Goal: Information Seeking & Learning: Learn about a topic

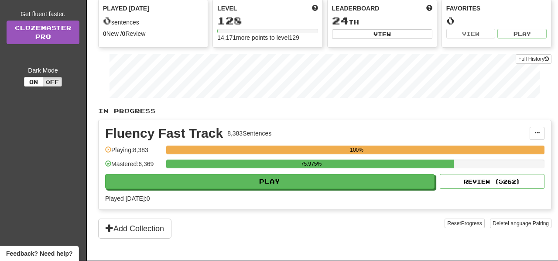
scroll to position [136, 0]
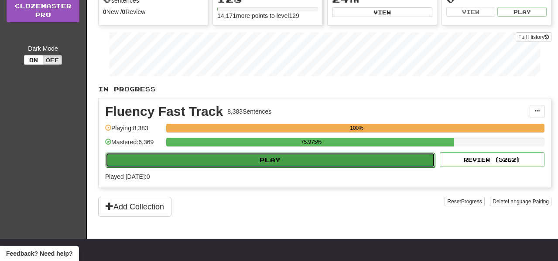
click at [282, 166] on button "Play" at bounding box center [270, 159] width 329 height 15
select select "**"
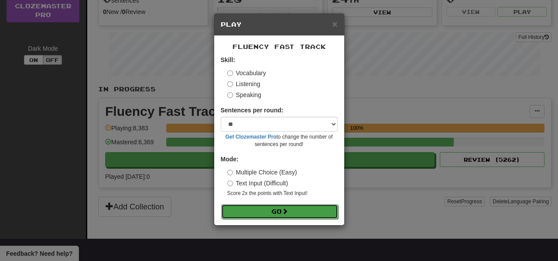
click at [288, 211] on span at bounding box center [285, 211] width 6 height 6
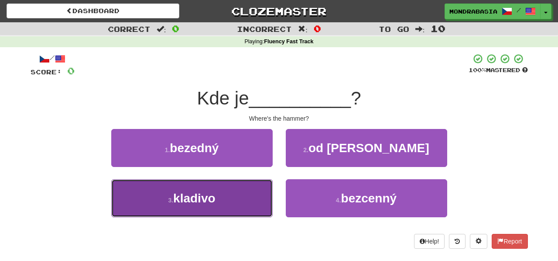
click at [249, 202] on button "3 . kladivo" at bounding box center [191, 198] width 161 height 38
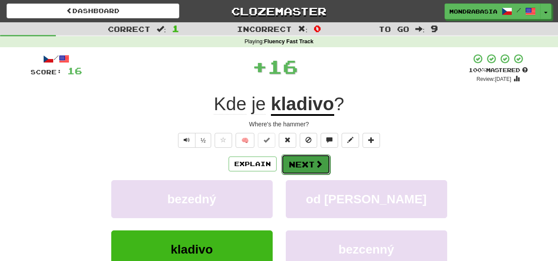
click at [299, 158] on button "Next" at bounding box center [305, 164] width 49 height 20
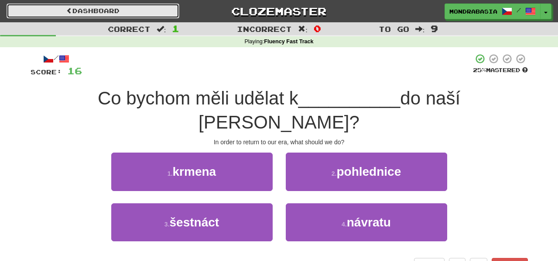
click at [161, 12] on link "Dashboard" at bounding box center [93, 10] width 173 height 15
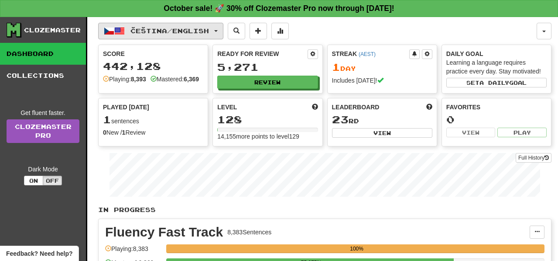
click at [223, 31] on button "Čeština / English" at bounding box center [160, 31] width 125 height 17
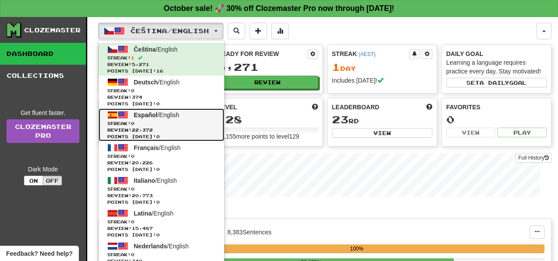
click at [196, 123] on span "Streak: 0" at bounding box center [161, 123] width 108 height 7
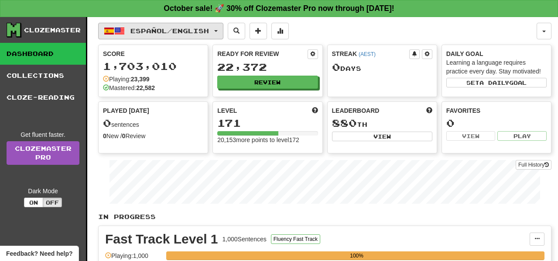
click at [218, 31] on span "button" at bounding box center [215, 31] width 3 height 2
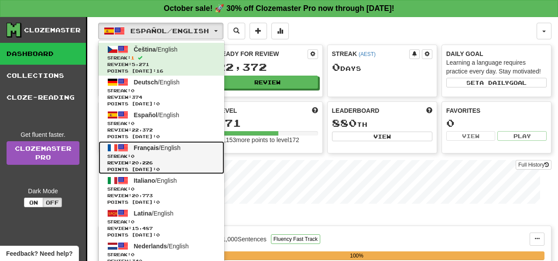
click at [187, 155] on span "Streak: 0" at bounding box center [161, 156] width 108 height 7
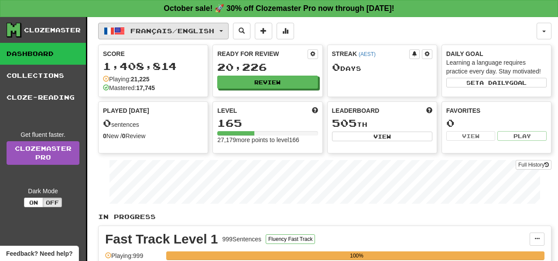
click at [227, 27] on button "Français / English" at bounding box center [163, 31] width 130 height 17
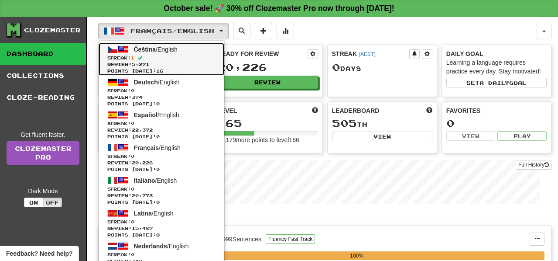
click at [213, 55] on span "Streak: 1" at bounding box center [161, 58] width 108 height 7
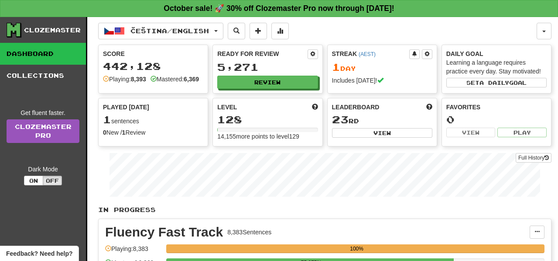
scroll to position [50, 0]
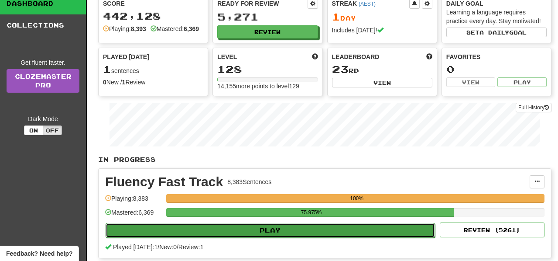
click at [253, 237] on button "Play" at bounding box center [270, 230] width 329 height 15
select select "**"
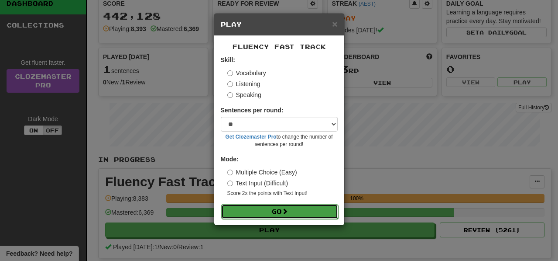
click at [278, 209] on button "Go" at bounding box center [279, 211] width 117 height 15
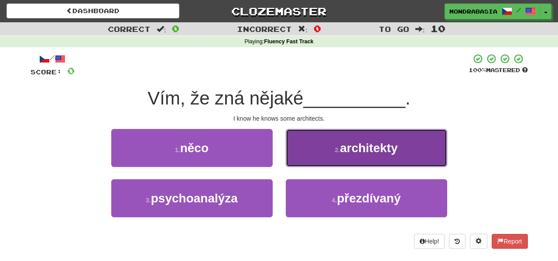
click at [308, 152] on button "2 . architekty" at bounding box center [366, 148] width 161 height 38
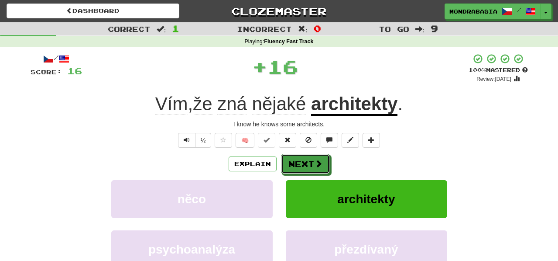
click at [308, 163] on button "Next" at bounding box center [305, 164] width 49 height 20
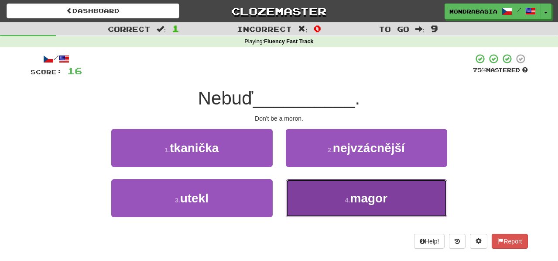
click at [312, 202] on button "4 . magor" at bounding box center [366, 198] width 161 height 38
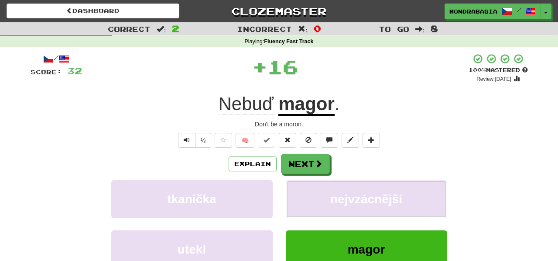
click at [312, 202] on button "nejvzácnější" at bounding box center [366, 199] width 161 height 38
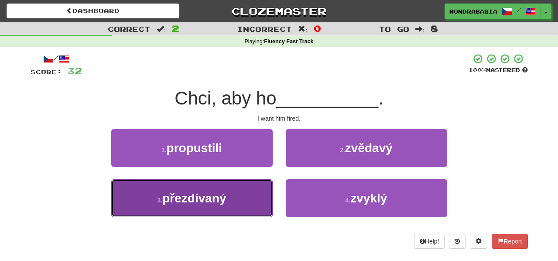
click at [249, 212] on button "3 . přezdívaný" at bounding box center [191, 198] width 161 height 38
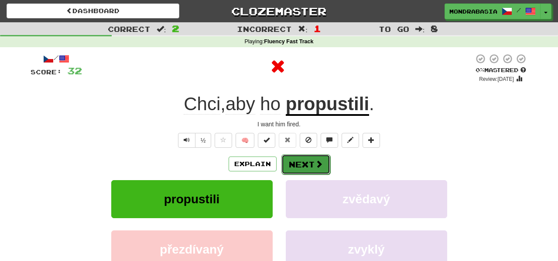
click at [292, 161] on button "Next" at bounding box center [305, 164] width 49 height 20
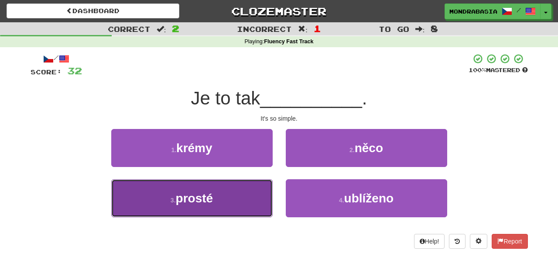
click at [252, 201] on button "3 . prosté" at bounding box center [191, 198] width 161 height 38
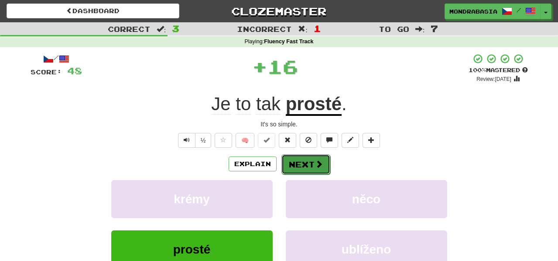
click at [310, 163] on button "Next" at bounding box center [305, 164] width 49 height 20
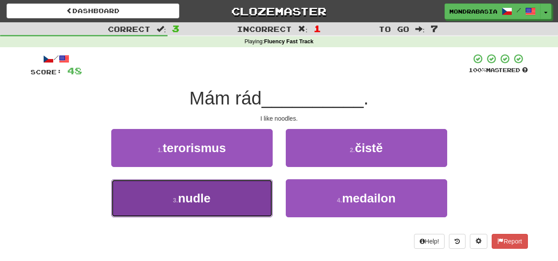
click at [253, 201] on button "3 . nudle" at bounding box center [191, 198] width 161 height 38
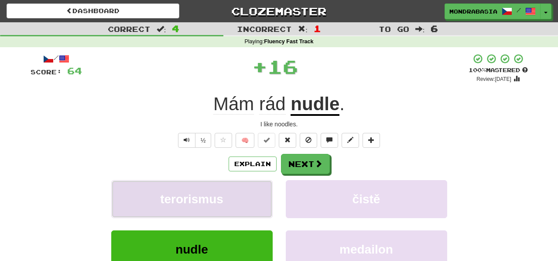
click at [253, 201] on button "terorismus" at bounding box center [191, 199] width 161 height 38
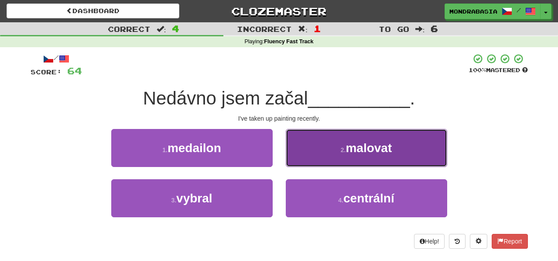
click at [306, 160] on button "2 . malovat" at bounding box center [366, 148] width 161 height 38
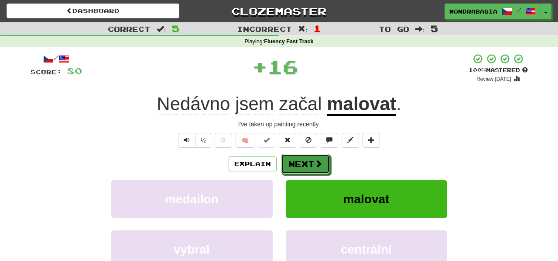
click at [309, 163] on button "Next" at bounding box center [305, 164] width 49 height 20
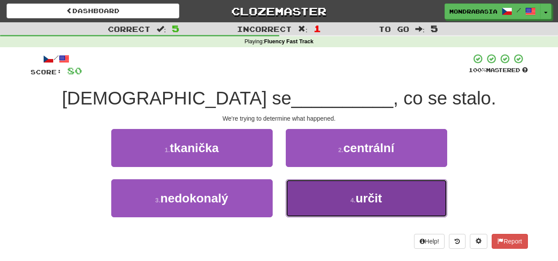
click at [311, 202] on button "4 . určit" at bounding box center [366, 198] width 161 height 38
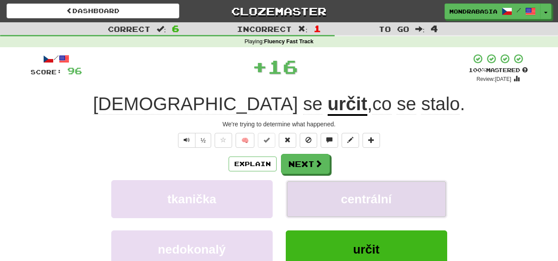
click at [310, 202] on button "centrální" at bounding box center [366, 199] width 161 height 38
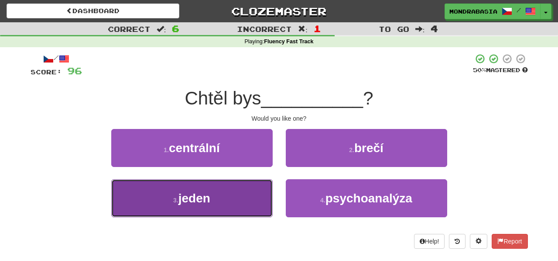
click at [264, 202] on button "3 . jeden" at bounding box center [191, 198] width 161 height 38
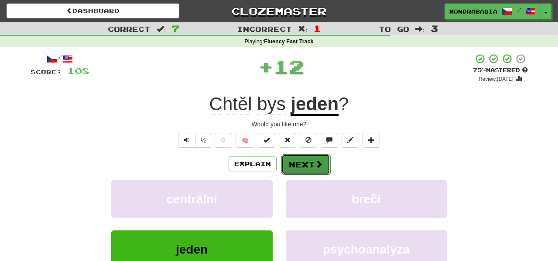
click at [306, 172] on button "Next" at bounding box center [305, 164] width 49 height 20
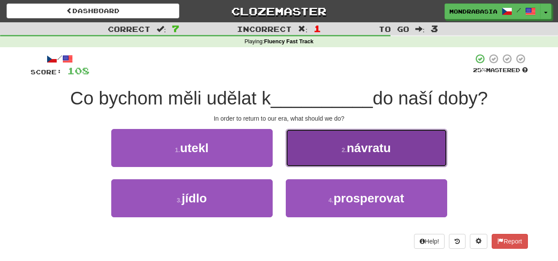
click at [306, 158] on button "2 . návratu" at bounding box center [366, 148] width 161 height 38
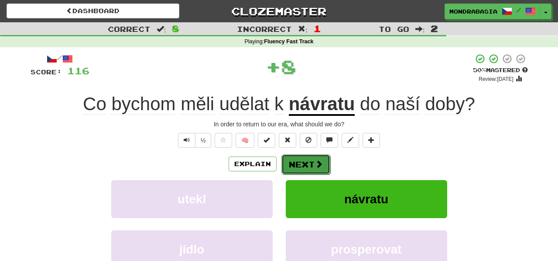
click at [309, 165] on button "Next" at bounding box center [305, 164] width 49 height 20
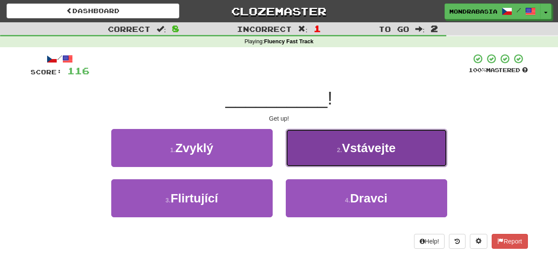
click at [305, 160] on button "2 . Vstávejte" at bounding box center [366, 148] width 161 height 38
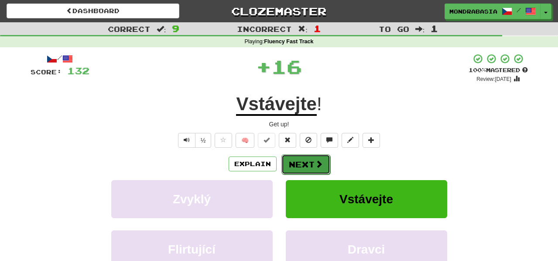
click at [308, 167] on button "Next" at bounding box center [305, 164] width 49 height 20
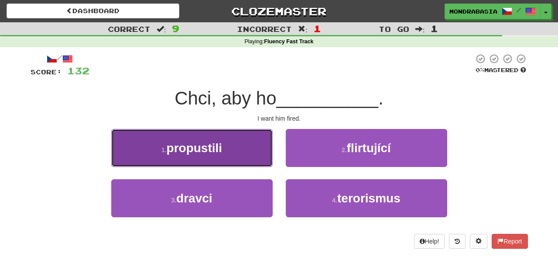
click at [245, 149] on button "1 . propustili" at bounding box center [191, 148] width 161 height 38
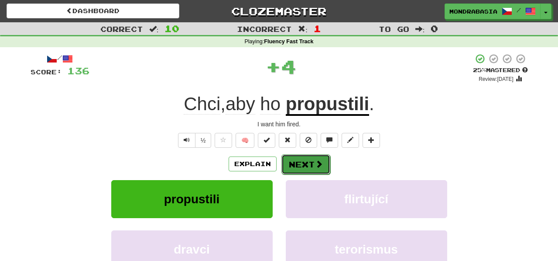
click at [304, 160] on button "Next" at bounding box center [305, 164] width 49 height 20
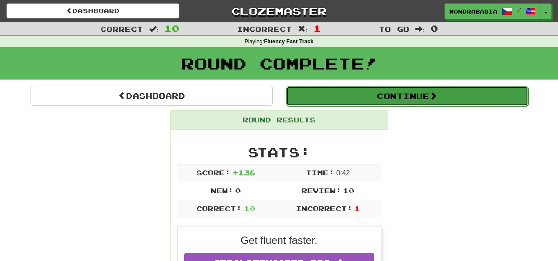
click at [327, 100] on button "Continue" at bounding box center [407, 96] width 242 height 20
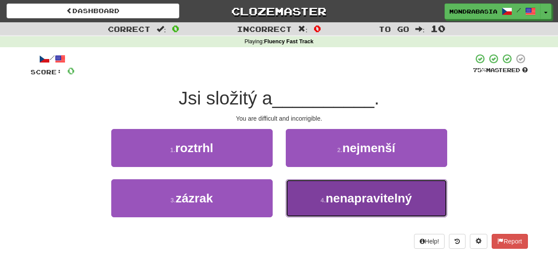
click at [302, 205] on button "4 . nenapravitelný" at bounding box center [366, 198] width 161 height 38
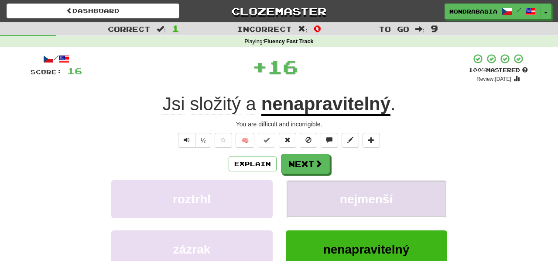
click at [298, 201] on button "nejmenší" at bounding box center [366, 199] width 161 height 38
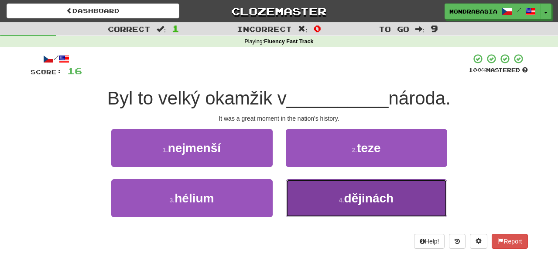
click at [312, 198] on button "4 . dějinách" at bounding box center [366, 198] width 161 height 38
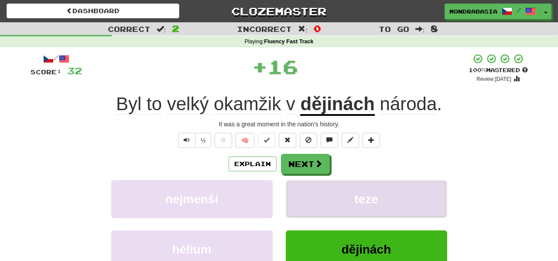
click at [306, 198] on button "teze" at bounding box center [366, 199] width 161 height 38
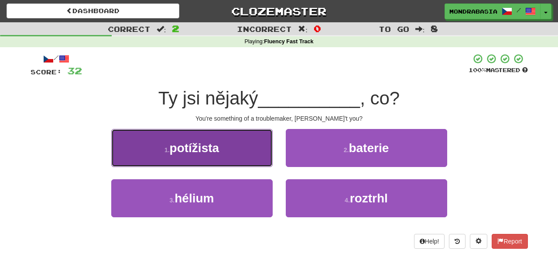
click at [250, 159] on button "1 . potížista" at bounding box center [191, 148] width 161 height 38
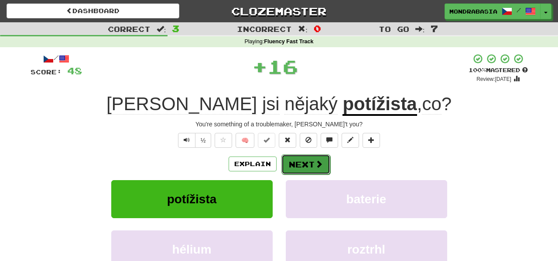
click at [304, 159] on button "Next" at bounding box center [305, 164] width 49 height 20
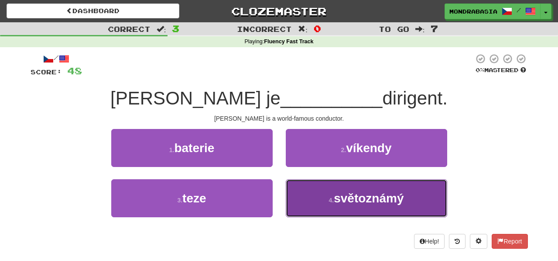
click at [320, 197] on button "4 . světoznámý" at bounding box center [366, 198] width 161 height 38
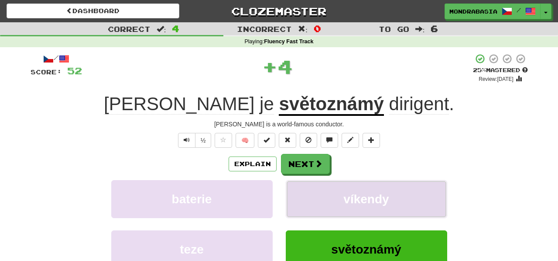
click at [320, 197] on button "víkendy" at bounding box center [366, 199] width 161 height 38
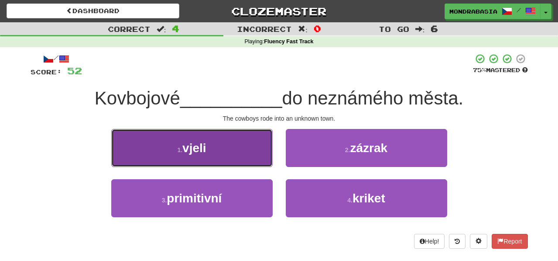
click at [248, 161] on button "1 . vjeli" at bounding box center [191, 148] width 161 height 38
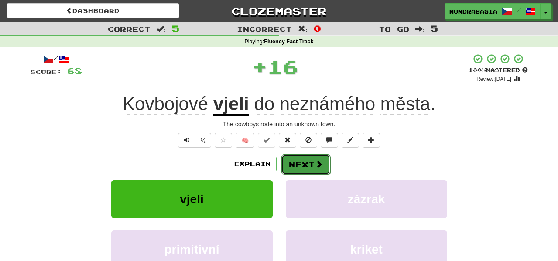
click at [299, 168] on button "Next" at bounding box center [305, 164] width 49 height 20
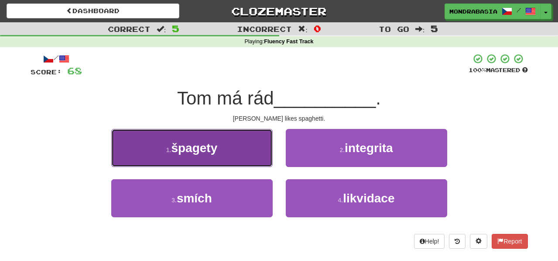
click at [264, 162] on button "1 . špagety" at bounding box center [191, 148] width 161 height 38
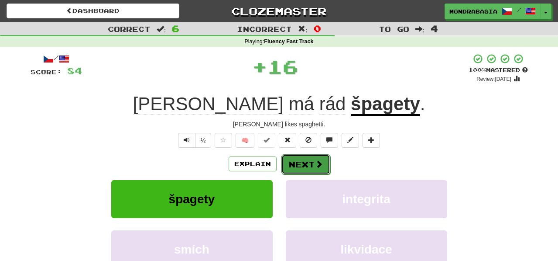
click at [299, 162] on button "Next" at bounding box center [305, 164] width 49 height 20
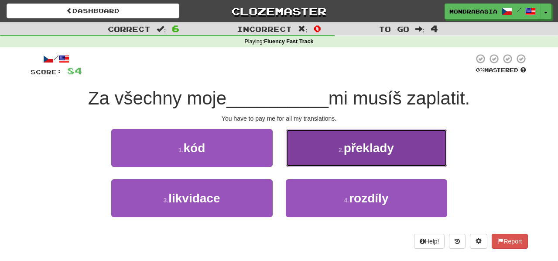
click at [300, 158] on button "2 . překlady" at bounding box center [366, 148] width 161 height 38
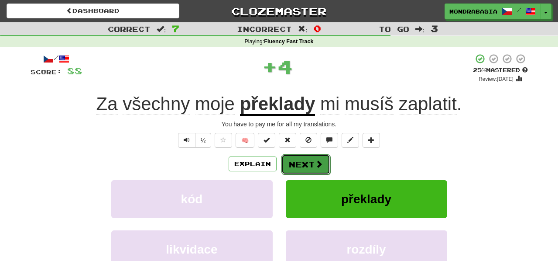
click at [302, 165] on button "Next" at bounding box center [305, 164] width 49 height 20
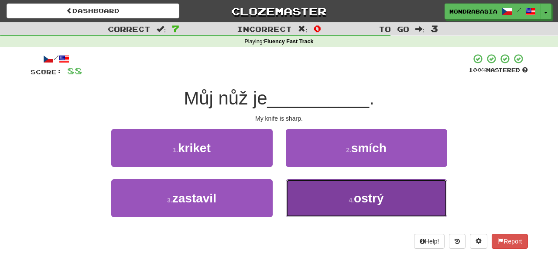
click at [310, 202] on button "4 . ostrý" at bounding box center [366, 198] width 161 height 38
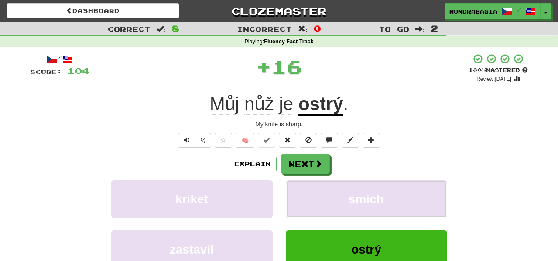
click at [310, 202] on button "smích" at bounding box center [366, 199] width 161 height 38
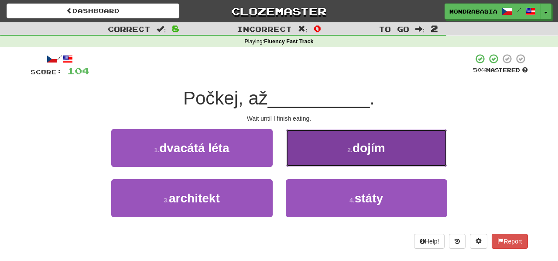
click at [302, 154] on button "2 . dojím" at bounding box center [366, 148] width 161 height 38
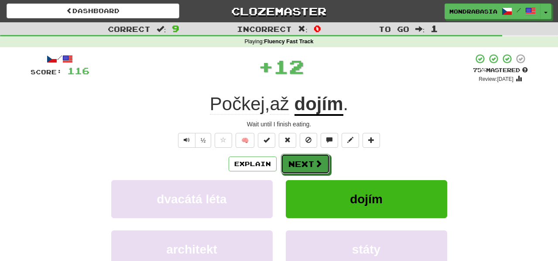
click at [302, 158] on button "Next" at bounding box center [305, 164] width 49 height 20
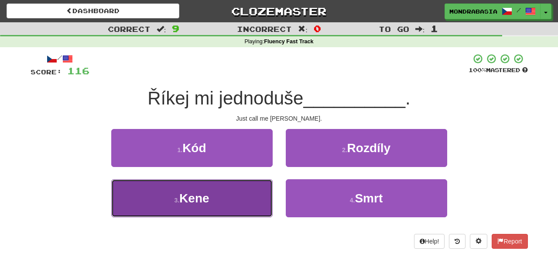
click at [250, 190] on button "3 . Kene" at bounding box center [191, 198] width 161 height 38
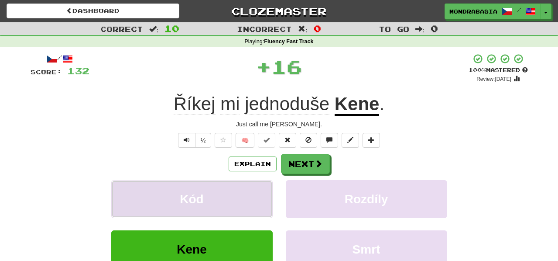
click at [250, 190] on button "Kód" at bounding box center [191, 199] width 161 height 38
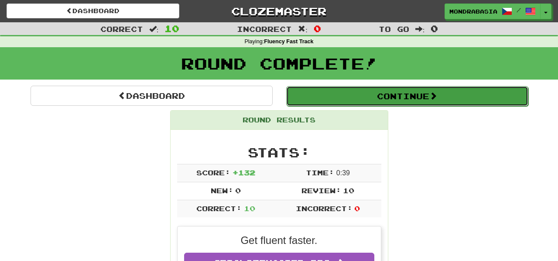
click at [305, 99] on button "Continue" at bounding box center [407, 96] width 242 height 20
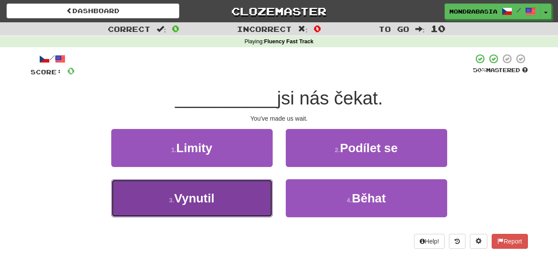
click at [257, 206] on button "3 . Vynutil" at bounding box center [191, 198] width 161 height 38
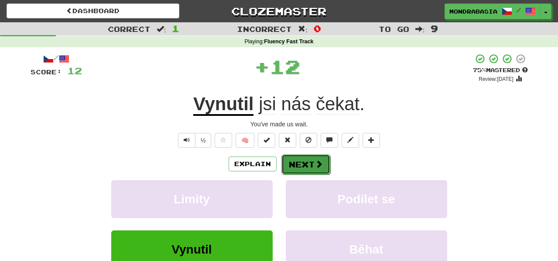
click at [312, 168] on button "Next" at bounding box center [305, 164] width 49 height 20
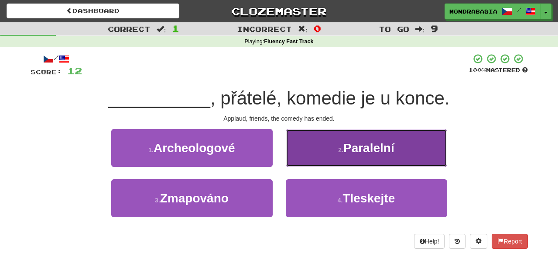
click at [303, 161] on button "2 . Paralelní" at bounding box center [366, 148] width 161 height 38
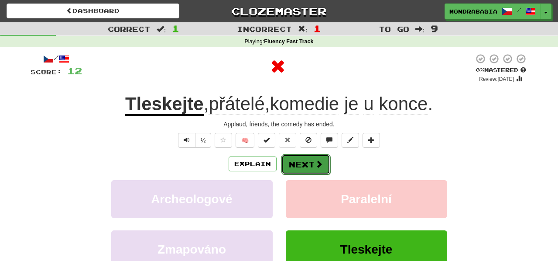
click at [305, 163] on button "Next" at bounding box center [305, 164] width 49 height 20
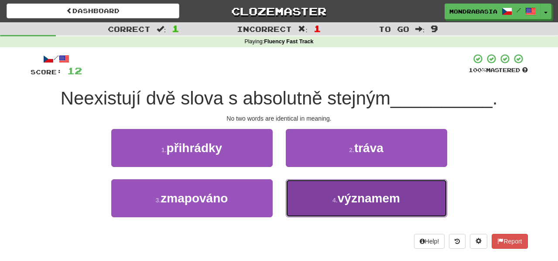
click at [308, 202] on button "4 . významem" at bounding box center [366, 198] width 161 height 38
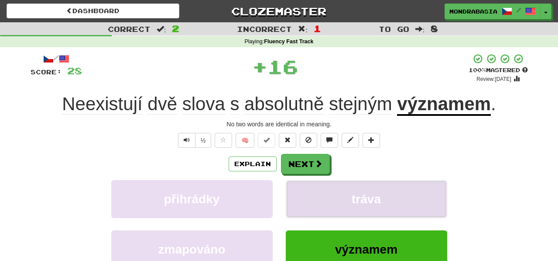
click at [308, 187] on button "tráva" at bounding box center [366, 199] width 161 height 38
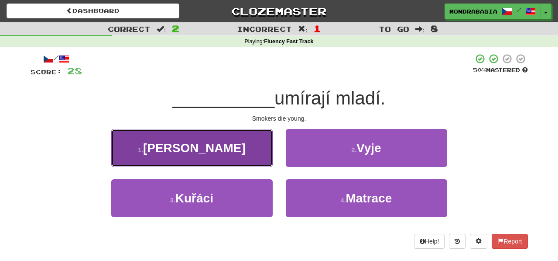
click at [261, 158] on button "1 . Šroubovák" at bounding box center [191, 148] width 161 height 38
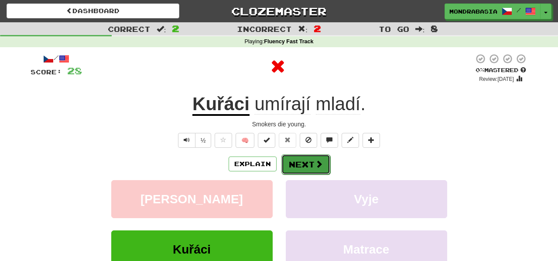
click at [305, 165] on button "Next" at bounding box center [305, 164] width 49 height 20
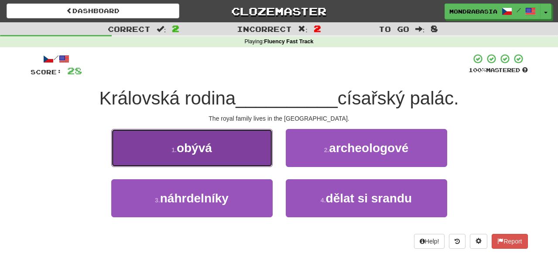
click at [249, 152] on button "1 . obývá" at bounding box center [191, 148] width 161 height 38
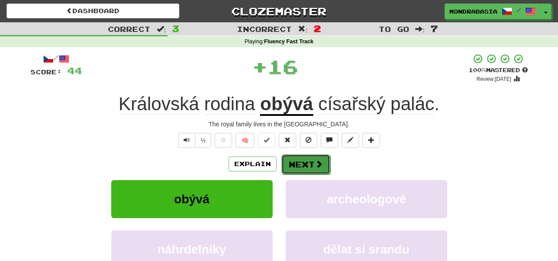
click at [302, 168] on button "Next" at bounding box center [305, 164] width 49 height 20
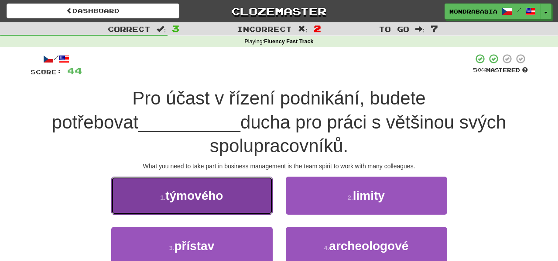
click at [246, 179] on button "1 . týmového" at bounding box center [191, 195] width 161 height 38
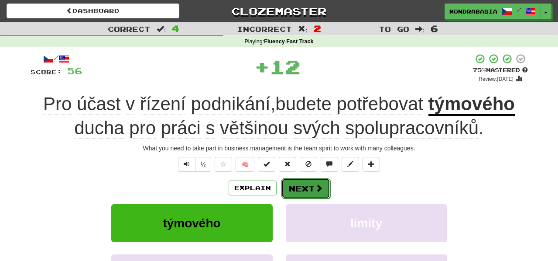
click at [303, 186] on button "Next" at bounding box center [305, 188] width 49 height 20
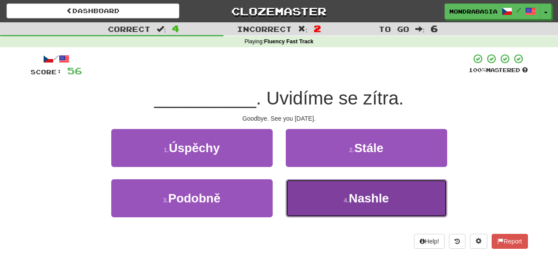
click at [314, 193] on button "4 . Nashle" at bounding box center [366, 198] width 161 height 38
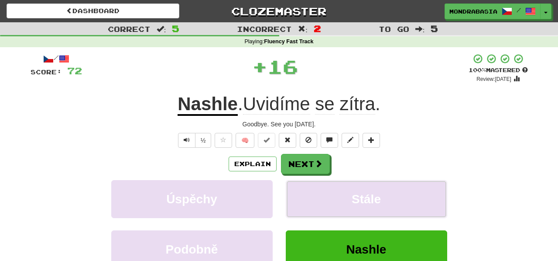
click at [314, 193] on button "Stále" at bounding box center [366, 199] width 161 height 38
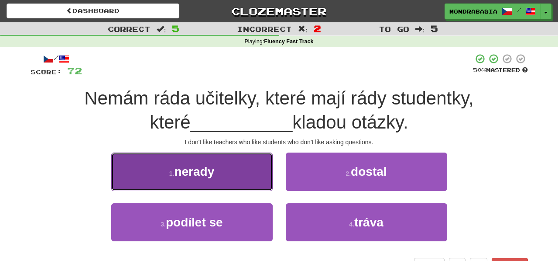
click at [247, 179] on button "1 . nerady" at bounding box center [191, 171] width 161 height 38
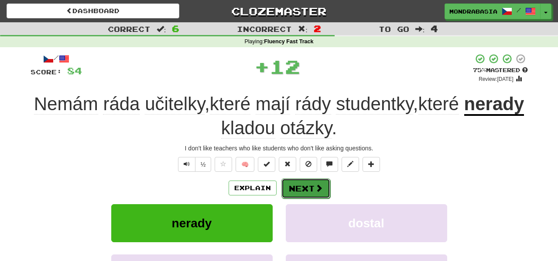
click at [302, 188] on button "Next" at bounding box center [305, 188] width 49 height 20
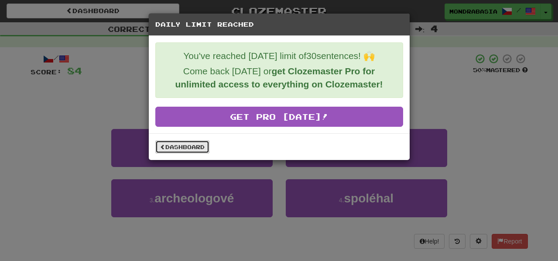
click at [182, 149] on link "Dashboard" at bounding box center [182, 146] width 54 height 13
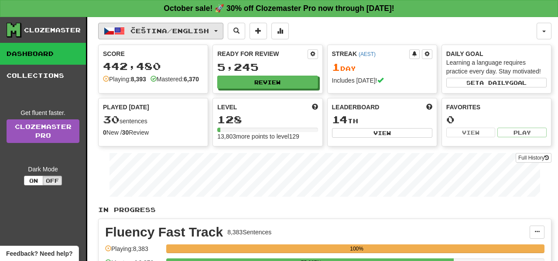
click at [223, 32] on button "Čeština / English" at bounding box center [160, 31] width 125 height 17
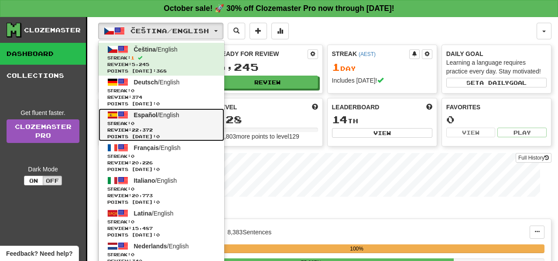
click at [213, 122] on span "Streak: 0" at bounding box center [161, 123] width 108 height 7
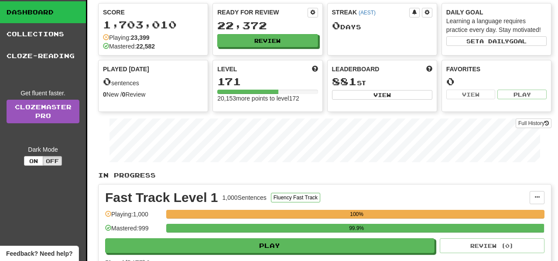
scroll to position [42, 0]
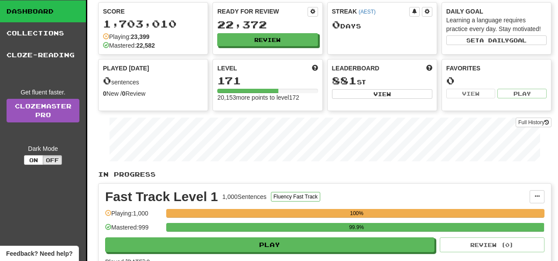
click at [402, 252] on div "Fast Track Level 1 1,000 Sentences Fluency Fast Track Manage Sentences Unpin fr…" at bounding box center [325, 227] width 453 height 89
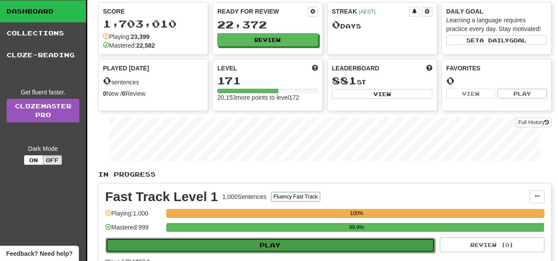
click at [411, 245] on button "Play" at bounding box center [270, 244] width 329 height 15
select select "**"
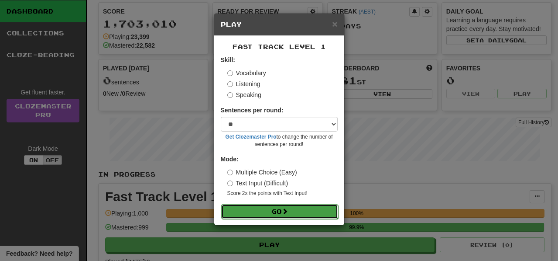
click at [329, 210] on button "Go" at bounding box center [279, 211] width 117 height 15
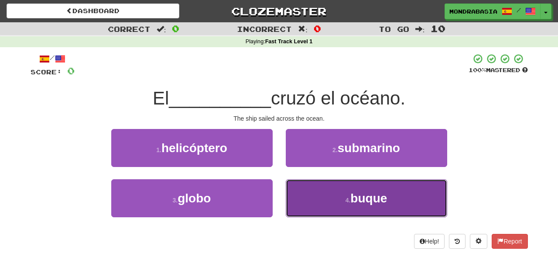
click at [305, 206] on button "4 . buque" at bounding box center [366, 198] width 161 height 38
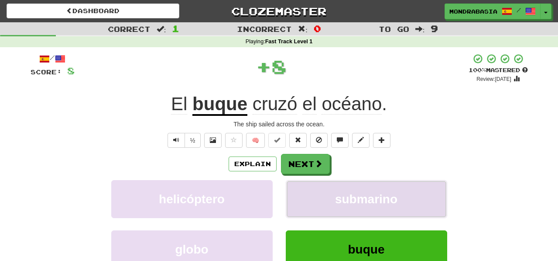
click at [304, 195] on button "submarino" at bounding box center [366, 199] width 161 height 38
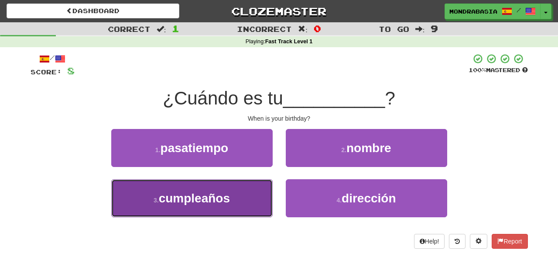
click at [242, 199] on button "3 . cumpleaños" at bounding box center [191, 198] width 161 height 38
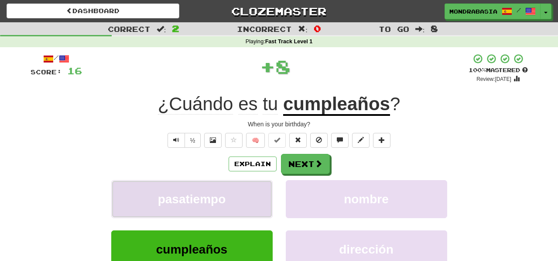
click at [247, 199] on button "pasatiempo" at bounding box center [191, 199] width 161 height 38
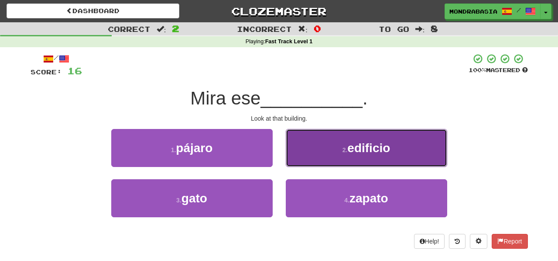
click at [316, 158] on button "2 . edificio" at bounding box center [366, 148] width 161 height 38
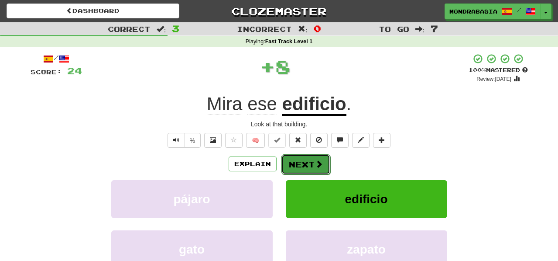
click at [316, 165] on span at bounding box center [319, 164] width 8 height 8
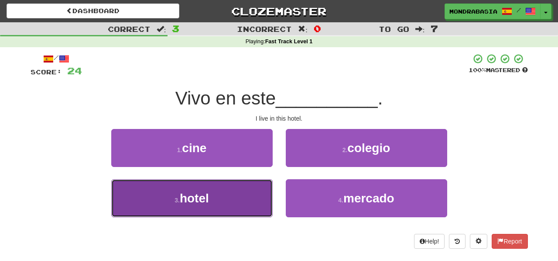
click at [246, 196] on button "3 . hotel" at bounding box center [191, 198] width 161 height 38
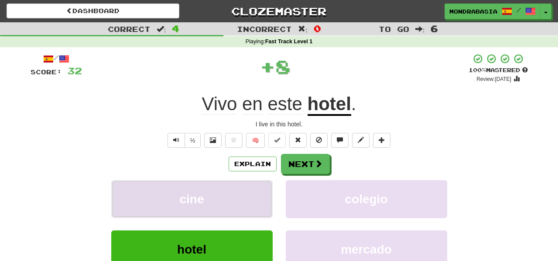
click at [246, 199] on button "cine" at bounding box center [191, 199] width 161 height 38
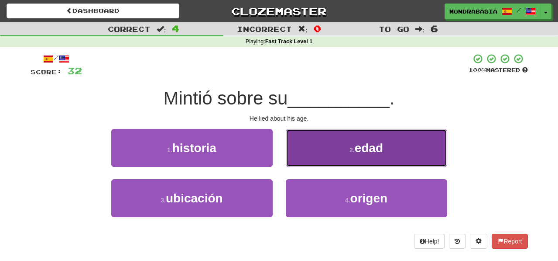
click at [289, 159] on button "2 . edad" at bounding box center [366, 148] width 161 height 38
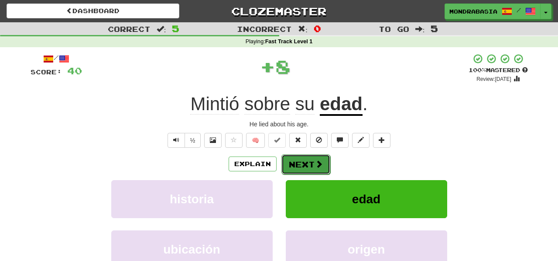
click at [293, 164] on button "Next" at bounding box center [305, 164] width 49 height 20
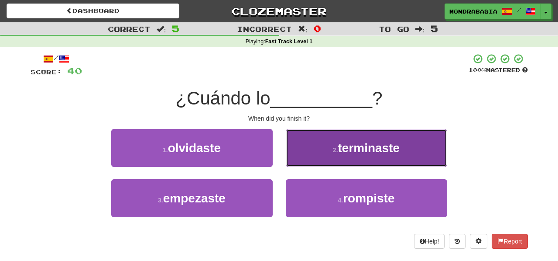
click at [294, 157] on button "2 . terminaste" at bounding box center [366, 148] width 161 height 38
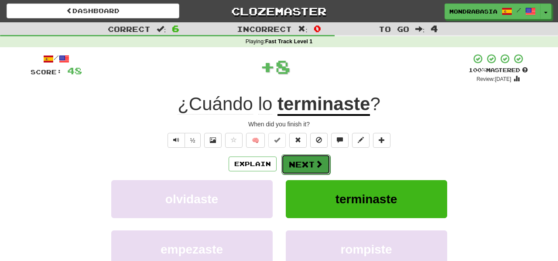
click at [303, 163] on button "Next" at bounding box center [305, 164] width 49 height 20
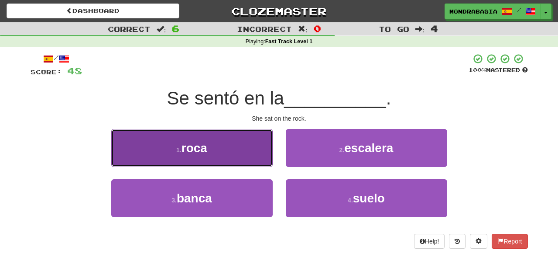
click at [245, 157] on button "1 . roca" at bounding box center [191, 148] width 161 height 38
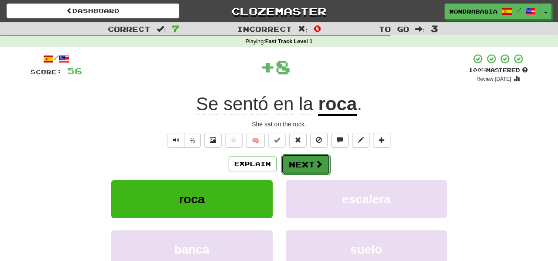
click at [299, 162] on button "Next" at bounding box center [305, 164] width 49 height 20
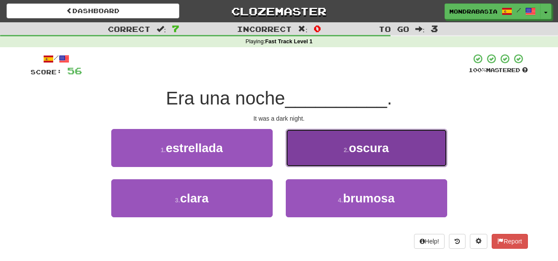
click at [295, 161] on button "2 . oscura" at bounding box center [366, 148] width 161 height 38
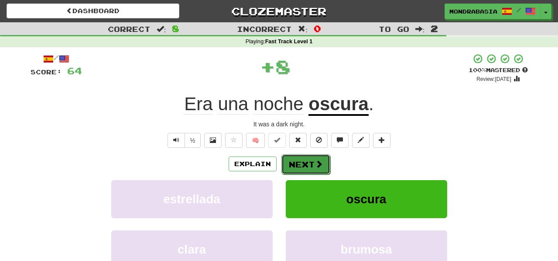
click at [303, 165] on button "Next" at bounding box center [305, 164] width 49 height 20
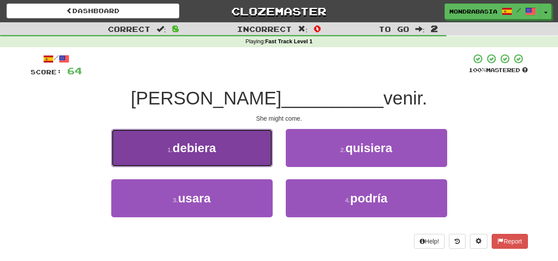
click at [250, 156] on button "1 . debiera" at bounding box center [191, 148] width 161 height 38
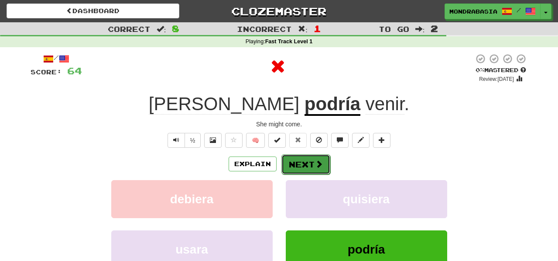
click at [308, 164] on button "Next" at bounding box center [305, 164] width 49 height 20
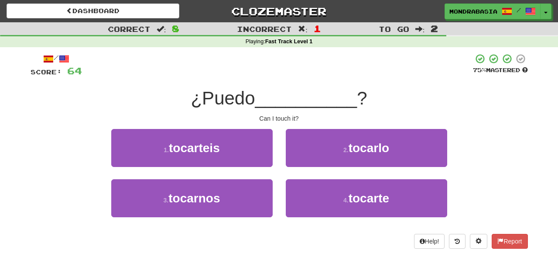
click at [304, 169] on div "2 . tocarlo" at bounding box center [366, 154] width 175 height 50
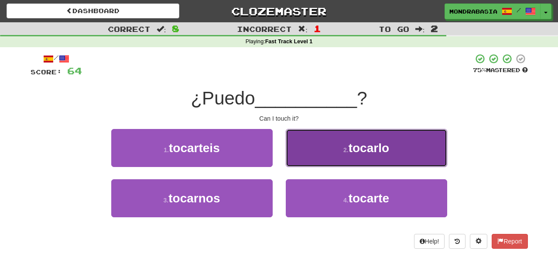
click at [304, 155] on button "2 . tocarlo" at bounding box center [366, 148] width 161 height 38
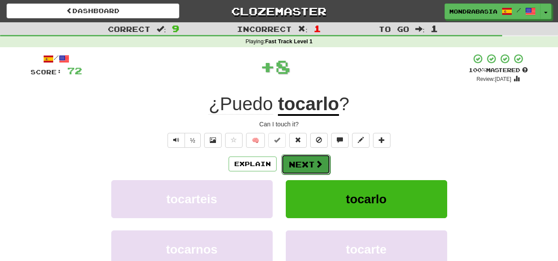
click at [305, 160] on button "Next" at bounding box center [305, 164] width 49 height 20
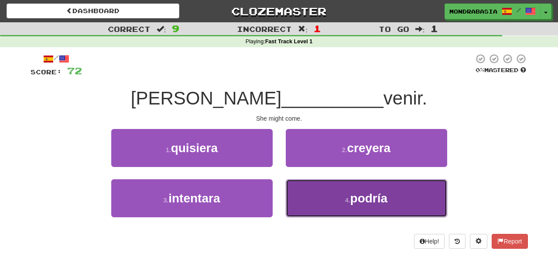
click at [322, 206] on button "4 . podría" at bounding box center [366, 198] width 161 height 38
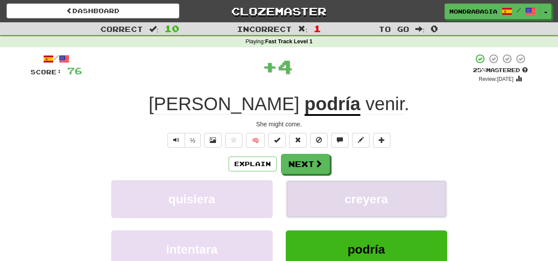
click at [315, 189] on button "creyera" at bounding box center [366, 199] width 161 height 38
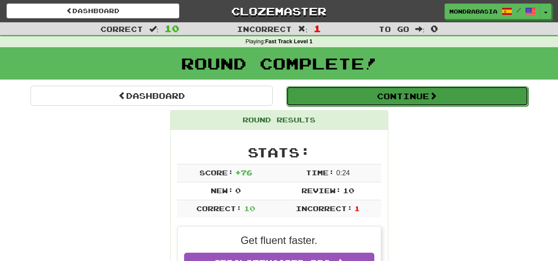
click at [312, 95] on button "Continue" at bounding box center [407, 96] width 242 height 20
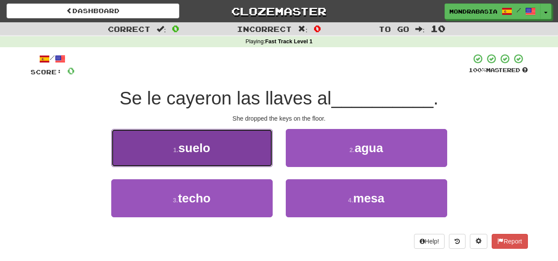
click at [251, 153] on button "1 . suelo" at bounding box center [191, 148] width 161 height 38
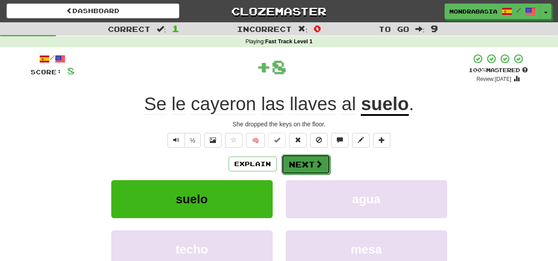
click at [299, 160] on button "Next" at bounding box center [305, 164] width 49 height 20
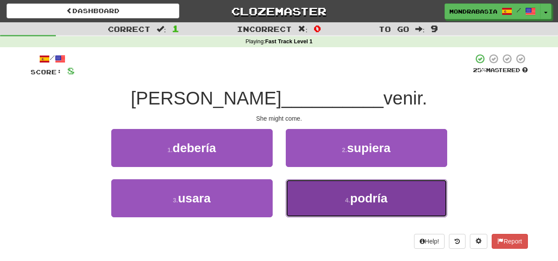
click at [316, 197] on button "4 . podría" at bounding box center [366, 198] width 161 height 38
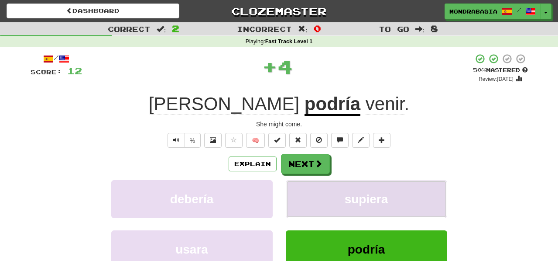
click at [315, 197] on button "supiera" at bounding box center [366, 199] width 161 height 38
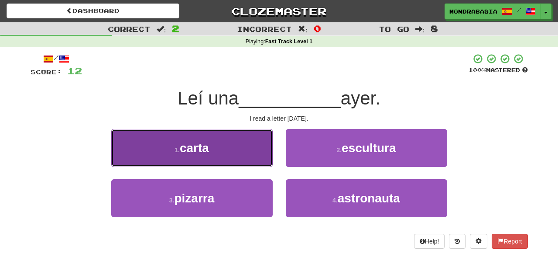
click at [256, 147] on button "1 . carta" at bounding box center [191, 148] width 161 height 38
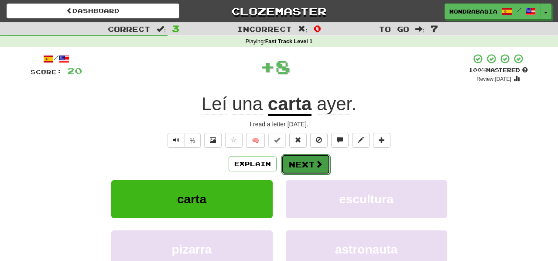
click at [291, 158] on button "Next" at bounding box center [305, 164] width 49 height 20
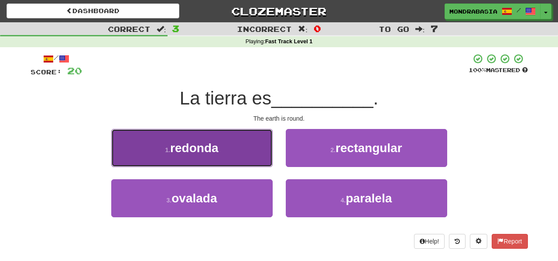
click at [255, 158] on button "1 . redonda" at bounding box center [191, 148] width 161 height 38
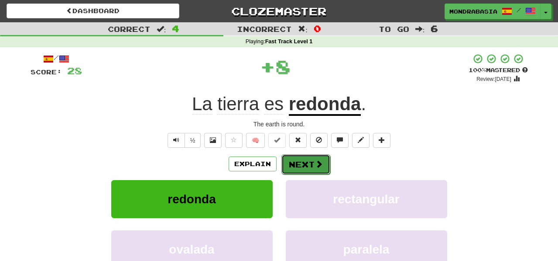
click at [283, 160] on button "Next" at bounding box center [305, 164] width 49 height 20
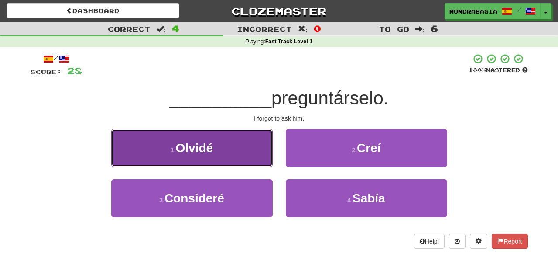
click at [257, 156] on button "1 . Olvidé" at bounding box center [191, 148] width 161 height 38
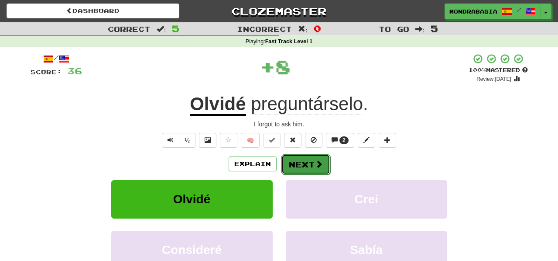
click at [288, 160] on button "Next" at bounding box center [305, 164] width 49 height 20
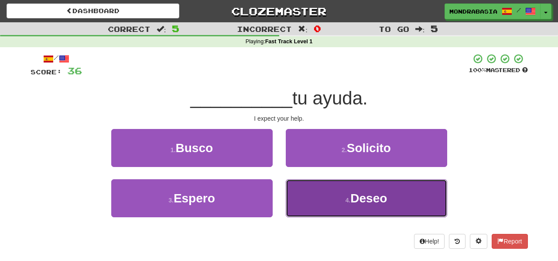
click at [313, 199] on button "4 . Deseo" at bounding box center [366, 198] width 161 height 38
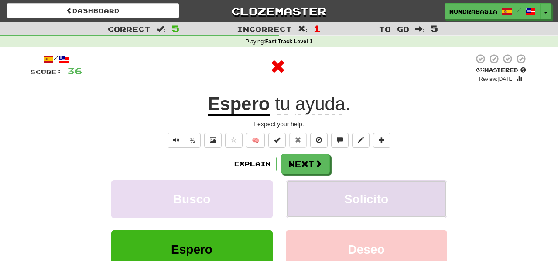
click at [313, 199] on button "Solicito" at bounding box center [366, 199] width 161 height 38
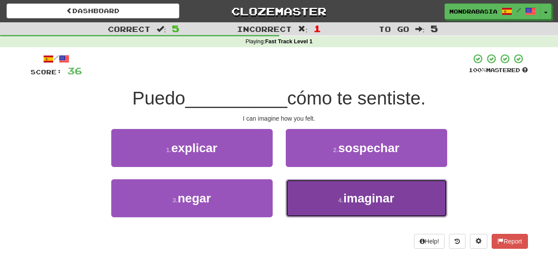
click at [314, 197] on button "4 . imaginar" at bounding box center [366, 198] width 161 height 38
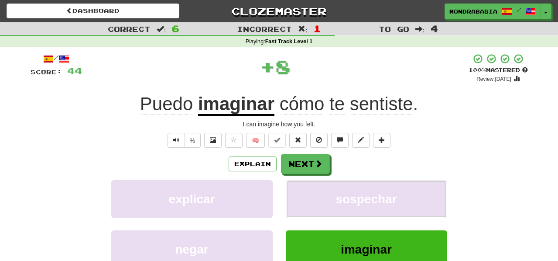
click at [314, 197] on button "sospechar" at bounding box center [366, 199] width 161 height 38
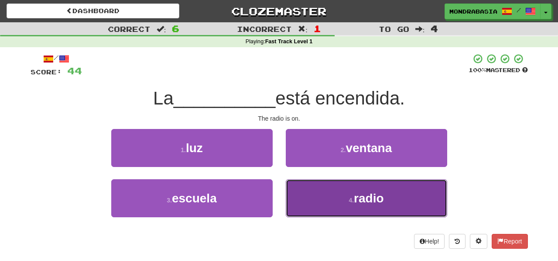
click at [319, 194] on button "4 . radio" at bounding box center [366, 198] width 161 height 38
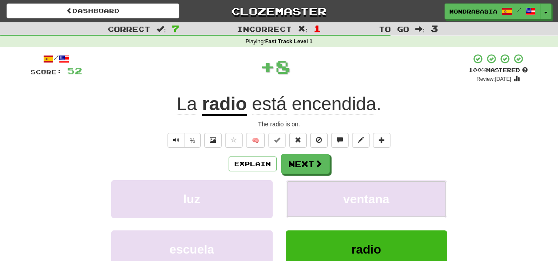
click at [319, 194] on button "ventana" at bounding box center [366, 199] width 161 height 38
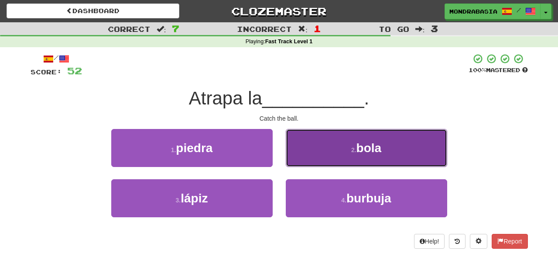
click at [292, 154] on button "2 . bola" at bounding box center [366, 148] width 161 height 38
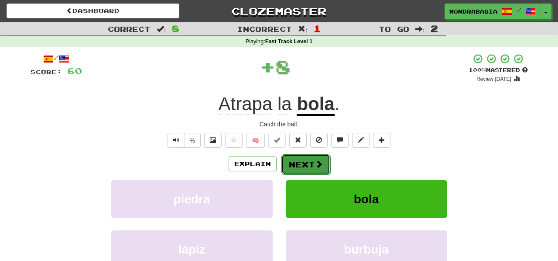
click at [295, 163] on button "Next" at bounding box center [305, 164] width 49 height 20
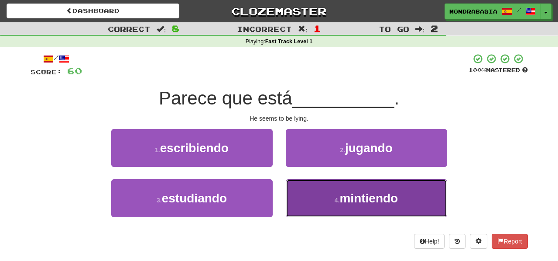
click at [309, 198] on button "4 . mintiendo" at bounding box center [366, 198] width 161 height 38
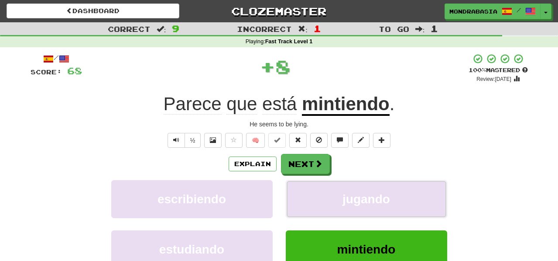
click at [309, 198] on button "jugando" at bounding box center [366, 199] width 161 height 38
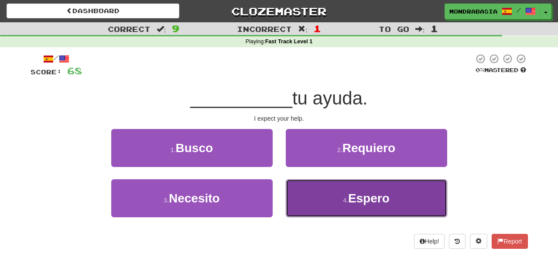
click at [312, 197] on button "4 . Espero" at bounding box center [366, 198] width 161 height 38
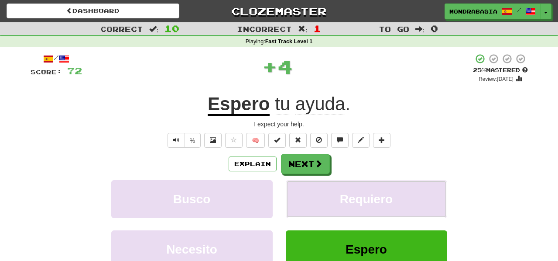
click at [312, 197] on button "Requiero" at bounding box center [366, 199] width 161 height 38
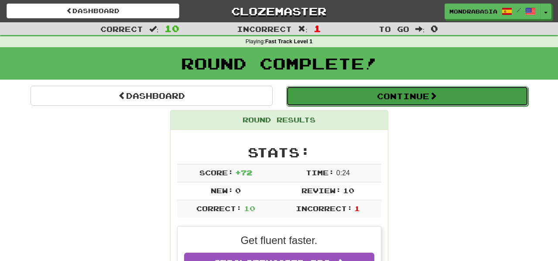
click at [300, 100] on button "Continue" at bounding box center [407, 96] width 242 height 20
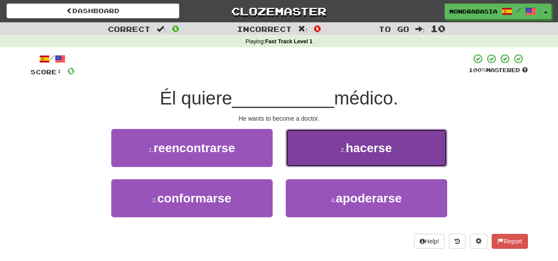
click at [299, 159] on button "2 . hacerse" at bounding box center [366, 148] width 161 height 38
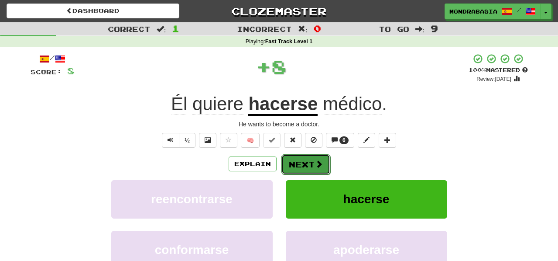
click at [299, 169] on button "Next" at bounding box center [305, 164] width 49 height 20
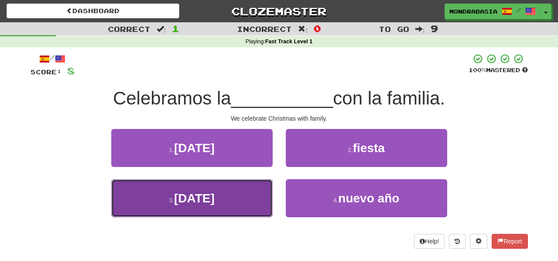
click at [244, 200] on button "3 . navidad" at bounding box center [191, 198] width 161 height 38
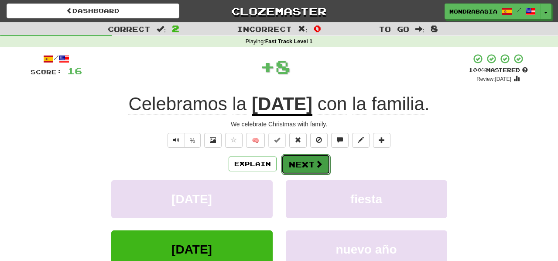
click at [291, 168] on button "Next" at bounding box center [305, 164] width 49 height 20
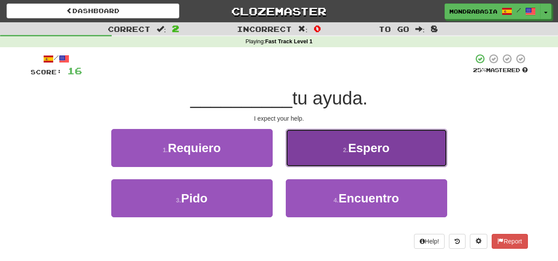
click at [299, 161] on button "2 . Espero" at bounding box center [366, 148] width 161 height 38
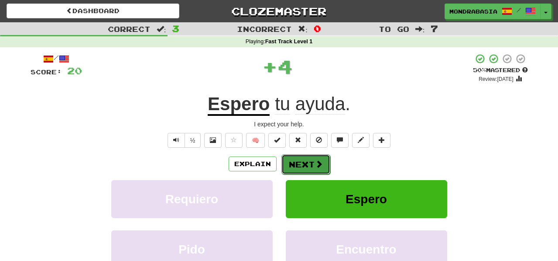
click at [302, 166] on button "Next" at bounding box center [305, 164] width 49 height 20
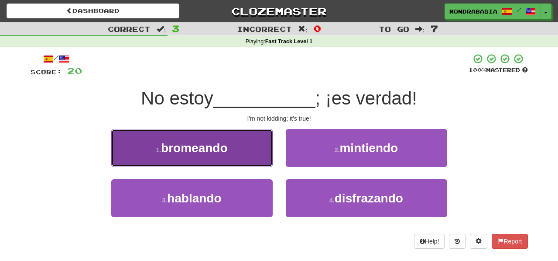
click at [256, 154] on button "1 . bromeando" at bounding box center [191, 148] width 161 height 38
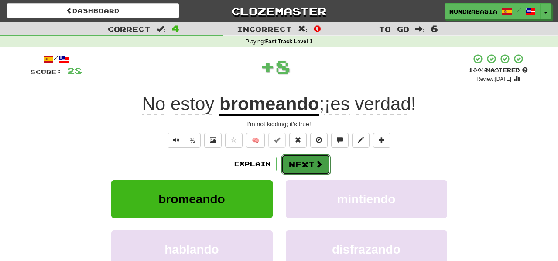
click at [298, 168] on button "Next" at bounding box center [305, 164] width 49 height 20
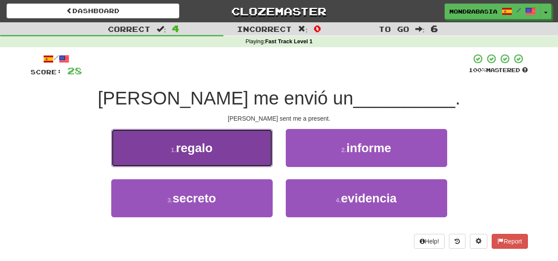
click at [254, 154] on button "1 . regalo" at bounding box center [191, 148] width 161 height 38
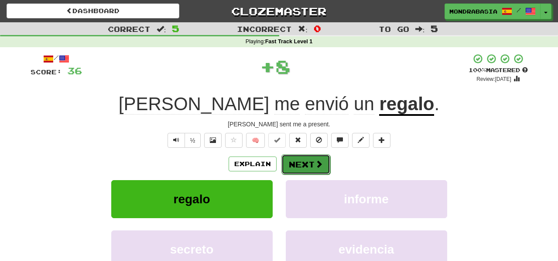
click at [300, 161] on button "Next" at bounding box center [305, 164] width 49 height 20
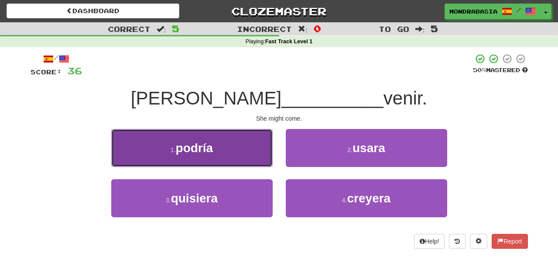
click at [263, 157] on button "1 . podría" at bounding box center [191, 148] width 161 height 38
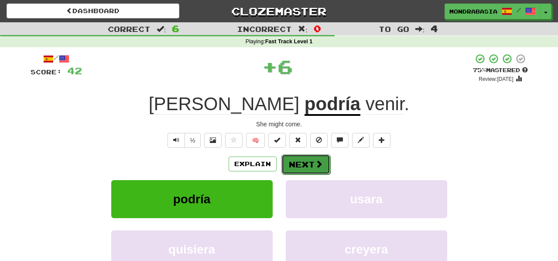
click at [304, 164] on button "Next" at bounding box center [305, 164] width 49 height 20
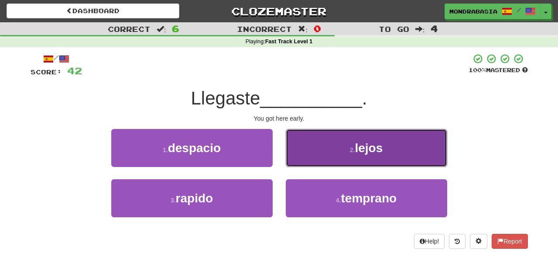
click at [300, 162] on button "2 . lejos" at bounding box center [366, 148] width 161 height 38
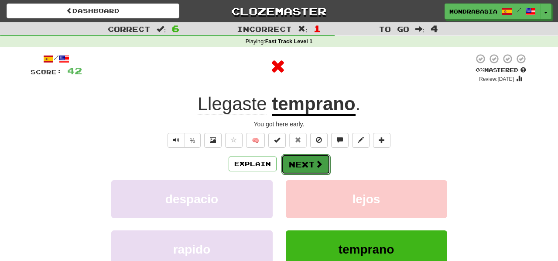
click at [299, 165] on button "Next" at bounding box center [305, 164] width 49 height 20
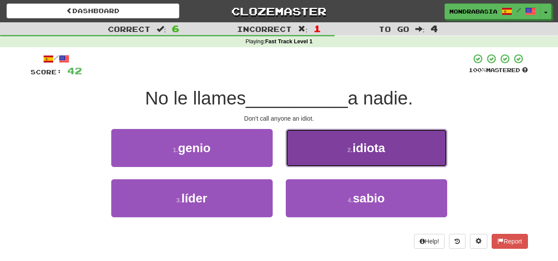
click at [295, 159] on button "2 . idiota" at bounding box center [366, 148] width 161 height 38
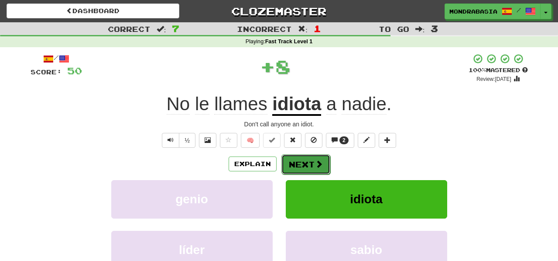
click at [299, 163] on button "Next" at bounding box center [305, 164] width 49 height 20
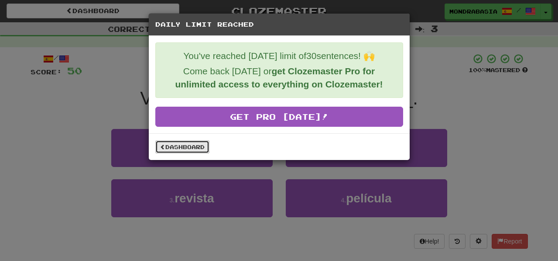
click at [185, 145] on link "Dashboard" at bounding box center [182, 146] width 54 height 13
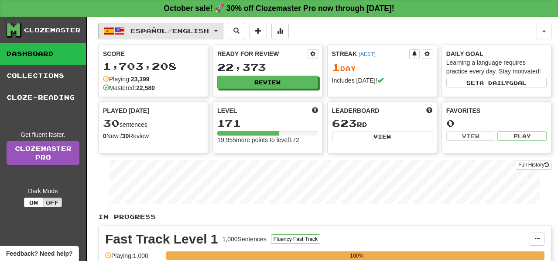
click at [223, 33] on button "Español / English" at bounding box center [160, 31] width 125 height 17
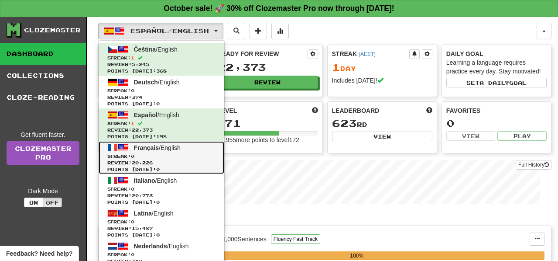
click at [214, 152] on link "Français / English Streak: 0 Review: 20,226 Points [DATE]: 0" at bounding box center [162, 157] width 126 height 33
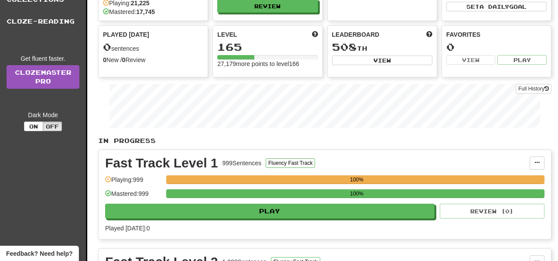
scroll to position [78, 0]
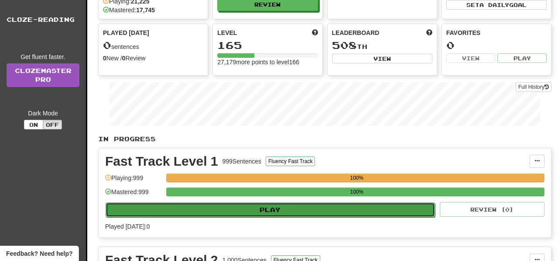
click at [298, 216] on button "Play" at bounding box center [270, 209] width 329 height 15
select select "**"
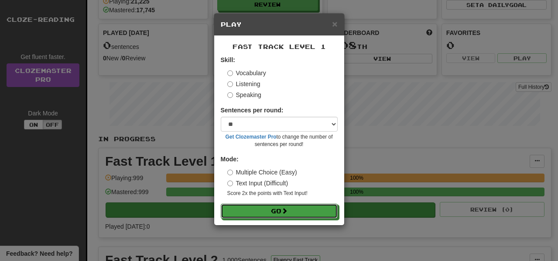
click at [298, 216] on button "Go" at bounding box center [279, 210] width 117 height 15
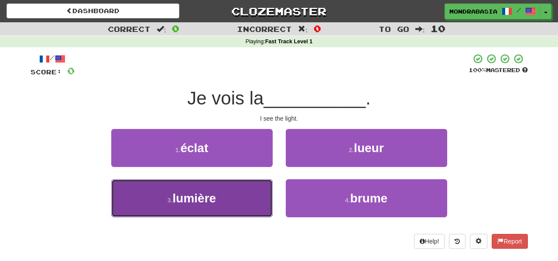
click at [256, 196] on button "3 . lumière" at bounding box center [191, 198] width 161 height 38
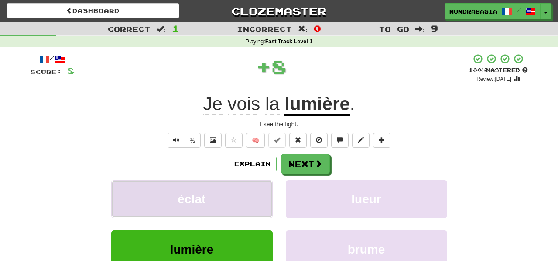
click at [256, 196] on button "éclat" at bounding box center [191, 199] width 161 height 38
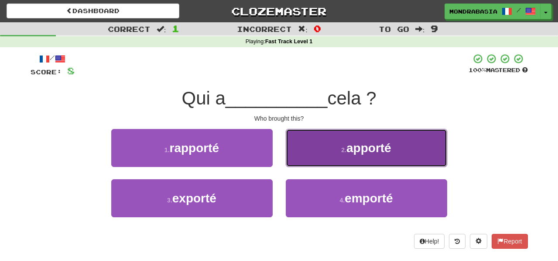
click at [299, 154] on button "2 . apporté" at bounding box center [366, 148] width 161 height 38
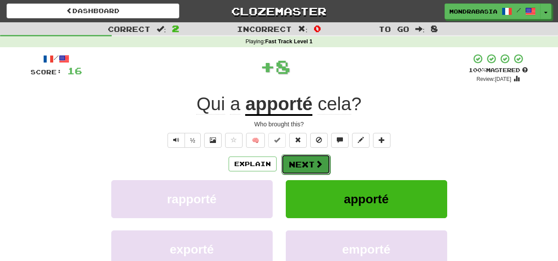
click at [299, 165] on button "Next" at bounding box center [305, 164] width 49 height 20
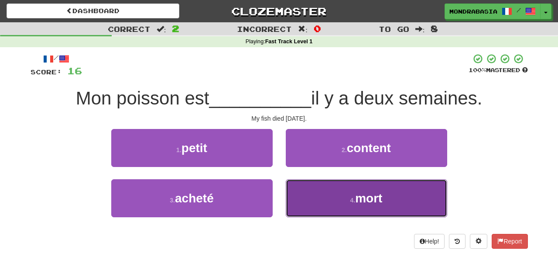
click at [305, 205] on button "4 . mort" at bounding box center [366, 198] width 161 height 38
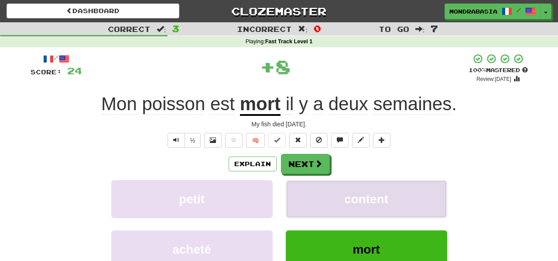
click at [305, 199] on button "content" at bounding box center [366, 199] width 161 height 38
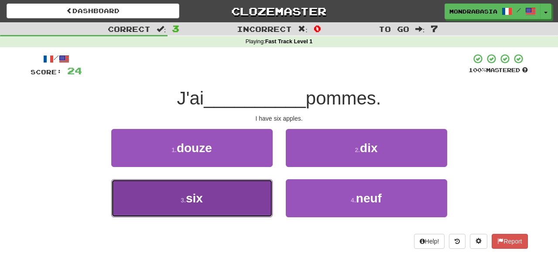
click at [231, 202] on button "3 . six" at bounding box center [191, 198] width 161 height 38
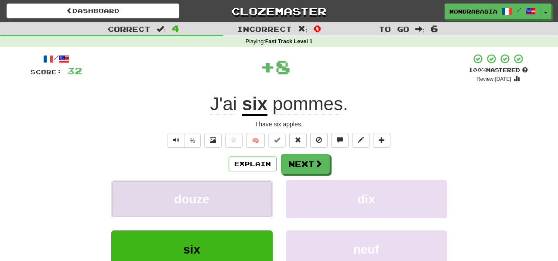
click at [237, 199] on button "douze" at bounding box center [191, 199] width 161 height 38
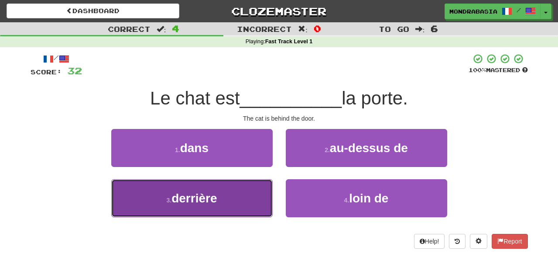
click at [247, 206] on button "3 . derrière" at bounding box center [191, 198] width 161 height 38
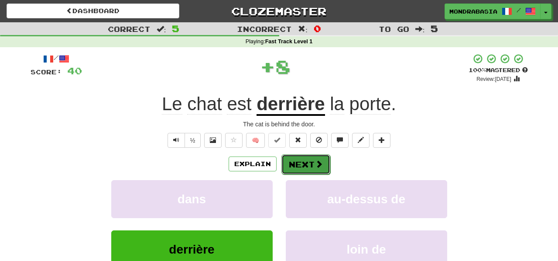
click at [306, 158] on button "Next" at bounding box center [305, 164] width 49 height 20
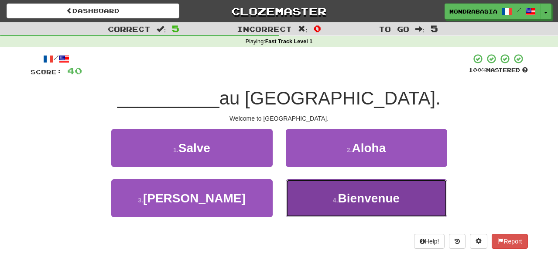
click at [316, 190] on button "4 . Bienvenue" at bounding box center [366, 198] width 161 height 38
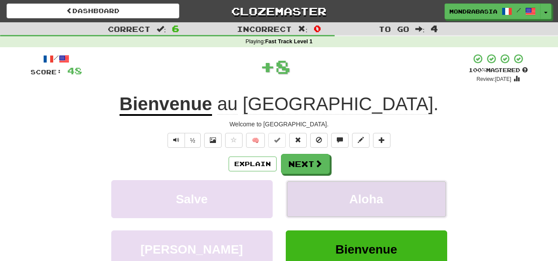
click at [316, 192] on button "Aloha" at bounding box center [366, 199] width 161 height 38
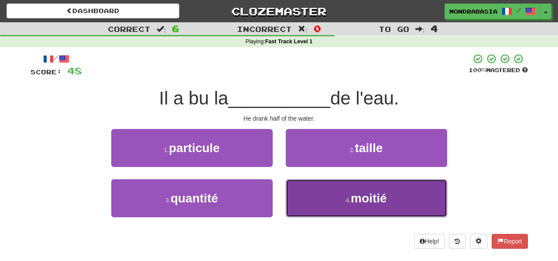
click at [312, 198] on button "4 . moitié" at bounding box center [366, 198] width 161 height 38
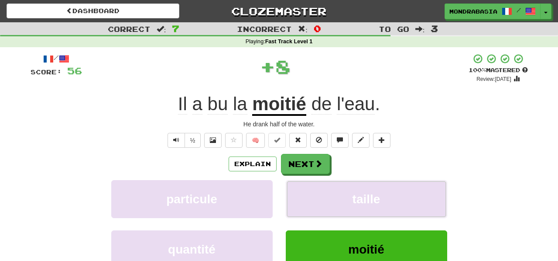
click at [312, 198] on button "taille" at bounding box center [366, 199] width 161 height 38
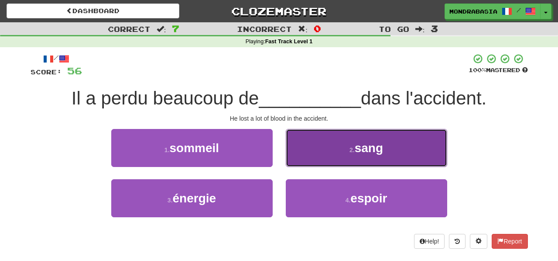
click at [294, 162] on button "2 . sang" at bounding box center [366, 148] width 161 height 38
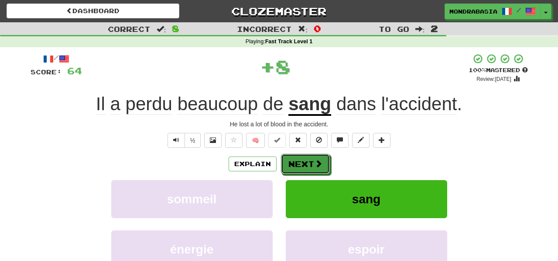
click at [294, 163] on button "Next" at bounding box center [305, 164] width 49 height 20
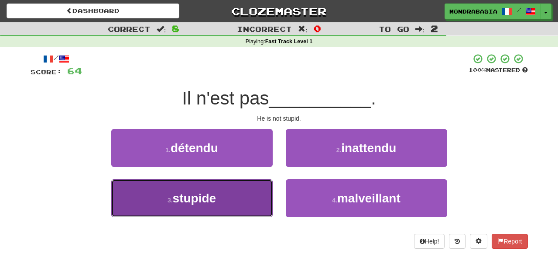
click at [248, 197] on button "3 . stupide" at bounding box center [191, 198] width 161 height 38
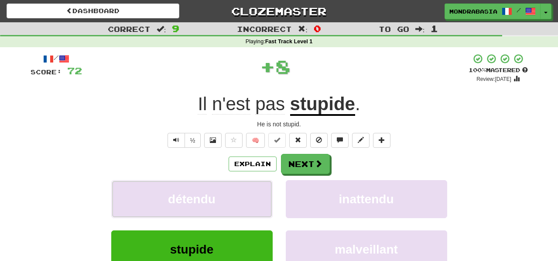
click at [248, 197] on button "détendu" at bounding box center [191, 199] width 161 height 38
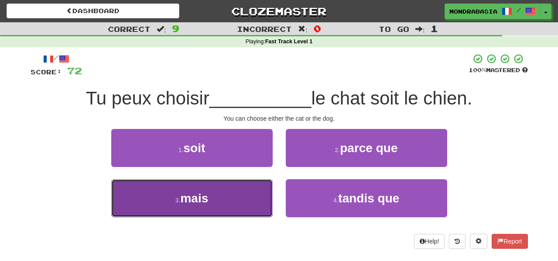
click at [254, 201] on button "3 . mais" at bounding box center [191, 198] width 161 height 38
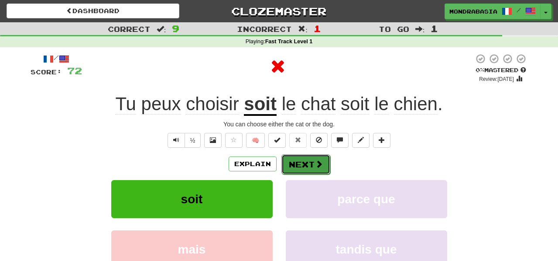
click at [293, 165] on button "Next" at bounding box center [305, 164] width 49 height 20
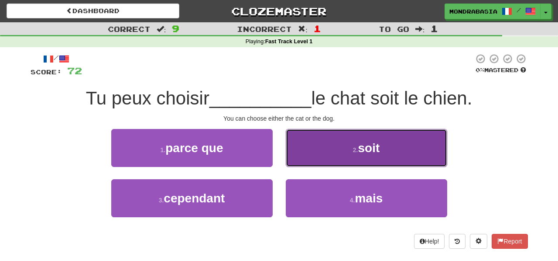
click at [302, 157] on button "2 . soit" at bounding box center [366, 148] width 161 height 38
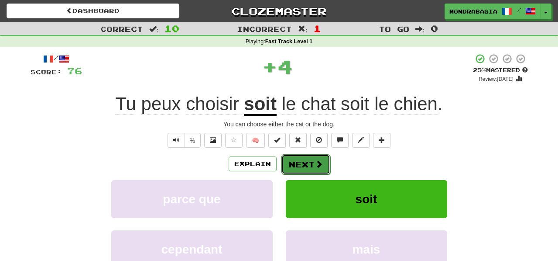
click at [302, 163] on button "Next" at bounding box center [305, 164] width 49 height 20
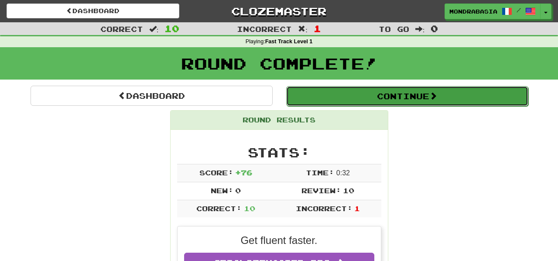
click at [310, 98] on button "Continue" at bounding box center [407, 96] width 242 height 20
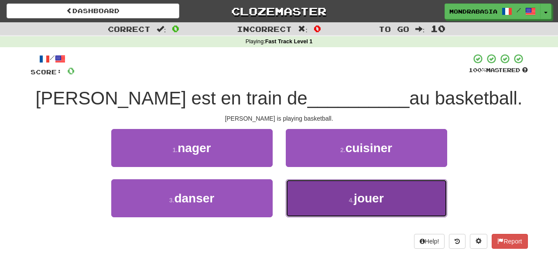
click at [309, 202] on button "4 . jouer" at bounding box center [366, 198] width 161 height 38
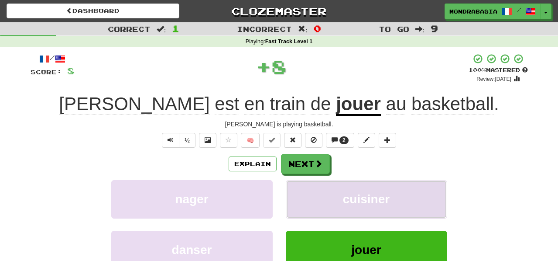
click at [309, 202] on button "cuisiner" at bounding box center [366, 199] width 161 height 38
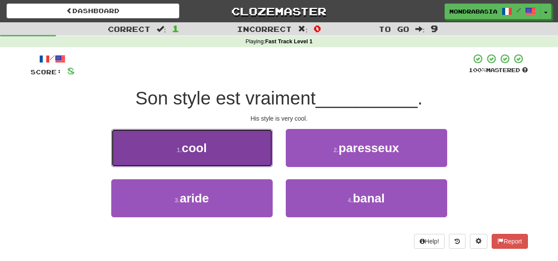
click at [257, 158] on button "1 . cool" at bounding box center [191, 148] width 161 height 38
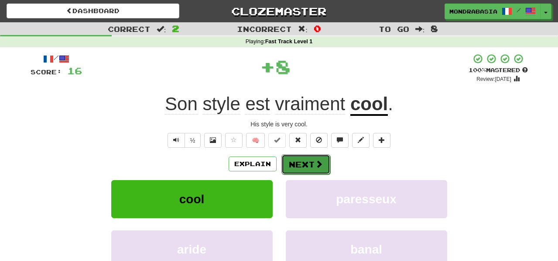
click at [294, 160] on button "Next" at bounding box center [305, 164] width 49 height 20
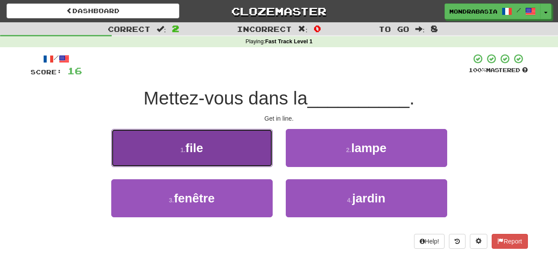
click at [267, 158] on button "1 . file" at bounding box center [191, 148] width 161 height 38
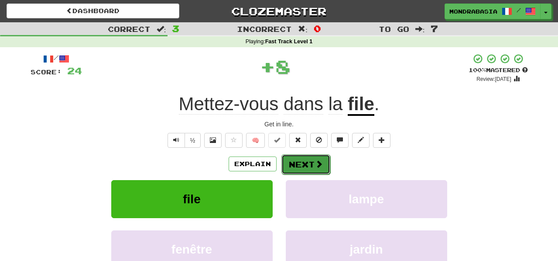
click at [288, 164] on button "Next" at bounding box center [305, 164] width 49 height 20
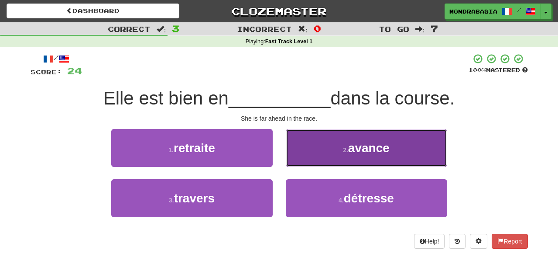
click at [302, 154] on button "2 . avance" at bounding box center [366, 148] width 161 height 38
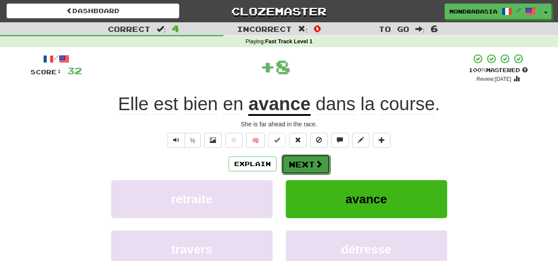
click at [303, 167] on button "Next" at bounding box center [305, 164] width 49 height 20
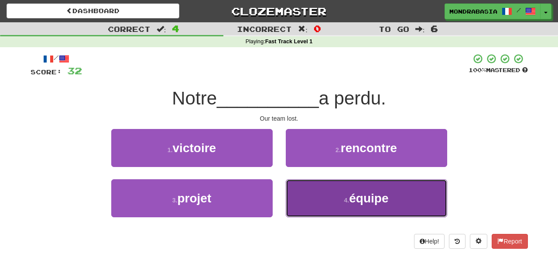
click at [299, 200] on button "4 . équipe" at bounding box center [366, 198] width 161 height 38
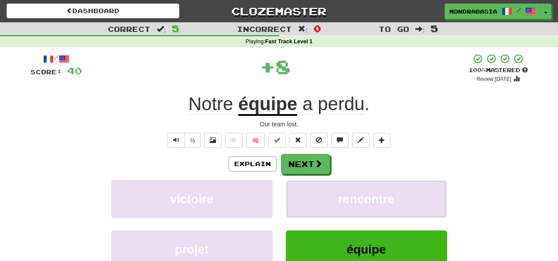
click at [299, 200] on button "rencontre" at bounding box center [366, 199] width 161 height 38
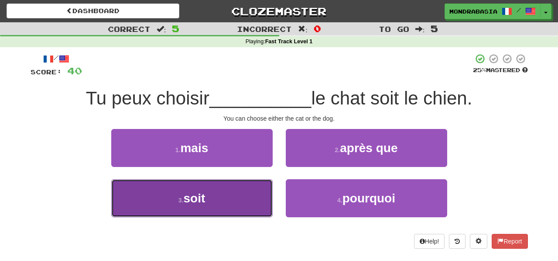
click at [254, 194] on button "3 . soit" at bounding box center [191, 198] width 161 height 38
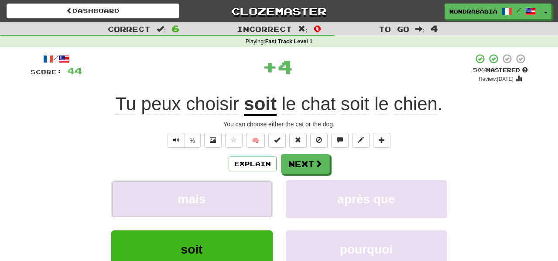
click at [254, 194] on button "mais" at bounding box center [191, 199] width 161 height 38
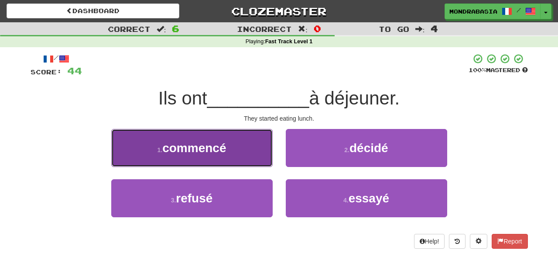
click at [261, 152] on button "1 . commencé" at bounding box center [191, 148] width 161 height 38
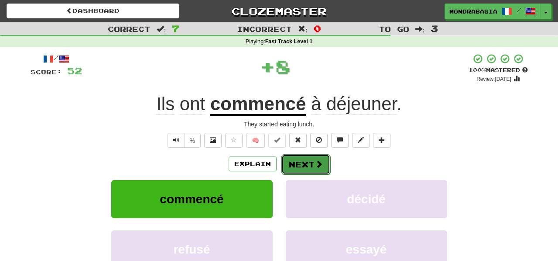
click at [292, 161] on button "Next" at bounding box center [305, 164] width 49 height 20
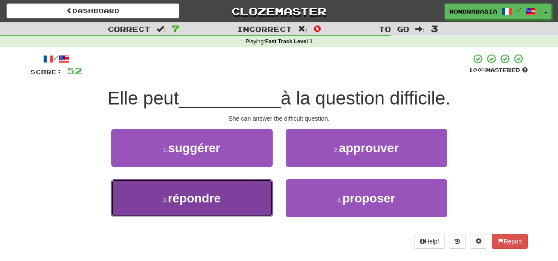
click at [247, 196] on button "3 . répondre" at bounding box center [191, 198] width 161 height 38
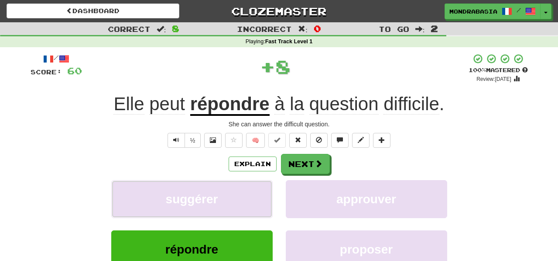
click at [247, 196] on button "suggérer" at bounding box center [191, 199] width 161 height 38
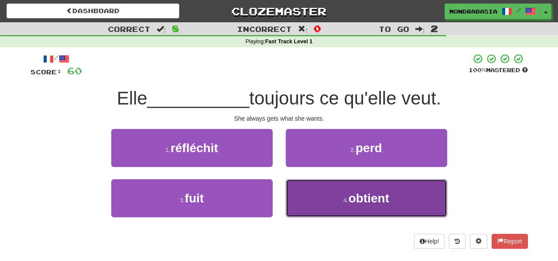
click at [309, 197] on button "4 . obtient" at bounding box center [366, 198] width 161 height 38
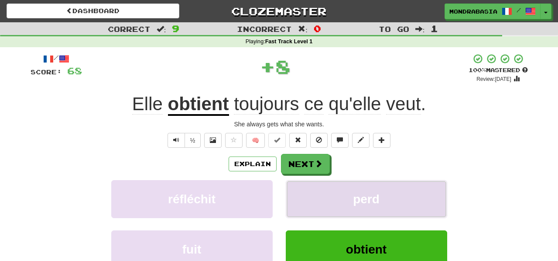
click at [302, 194] on button "perd" at bounding box center [366, 199] width 161 height 38
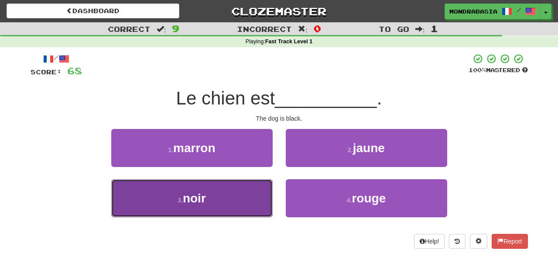
click at [232, 211] on button "3 . noir" at bounding box center [191, 198] width 161 height 38
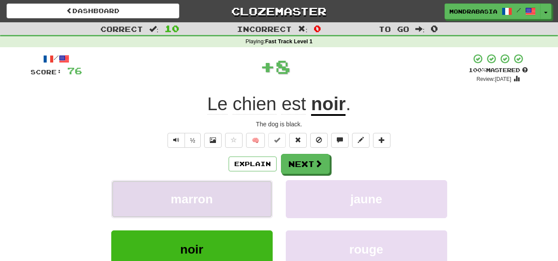
click at [245, 197] on button "marron" at bounding box center [191, 199] width 161 height 38
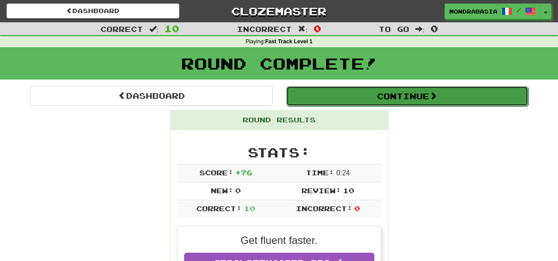
click at [309, 98] on button "Continue" at bounding box center [407, 96] width 242 height 20
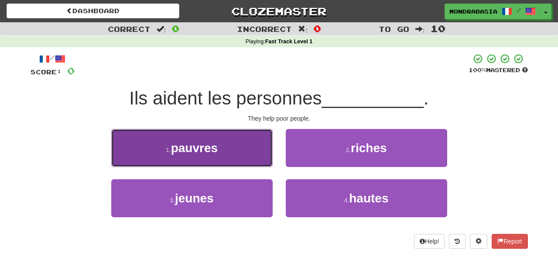
click at [245, 158] on button "1 . pauvres" at bounding box center [191, 148] width 161 height 38
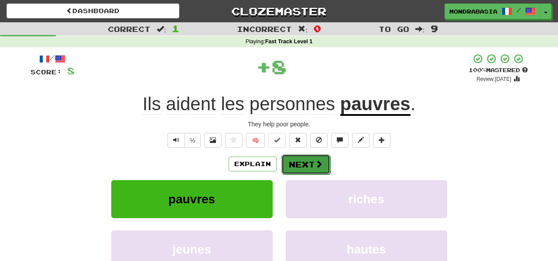
click at [288, 158] on button "Next" at bounding box center [305, 164] width 49 height 20
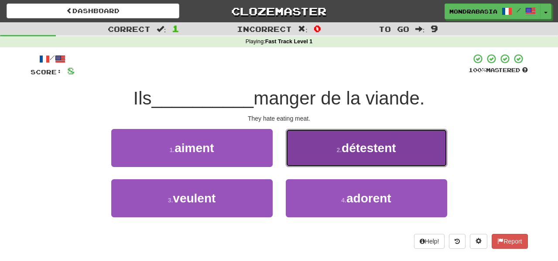
click at [299, 154] on button "2 . détestent" at bounding box center [366, 148] width 161 height 38
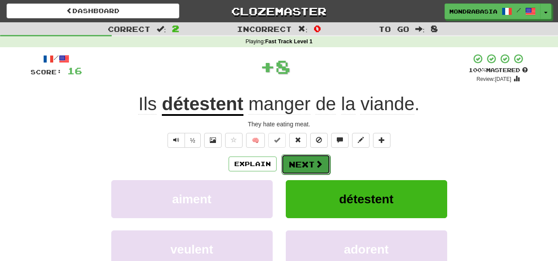
click at [302, 159] on button "Next" at bounding box center [305, 164] width 49 height 20
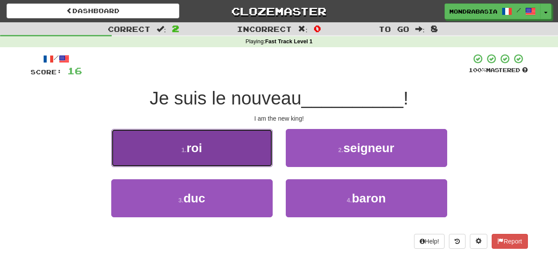
click at [262, 157] on button "1 . roi" at bounding box center [191, 148] width 161 height 38
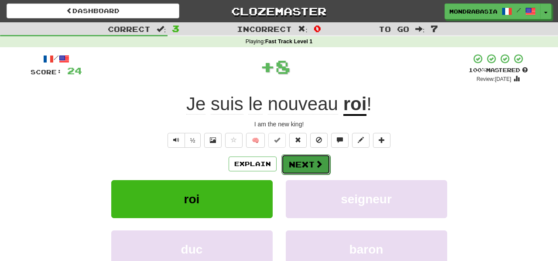
click at [295, 159] on button "Next" at bounding box center [305, 164] width 49 height 20
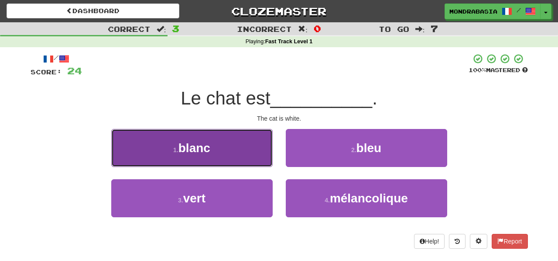
click at [264, 154] on button "1 . blanc" at bounding box center [191, 148] width 161 height 38
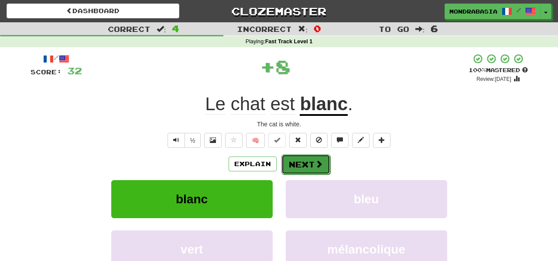
click at [304, 161] on button "Next" at bounding box center [305, 164] width 49 height 20
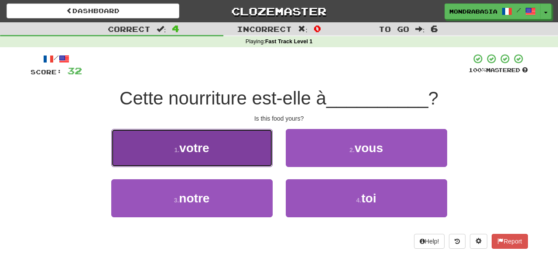
click at [257, 155] on button "1 . votre" at bounding box center [191, 148] width 161 height 38
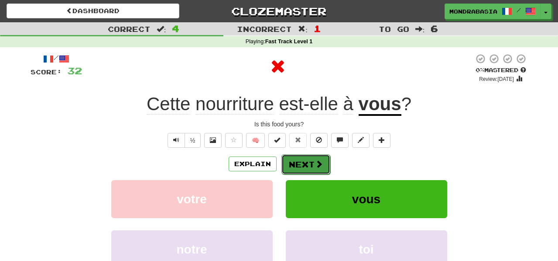
click at [281, 162] on button "Next" at bounding box center [305, 164] width 49 height 20
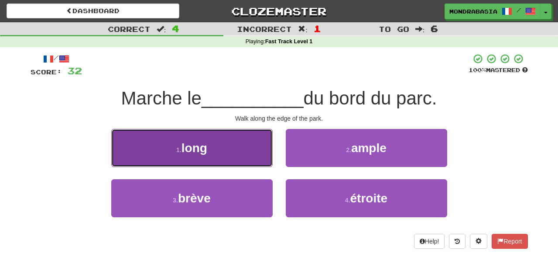
click at [262, 158] on button "1 . long" at bounding box center [191, 148] width 161 height 38
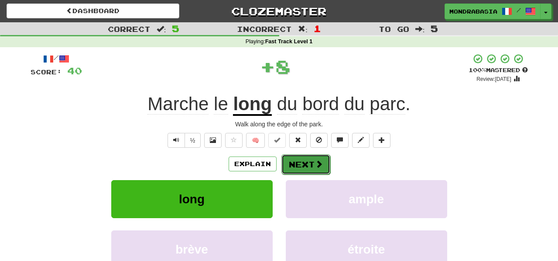
click at [311, 168] on button "Next" at bounding box center [305, 164] width 49 height 20
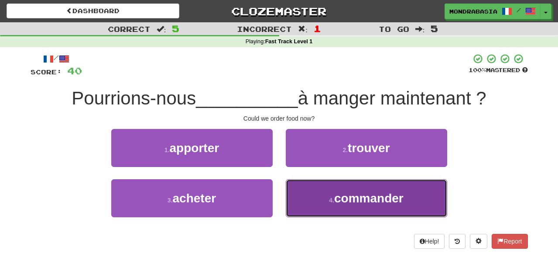
click at [308, 205] on button "4 . commander" at bounding box center [366, 198] width 161 height 38
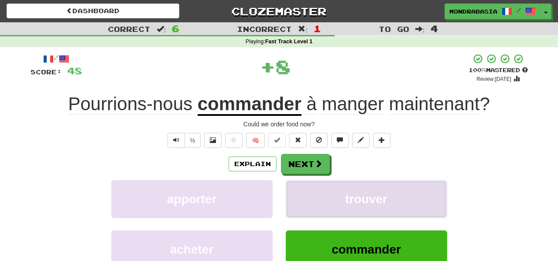
click at [308, 198] on button "trouver" at bounding box center [366, 199] width 161 height 38
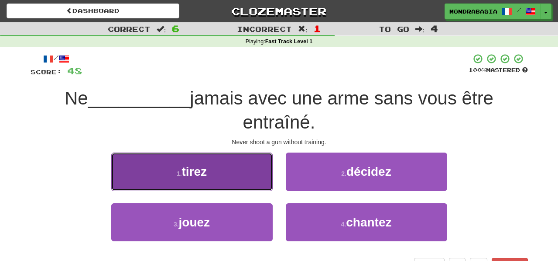
click at [244, 177] on button "1 . tirez" at bounding box center [191, 171] width 161 height 38
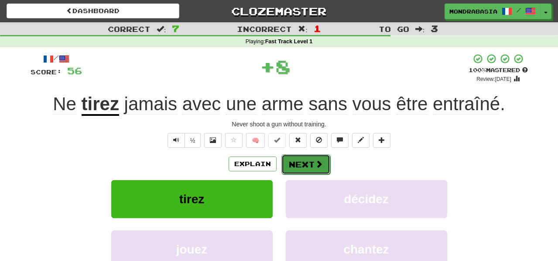
click at [302, 156] on button "Next" at bounding box center [305, 164] width 49 height 20
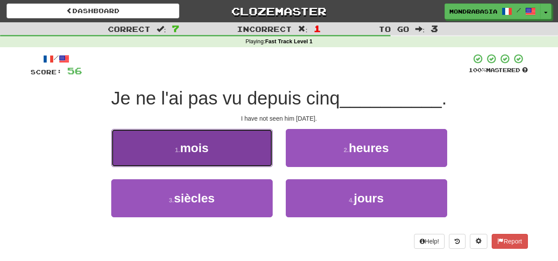
click at [264, 158] on button "1 . mois" at bounding box center [191, 148] width 161 height 38
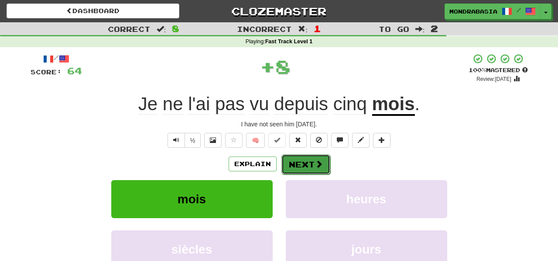
click at [303, 163] on button "Next" at bounding box center [305, 164] width 49 height 20
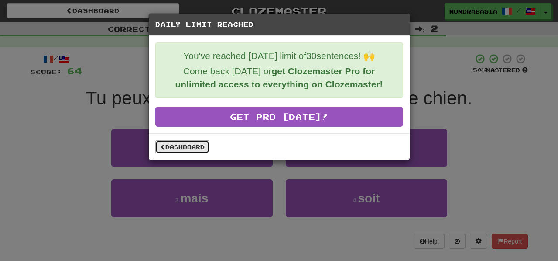
click at [188, 150] on link "Dashboard" at bounding box center [182, 146] width 54 height 13
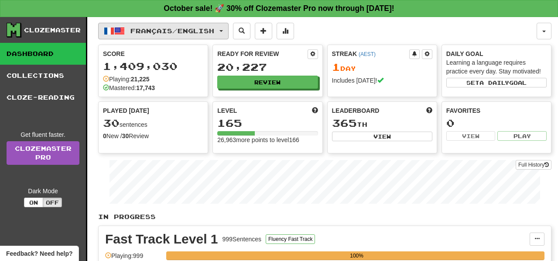
click at [229, 29] on button "Français / English" at bounding box center [163, 31] width 130 height 17
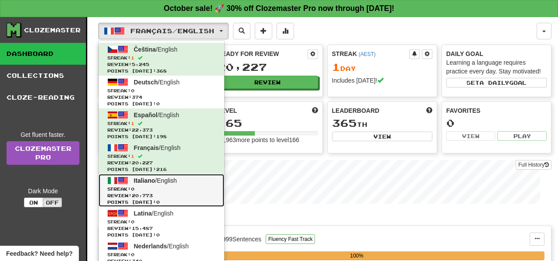
click at [202, 179] on link "Italiano / English Streak: 0 Review: 20,773 Points [DATE]: 0" at bounding box center [162, 190] width 126 height 33
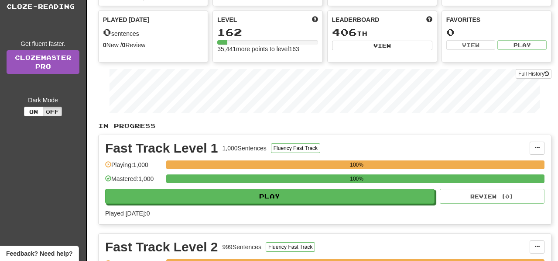
scroll to position [102, 0]
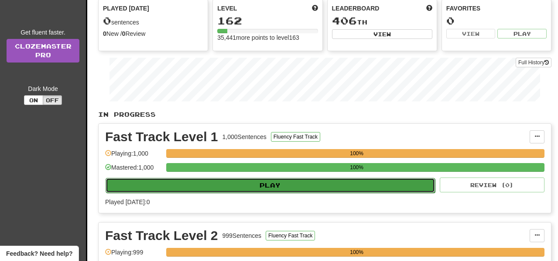
click at [275, 185] on button "Play" at bounding box center [270, 185] width 329 height 15
select select "**"
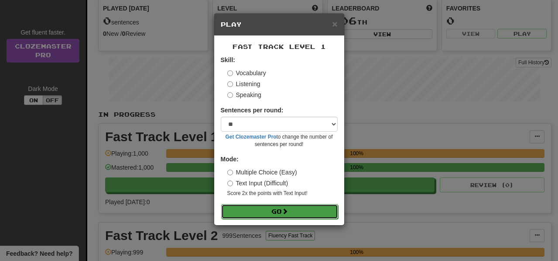
click at [290, 215] on button "Go" at bounding box center [279, 211] width 117 height 15
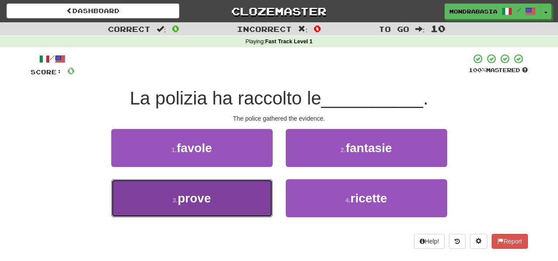
click at [255, 203] on button "3 . prove" at bounding box center [191, 198] width 161 height 38
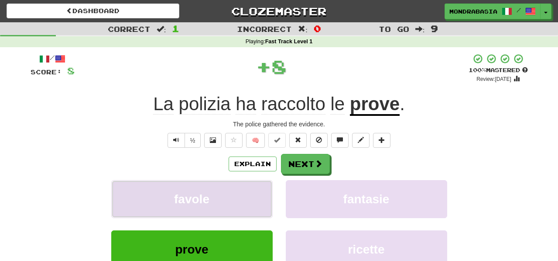
click at [256, 191] on button "favole" at bounding box center [191, 199] width 161 height 38
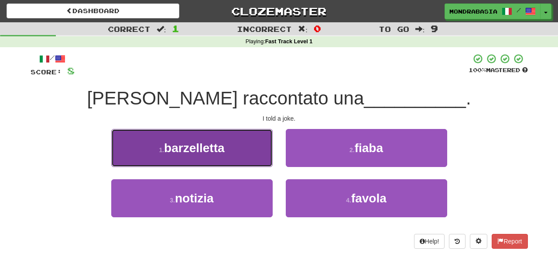
click at [262, 161] on button "1 . barzelletta" at bounding box center [191, 148] width 161 height 38
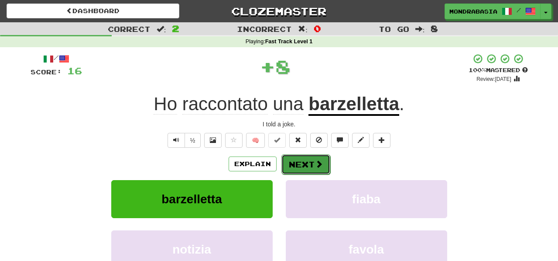
click at [295, 166] on button "Next" at bounding box center [305, 164] width 49 height 20
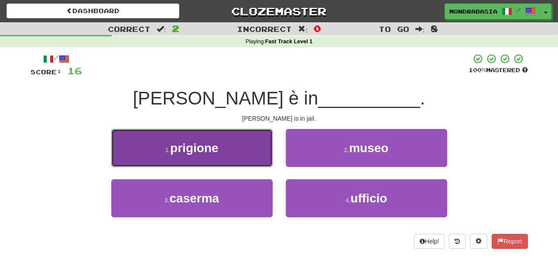
click at [270, 157] on button "1 . prigione" at bounding box center [191, 148] width 161 height 38
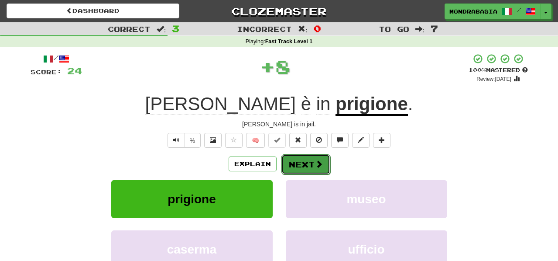
click at [294, 159] on button "Next" at bounding box center [305, 164] width 49 height 20
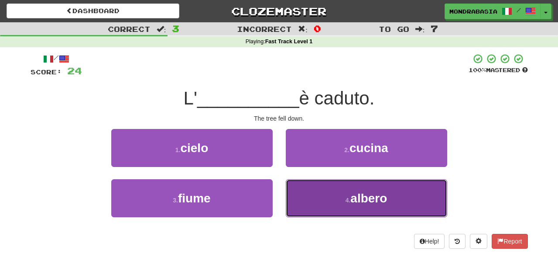
click at [299, 195] on button "4 . albero" at bounding box center [366, 198] width 161 height 38
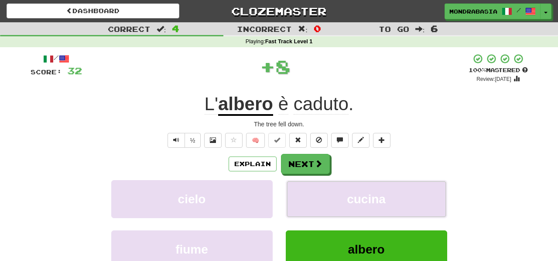
click at [299, 195] on button "cucina" at bounding box center [366, 199] width 161 height 38
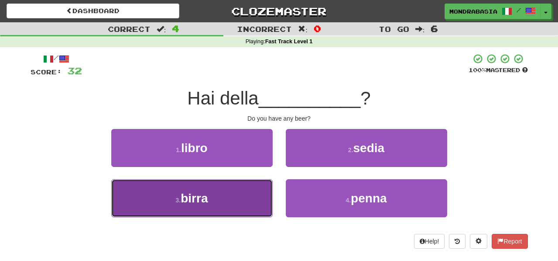
click at [244, 205] on button "3 . birra" at bounding box center [191, 198] width 161 height 38
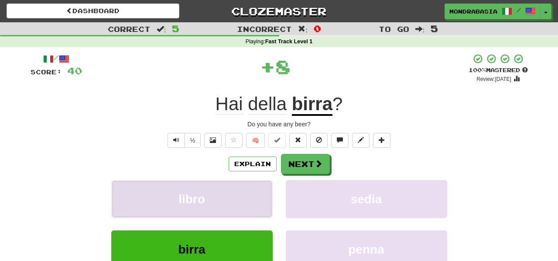
click at [245, 205] on button "libro" at bounding box center [191, 199] width 161 height 38
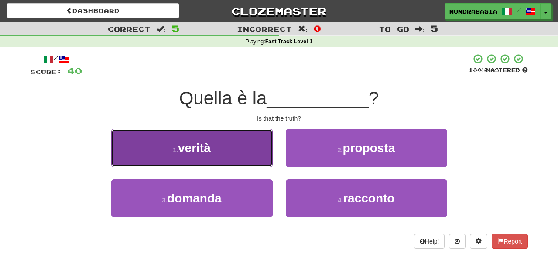
click at [254, 160] on button "1 . verità" at bounding box center [191, 148] width 161 height 38
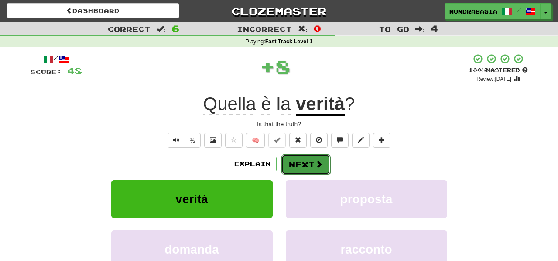
click at [301, 162] on button "Next" at bounding box center [305, 164] width 49 height 20
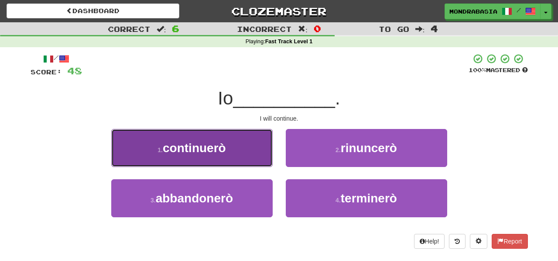
click at [261, 156] on button "1 . continuerò" at bounding box center [191, 148] width 161 height 38
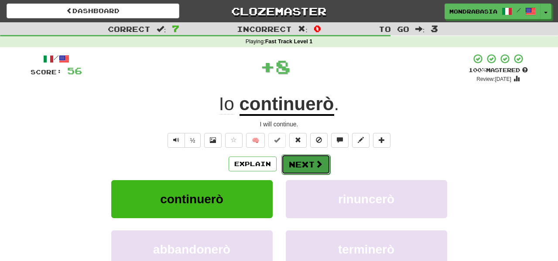
click at [305, 160] on button "Next" at bounding box center [305, 164] width 49 height 20
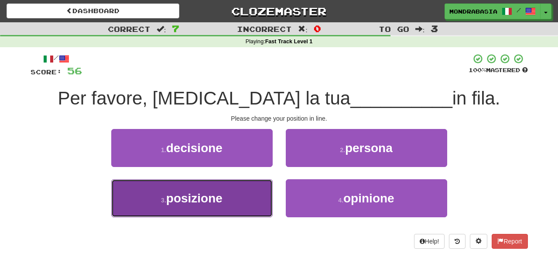
click at [250, 199] on button "3 . posizione" at bounding box center [191, 198] width 161 height 38
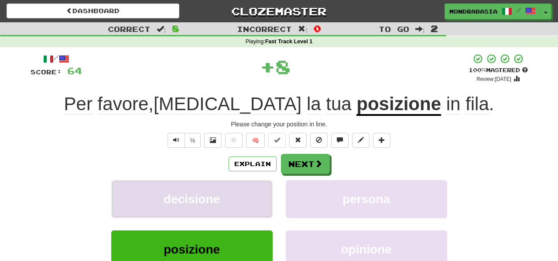
click at [257, 199] on button "decisione" at bounding box center [191, 199] width 161 height 38
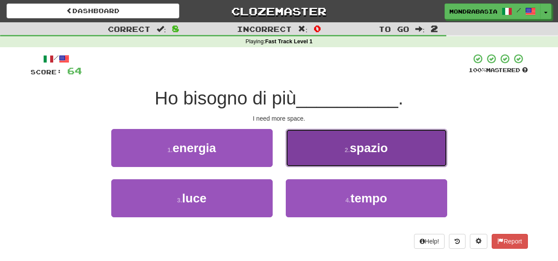
click at [302, 160] on button "2 . spazio" at bounding box center [366, 148] width 161 height 38
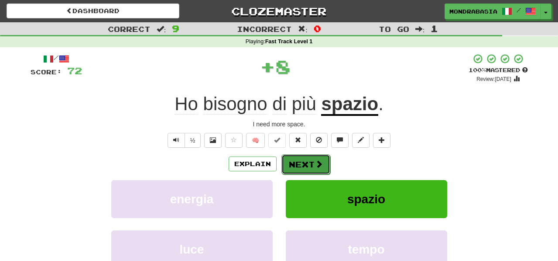
click at [306, 161] on button "Next" at bounding box center [305, 164] width 49 height 20
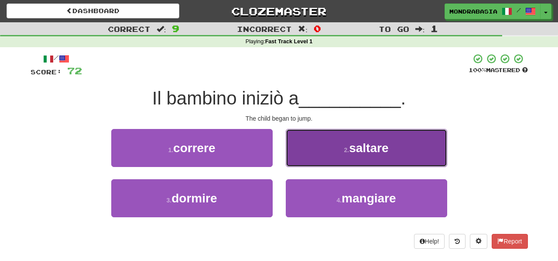
click at [299, 159] on button "2 . saltare" at bounding box center [366, 148] width 161 height 38
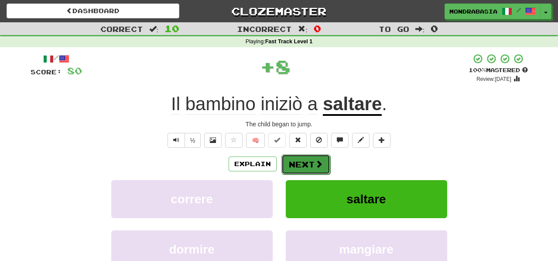
click at [301, 163] on button "Next" at bounding box center [305, 164] width 49 height 20
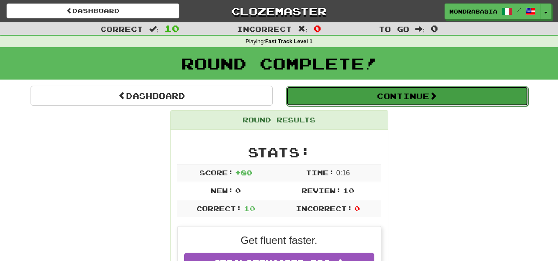
click at [308, 92] on button "Continue" at bounding box center [407, 96] width 242 height 20
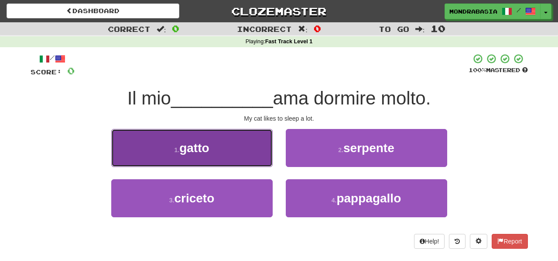
click at [264, 156] on button "1 . gatto" at bounding box center [191, 148] width 161 height 38
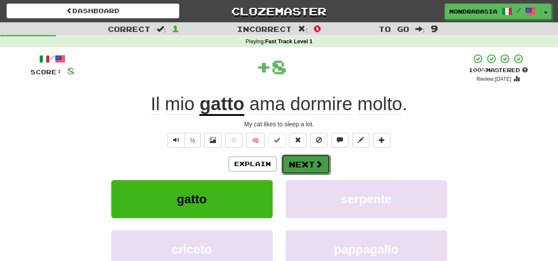
click at [301, 161] on button "Next" at bounding box center [305, 164] width 49 height 20
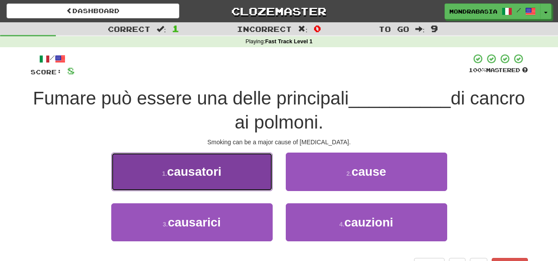
click at [255, 185] on button "1 . causatori" at bounding box center [191, 171] width 161 height 38
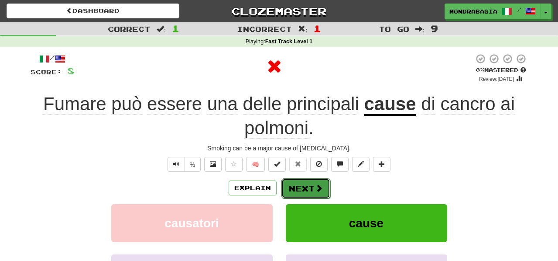
click at [290, 185] on button "Next" at bounding box center [305, 188] width 49 height 20
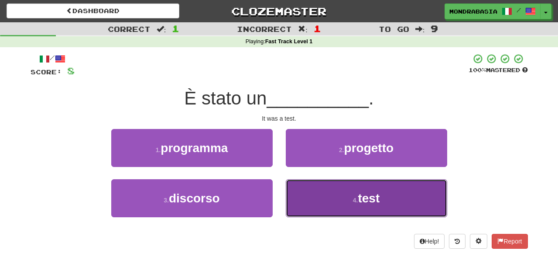
click at [308, 212] on button "4 . test" at bounding box center [366, 198] width 161 height 38
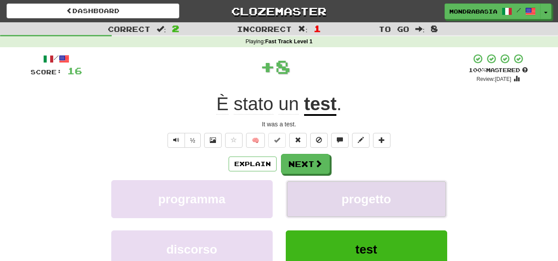
click at [308, 196] on button "progetto" at bounding box center [366, 199] width 161 height 38
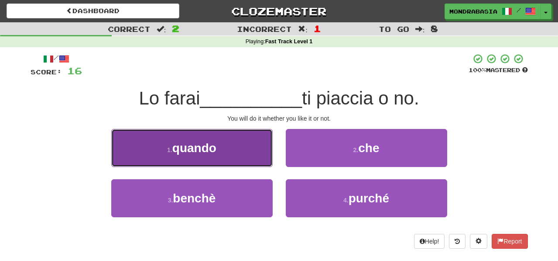
click at [256, 152] on button "1 . quando" at bounding box center [191, 148] width 161 height 38
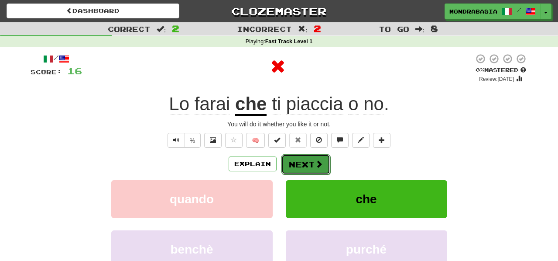
click at [306, 160] on button "Next" at bounding box center [305, 164] width 49 height 20
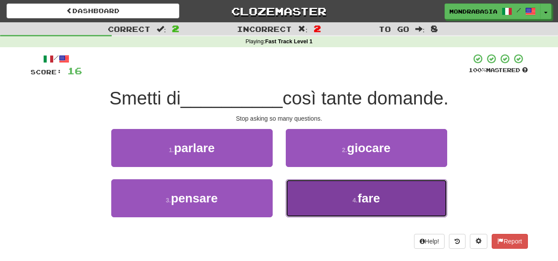
click at [312, 195] on button "4 . fare" at bounding box center [366, 198] width 161 height 38
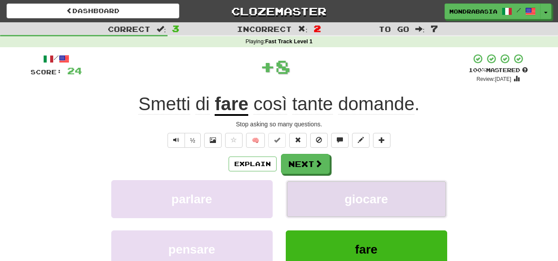
click at [312, 189] on button "giocare" at bounding box center [366, 199] width 161 height 38
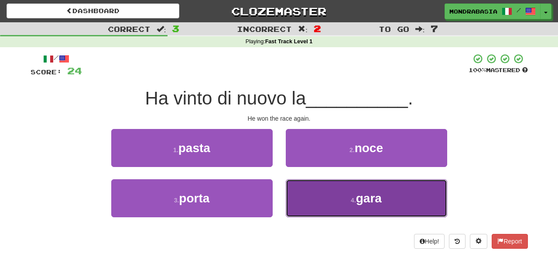
click at [323, 207] on button "4 . gara" at bounding box center [366, 198] width 161 height 38
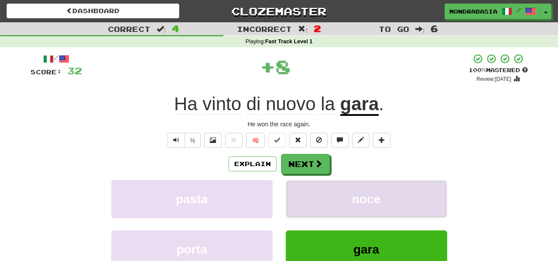
click at [315, 196] on button "noce" at bounding box center [366, 199] width 161 height 38
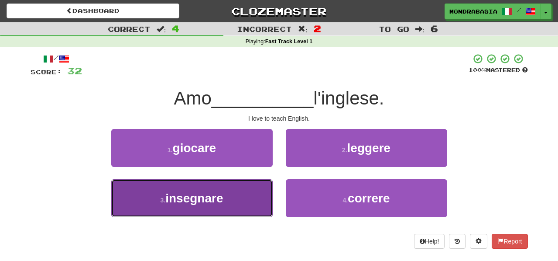
click at [242, 201] on button "3 . insegnare" at bounding box center [191, 198] width 161 height 38
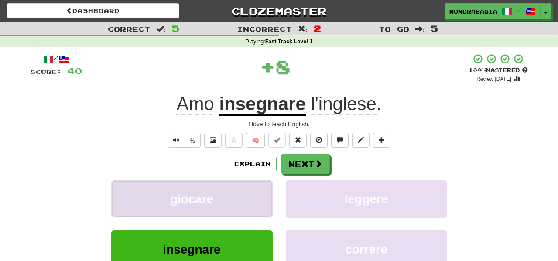
click at [251, 201] on button "giocare" at bounding box center [191, 199] width 161 height 38
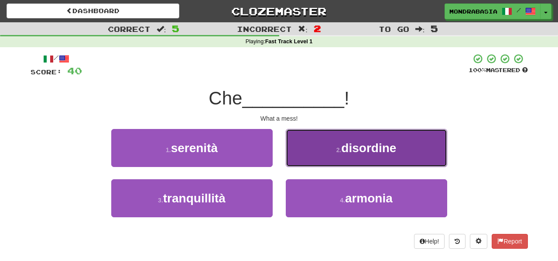
click at [296, 166] on button "2 . disordine" at bounding box center [366, 148] width 161 height 38
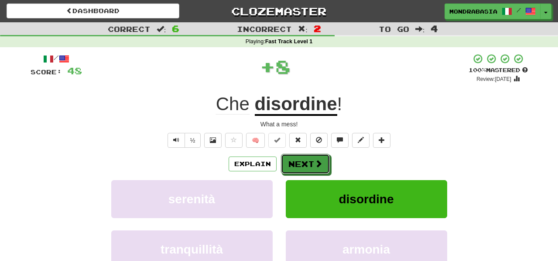
click at [296, 166] on button "Next" at bounding box center [305, 164] width 49 height 20
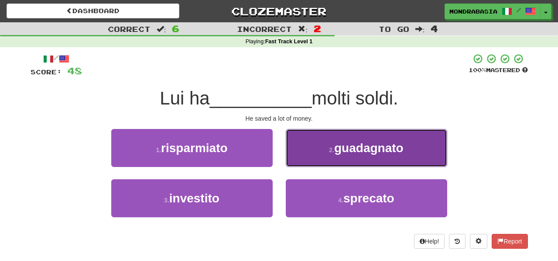
click at [298, 165] on button "2 . guadagnato" at bounding box center [366, 148] width 161 height 38
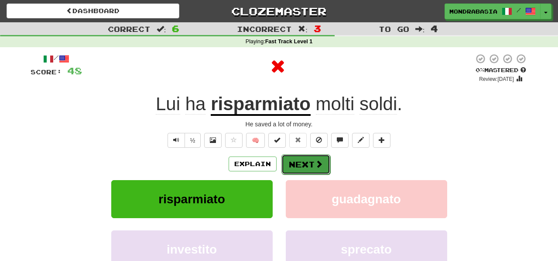
click at [303, 167] on button "Next" at bounding box center [305, 164] width 49 height 20
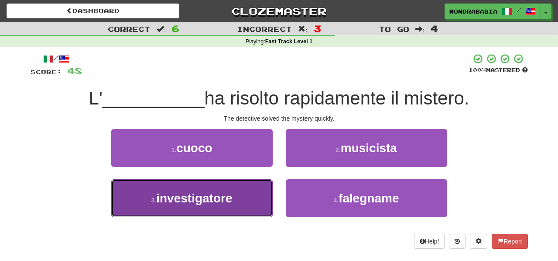
click at [253, 212] on button "3 . investigatore" at bounding box center [191, 198] width 161 height 38
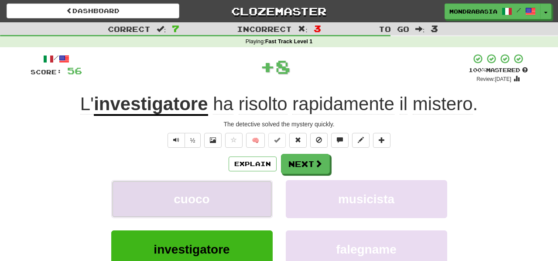
click at [254, 206] on button "cuoco" at bounding box center [191, 199] width 161 height 38
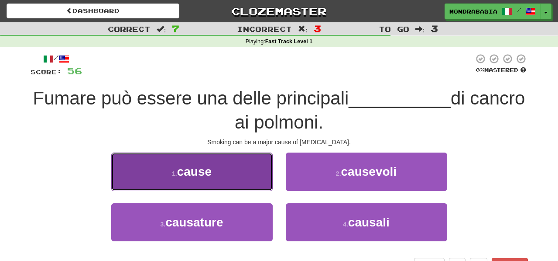
click at [247, 186] on button "1 . cause" at bounding box center [191, 171] width 161 height 38
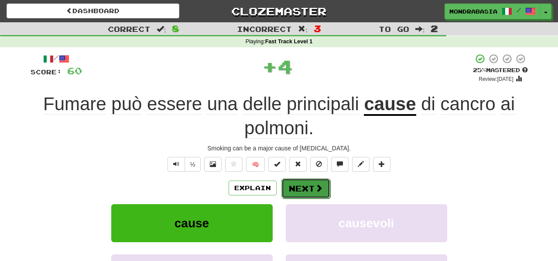
click at [302, 186] on button "Next" at bounding box center [305, 188] width 49 height 20
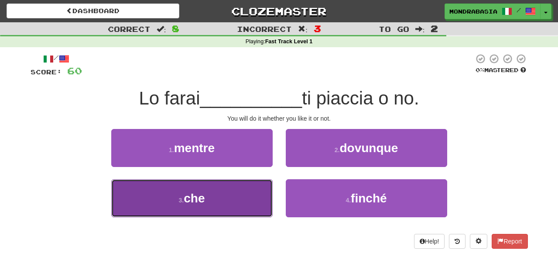
click at [257, 207] on button "3 . che" at bounding box center [191, 198] width 161 height 38
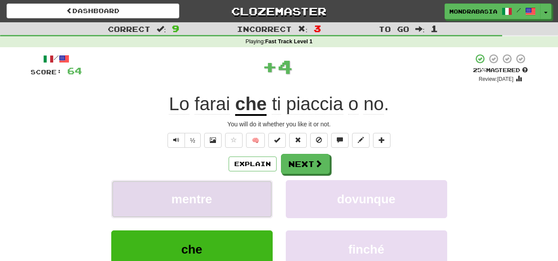
click at [257, 204] on button "mentre" at bounding box center [191, 199] width 161 height 38
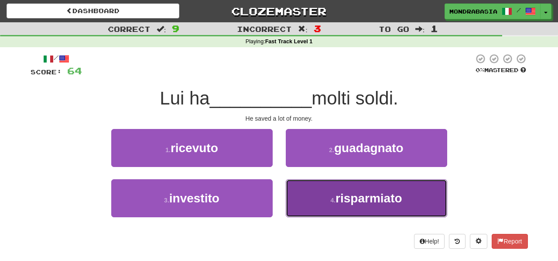
click at [302, 199] on button "4 . risparmiato" at bounding box center [366, 198] width 161 height 38
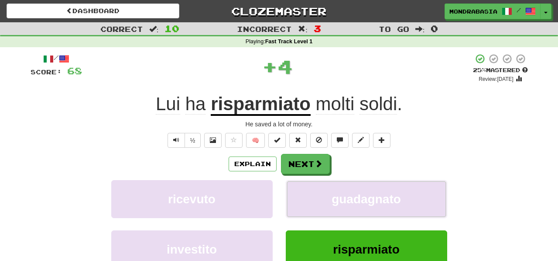
click at [302, 199] on button "guadagnato" at bounding box center [366, 199] width 161 height 38
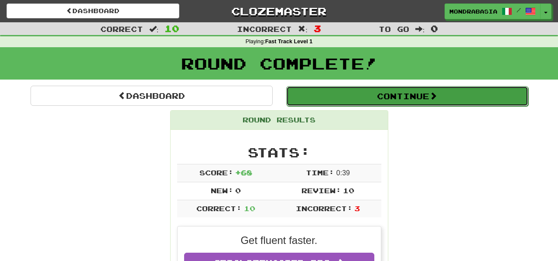
click at [317, 99] on button "Continue" at bounding box center [407, 96] width 242 height 20
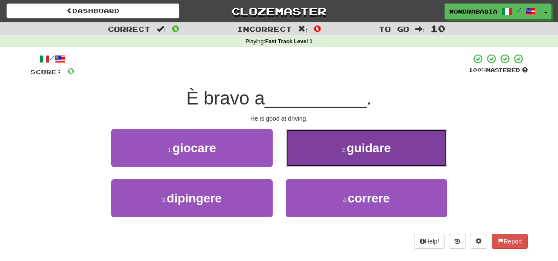
click at [299, 154] on button "2 . guidare" at bounding box center [366, 148] width 161 height 38
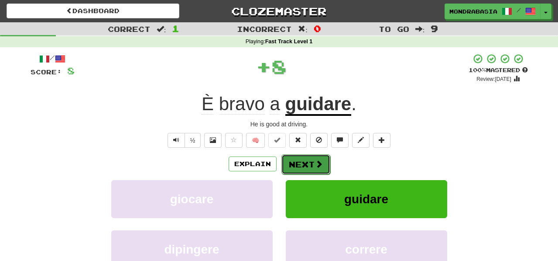
click at [300, 159] on button "Next" at bounding box center [305, 164] width 49 height 20
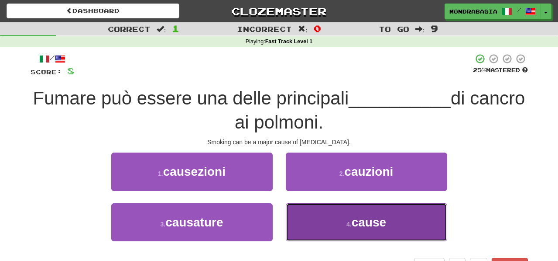
click at [314, 220] on button "4 . cause" at bounding box center [366, 222] width 161 height 38
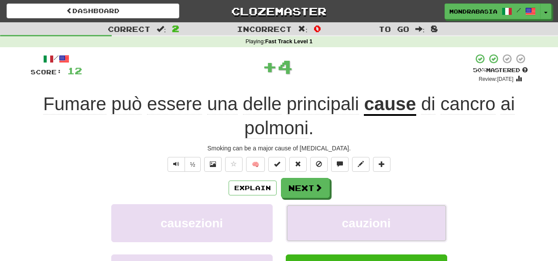
click at [314, 220] on button "cauzioni" at bounding box center [366, 223] width 161 height 38
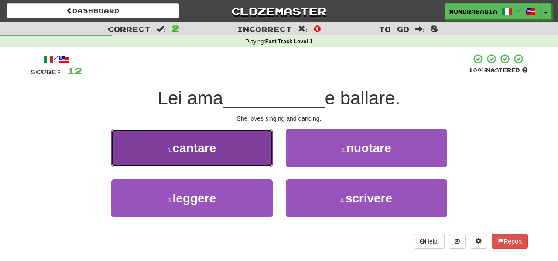
click at [249, 159] on button "1 . cantare" at bounding box center [191, 148] width 161 height 38
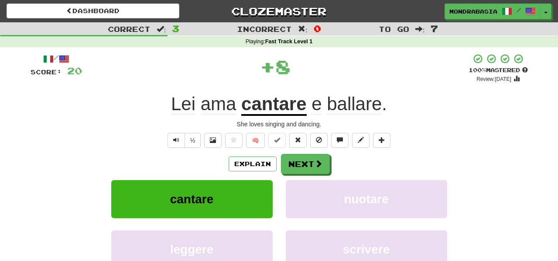
click at [297, 177] on div "Explain Next cantare nuotare leggere scrivere Learn more: cantare nuotare legge…" at bounding box center [280, 224] width 498 height 140
click at [297, 168] on button "Next" at bounding box center [305, 164] width 49 height 20
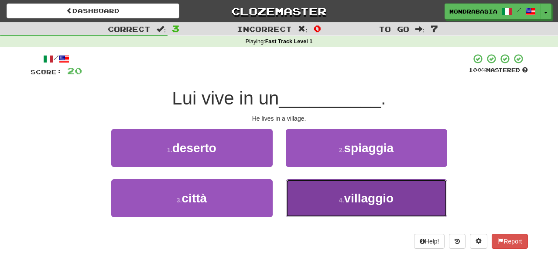
click at [310, 206] on button "4 . villaggio" at bounding box center [366, 198] width 161 height 38
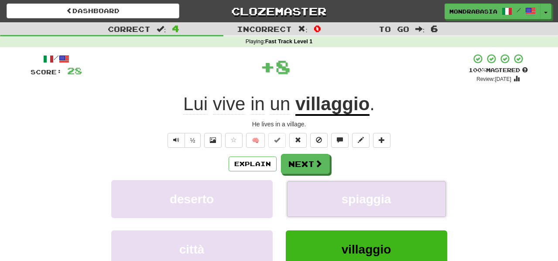
click at [310, 206] on button "spiaggia" at bounding box center [366, 199] width 161 height 38
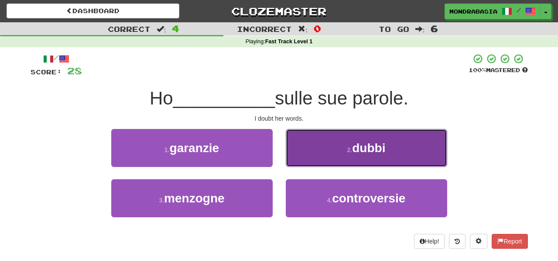
click at [295, 164] on button "2 . dubbi" at bounding box center [366, 148] width 161 height 38
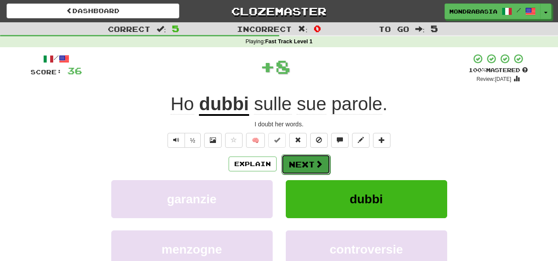
click at [298, 164] on button "Next" at bounding box center [305, 164] width 49 height 20
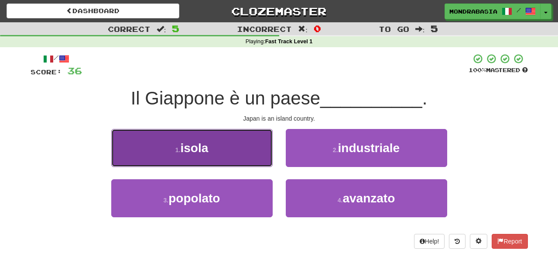
click at [257, 157] on button "1 . isola" at bounding box center [191, 148] width 161 height 38
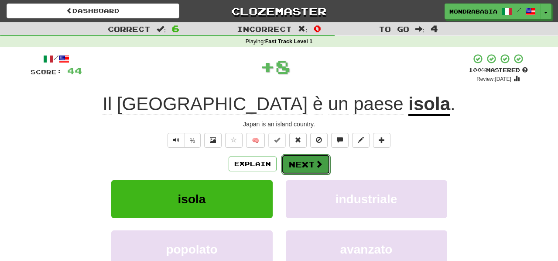
click at [290, 159] on button "Next" at bounding box center [305, 164] width 49 height 20
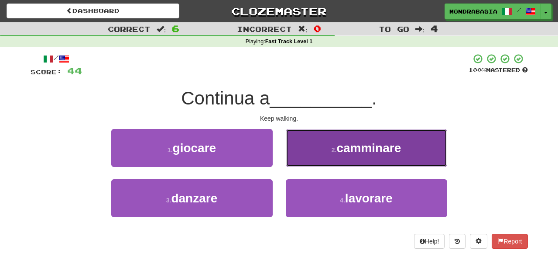
click at [292, 161] on button "2 . camminare" at bounding box center [366, 148] width 161 height 38
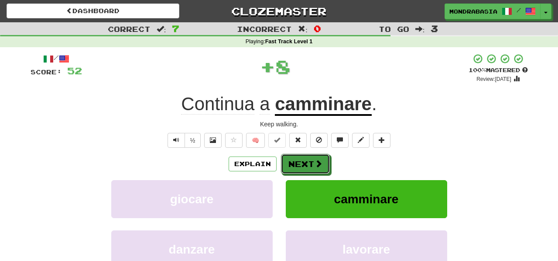
click at [299, 161] on button "Next" at bounding box center [305, 164] width 49 height 20
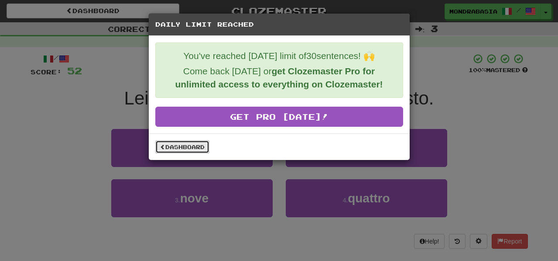
click at [172, 149] on link "Dashboard" at bounding box center [182, 146] width 54 height 13
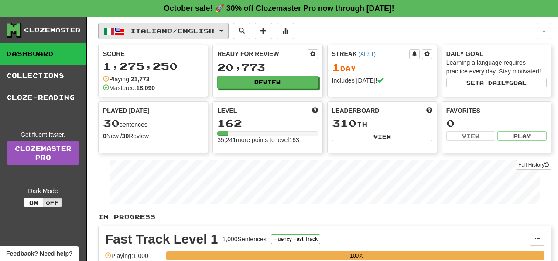
click at [229, 29] on button "Italiano / English" at bounding box center [163, 31] width 130 height 17
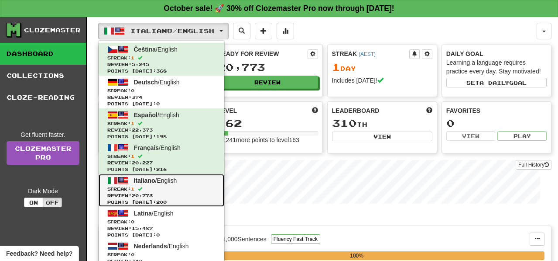
click at [200, 194] on span "Review: 20,773" at bounding box center [161, 195] width 108 height 7
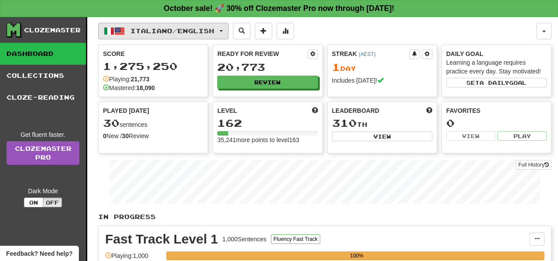
click at [223, 31] on span "button" at bounding box center [221, 31] width 3 height 2
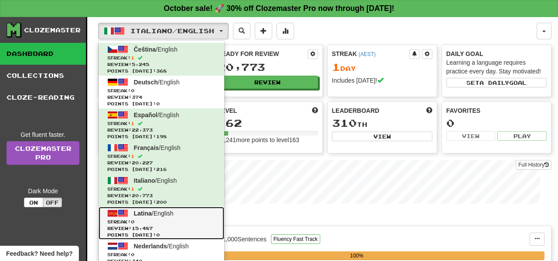
click at [198, 216] on link "Latina / English Streak: 0 Review: 15,487 Points today: 0" at bounding box center [162, 222] width 126 height 33
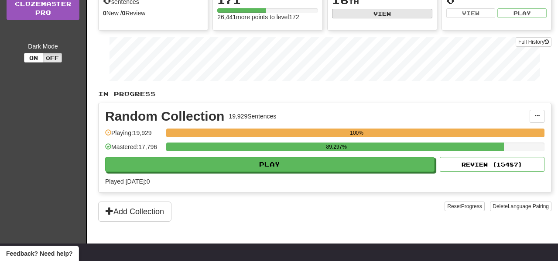
scroll to position [125, 0]
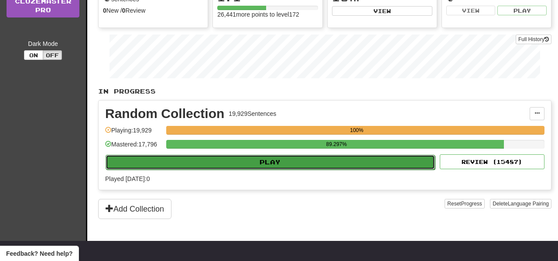
click at [355, 158] on button "Play" at bounding box center [270, 161] width 329 height 15
select select "**"
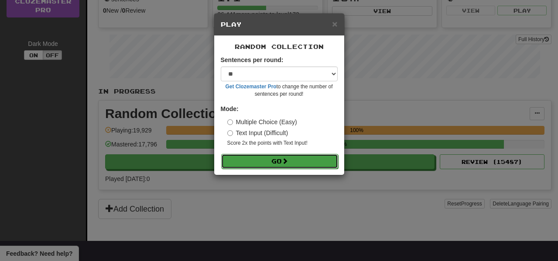
click at [327, 159] on button "Go" at bounding box center [279, 161] width 117 height 15
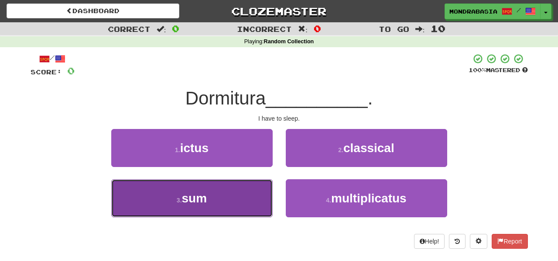
click at [249, 206] on button "3 . sum" at bounding box center [191, 198] width 161 height 38
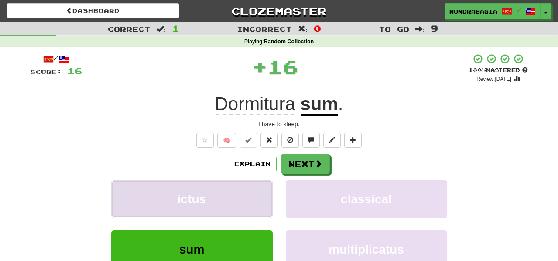
click at [249, 192] on button "ictus" at bounding box center [191, 199] width 161 height 38
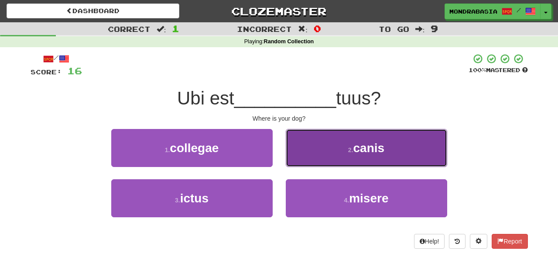
click at [304, 154] on button "2 . canis" at bounding box center [366, 148] width 161 height 38
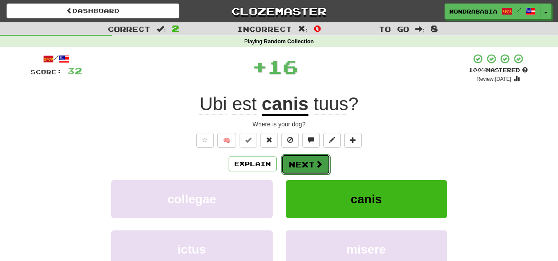
click at [304, 165] on button "Next" at bounding box center [305, 164] width 49 height 20
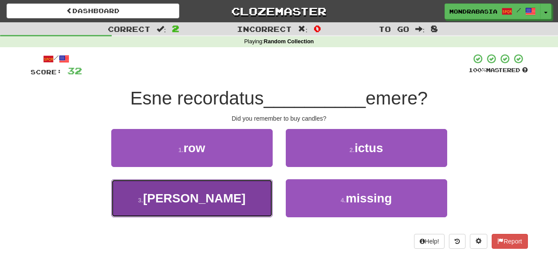
click at [263, 193] on button "3 . candelas" at bounding box center [191, 198] width 161 height 38
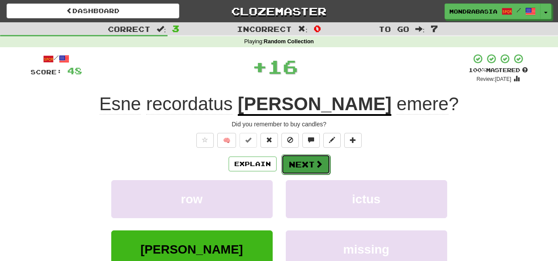
click at [291, 166] on button "Next" at bounding box center [305, 164] width 49 height 20
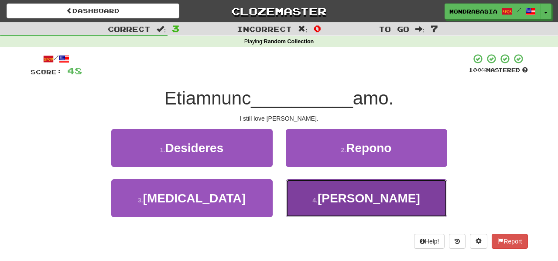
click at [303, 195] on button "4 . Thoman" at bounding box center [366, 198] width 161 height 38
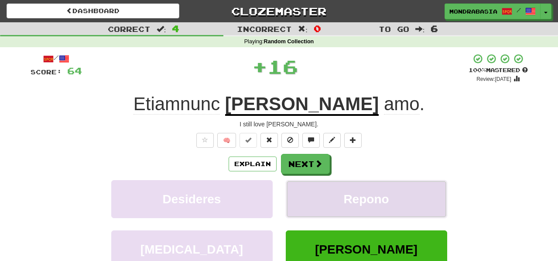
click at [302, 190] on button "Repono" at bounding box center [366, 199] width 161 height 38
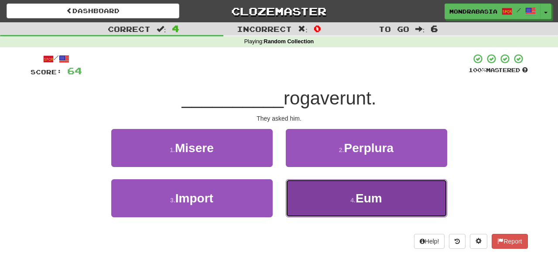
click at [305, 202] on button "4 . Eum" at bounding box center [366, 198] width 161 height 38
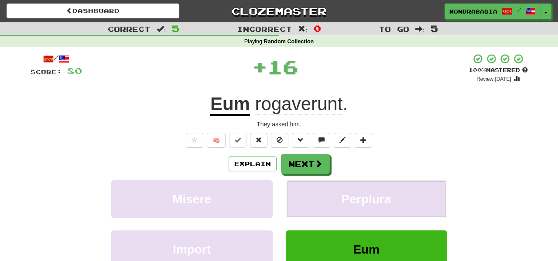
click at [305, 202] on button "Perplura" at bounding box center [366, 199] width 161 height 38
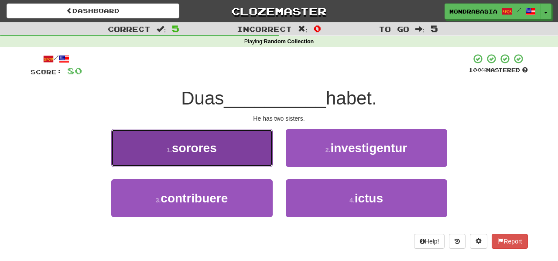
click at [243, 151] on button "1 . sorores" at bounding box center [191, 148] width 161 height 38
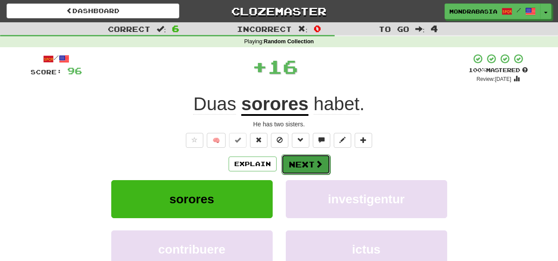
click at [299, 165] on button "Next" at bounding box center [305, 164] width 49 height 20
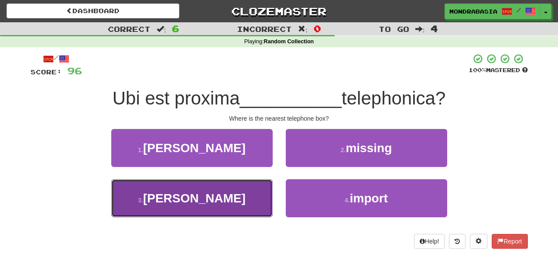
click at [247, 197] on button "3 . cella" at bounding box center [191, 198] width 161 height 38
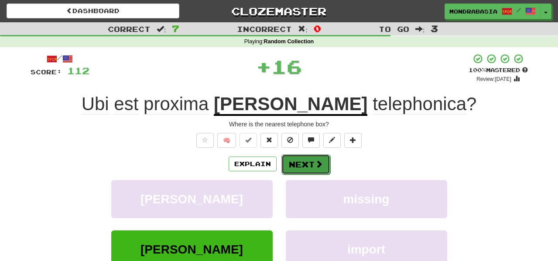
click at [289, 170] on button "Next" at bounding box center [305, 164] width 49 height 20
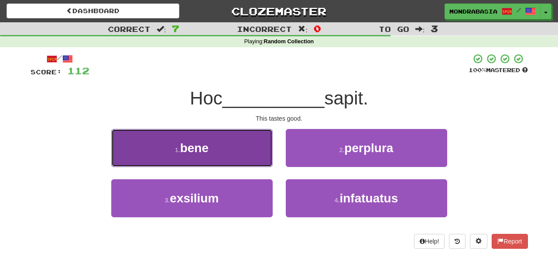
click at [260, 163] on button "1 . bene" at bounding box center [191, 148] width 161 height 38
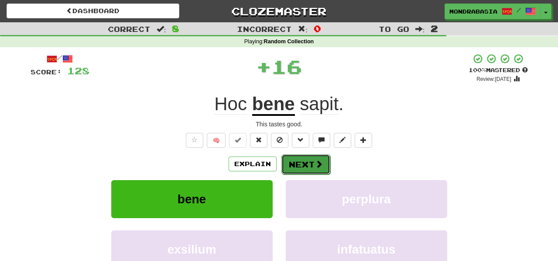
click at [308, 165] on button "Next" at bounding box center [305, 164] width 49 height 20
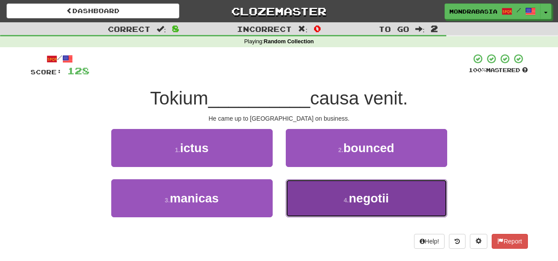
click at [309, 199] on button "4 . negotii" at bounding box center [366, 198] width 161 height 38
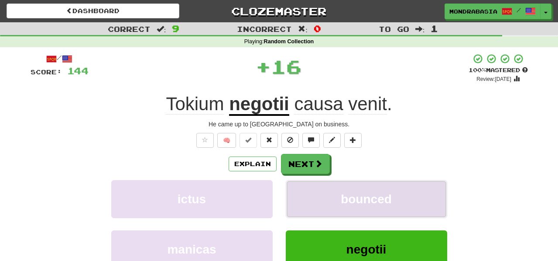
click at [306, 188] on button "bounced" at bounding box center [366, 199] width 161 height 38
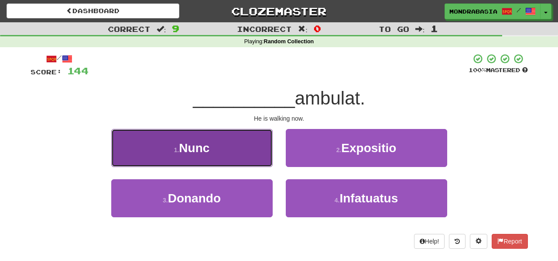
click at [259, 156] on button "1 . Nunc" at bounding box center [191, 148] width 161 height 38
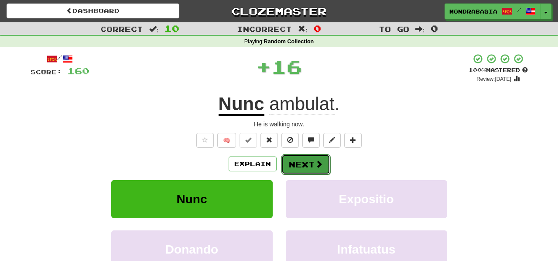
click at [281, 163] on button "Next" at bounding box center [305, 164] width 49 height 20
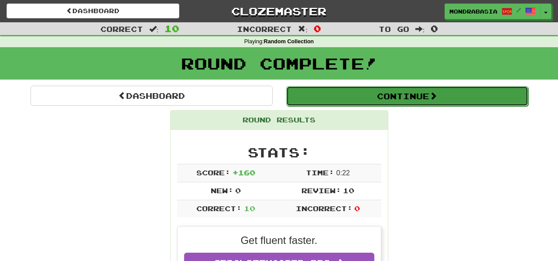
click at [322, 102] on button "Continue" at bounding box center [407, 96] width 242 height 20
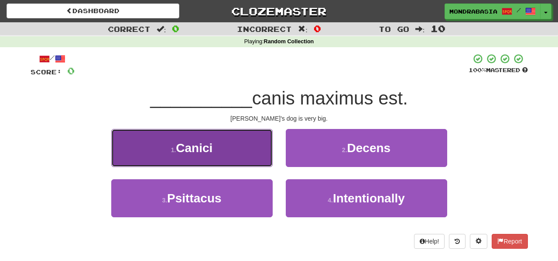
click at [257, 154] on button "1 . Canici" at bounding box center [191, 148] width 161 height 38
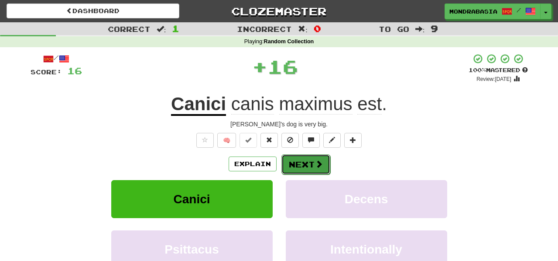
click at [301, 165] on button "Next" at bounding box center [305, 164] width 49 height 20
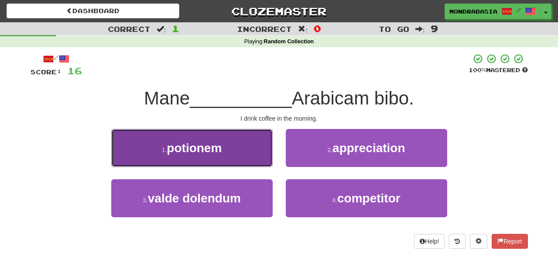
click at [258, 154] on button "1 . potionem" at bounding box center [191, 148] width 161 height 38
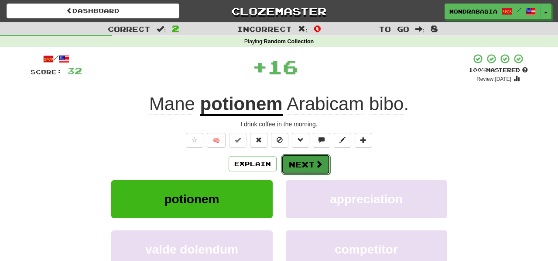
click at [291, 160] on button "Next" at bounding box center [305, 164] width 49 height 20
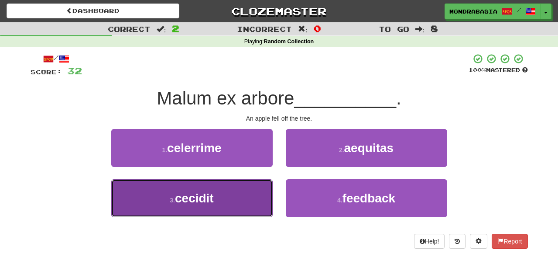
click at [244, 200] on button "3 . cecidit" at bounding box center [191, 198] width 161 height 38
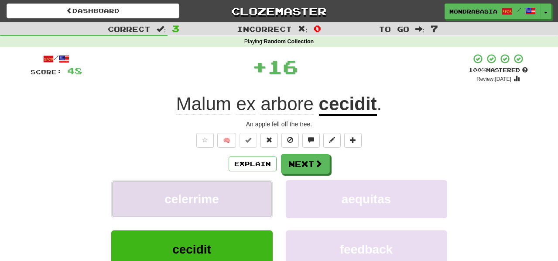
click at [247, 197] on button "celerrime" at bounding box center [191, 199] width 161 height 38
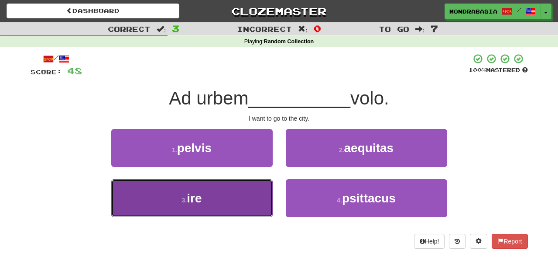
click at [257, 194] on button "3 . ire" at bounding box center [191, 198] width 161 height 38
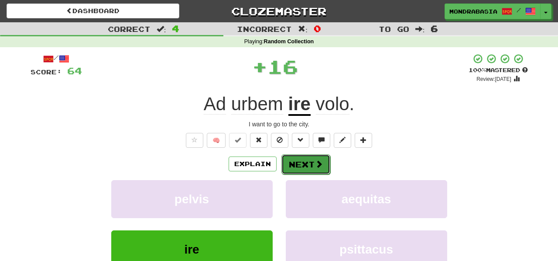
click at [296, 172] on button "Next" at bounding box center [305, 164] width 49 height 20
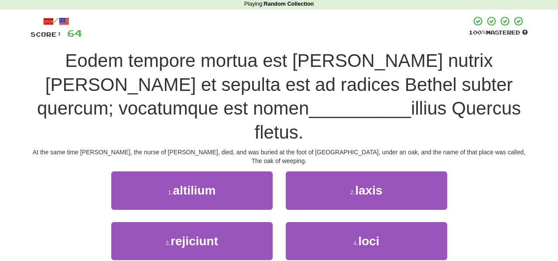
scroll to position [38, 0]
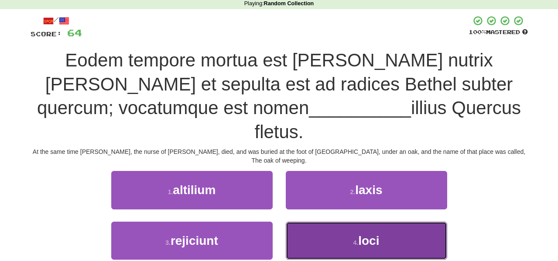
click at [307, 221] on button "4 . loci" at bounding box center [366, 240] width 161 height 38
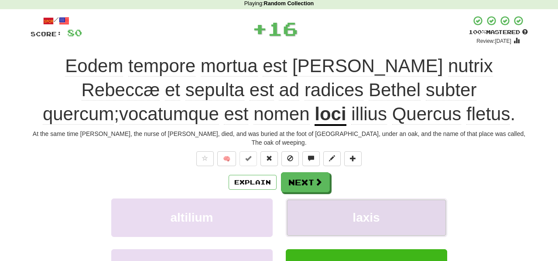
click at [307, 206] on button "laxis" at bounding box center [366, 217] width 161 height 38
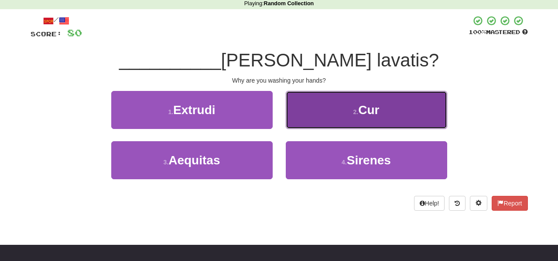
click at [300, 115] on button "2 . Cur" at bounding box center [366, 110] width 161 height 38
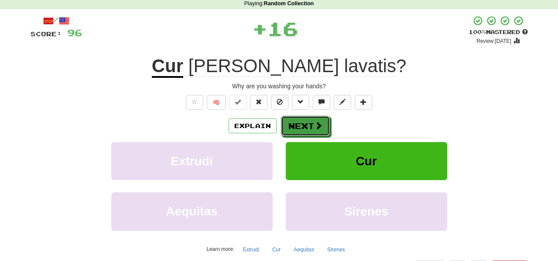
click at [303, 130] on button "Next" at bounding box center [305, 126] width 49 height 20
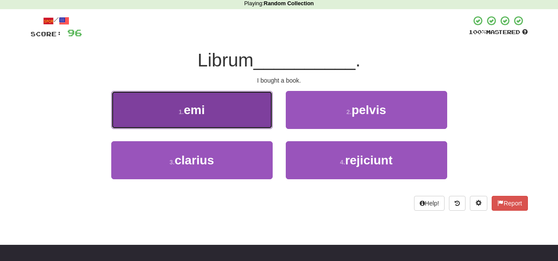
click at [256, 120] on button "1 . emi" at bounding box center [191, 110] width 161 height 38
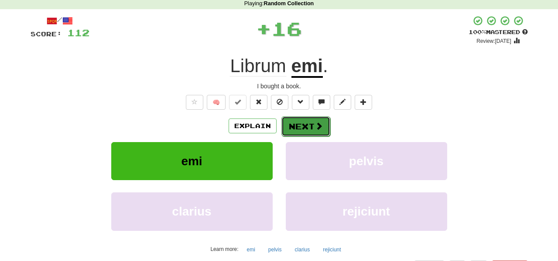
click at [297, 130] on button "Next" at bounding box center [305, 126] width 49 height 20
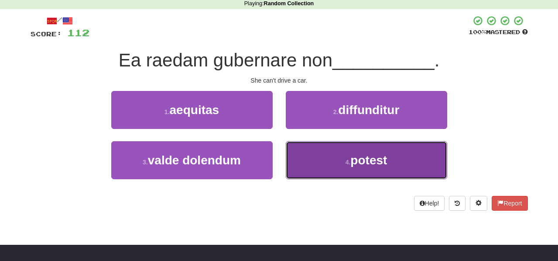
click at [299, 158] on button "4 . potest" at bounding box center [366, 160] width 161 height 38
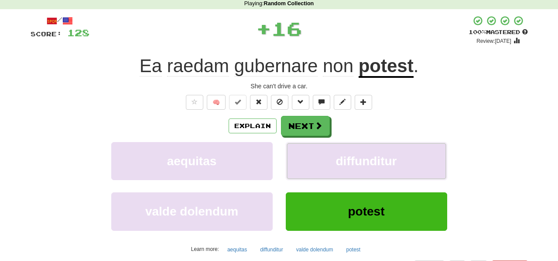
click at [299, 158] on button "diffunditur" at bounding box center [366, 161] width 161 height 38
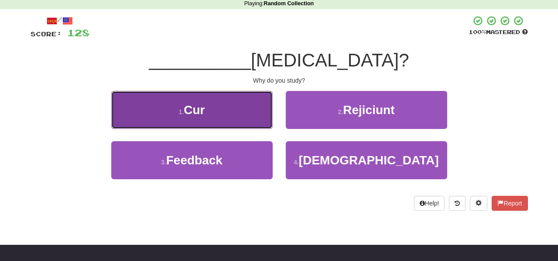
click at [258, 121] on button "1 . Cur" at bounding box center [191, 110] width 161 height 38
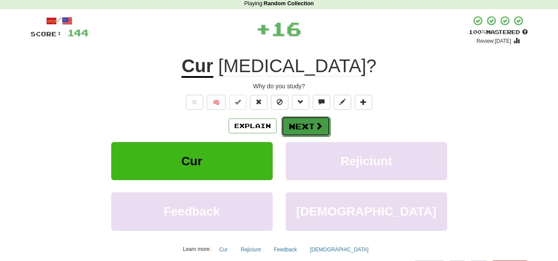
click at [299, 129] on button "Next" at bounding box center [305, 126] width 49 height 20
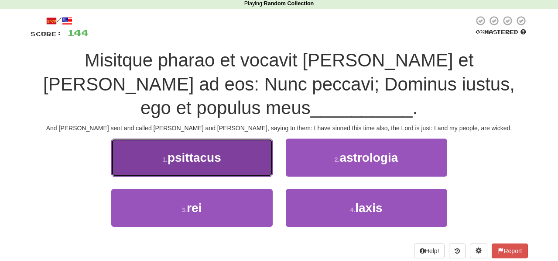
click at [227, 163] on button "1 . psittacus" at bounding box center [191, 157] width 161 height 38
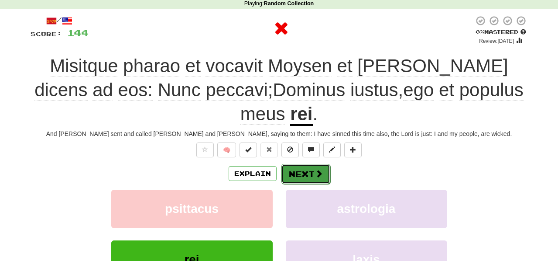
click at [303, 164] on button "Next" at bounding box center [305, 174] width 49 height 20
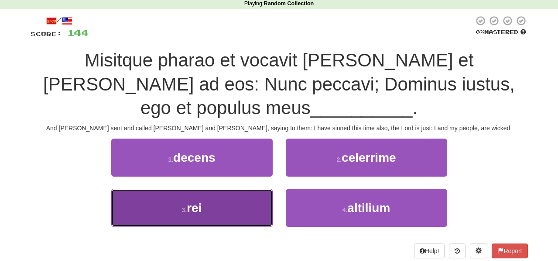
click at [240, 202] on button "3 . rei" at bounding box center [191, 208] width 161 height 38
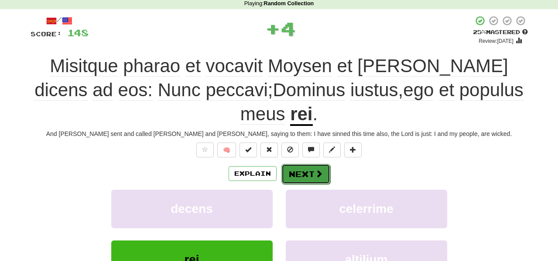
click at [310, 164] on button "Next" at bounding box center [305, 174] width 49 height 20
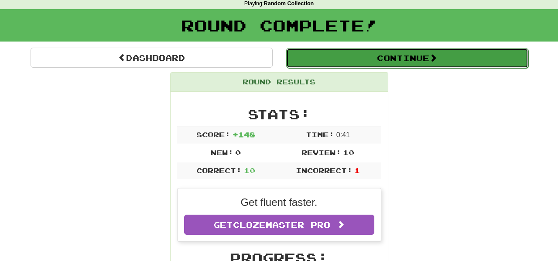
click at [330, 56] on button "Continue" at bounding box center [407, 58] width 242 height 20
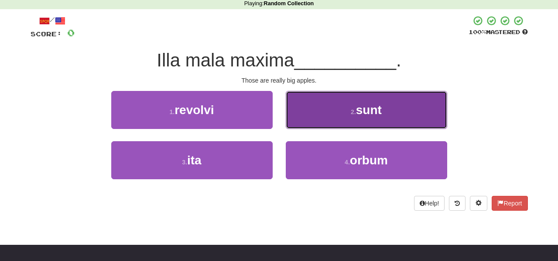
click at [295, 122] on button "2 . sunt" at bounding box center [366, 110] width 161 height 38
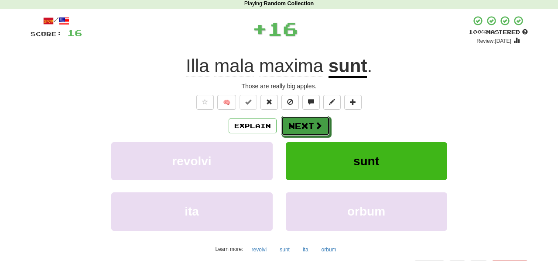
click at [295, 122] on button "Next" at bounding box center [305, 126] width 49 height 20
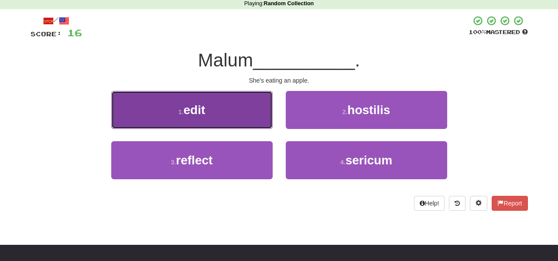
click at [250, 128] on button "1 . edit" at bounding box center [191, 110] width 161 height 38
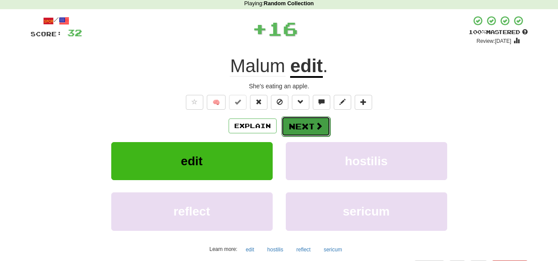
click at [293, 123] on button "Next" at bounding box center [305, 126] width 49 height 20
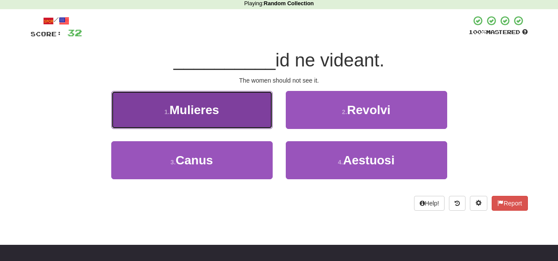
click at [256, 119] on button "1 . Mulieres" at bounding box center [191, 110] width 161 height 38
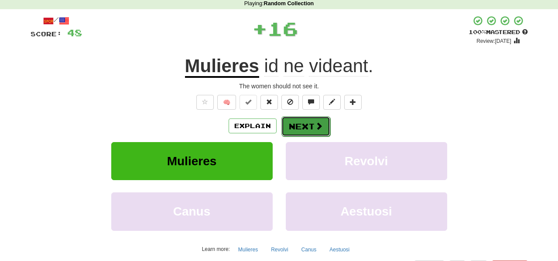
click at [300, 121] on button "Next" at bounding box center [305, 126] width 49 height 20
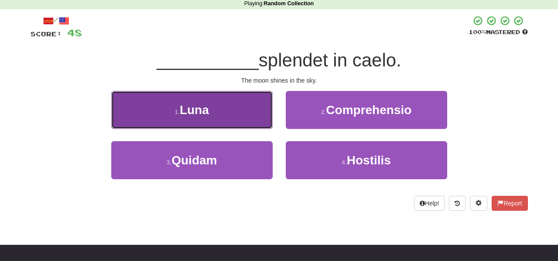
click at [263, 114] on button "1 . Luna" at bounding box center [191, 110] width 161 height 38
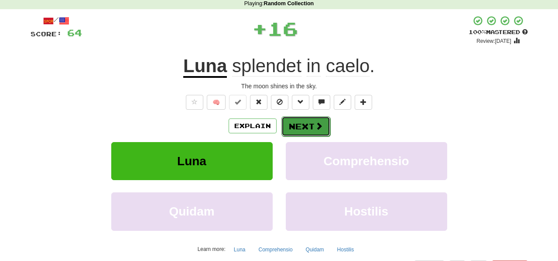
click at [289, 125] on button "Next" at bounding box center [305, 126] width 49 height 20
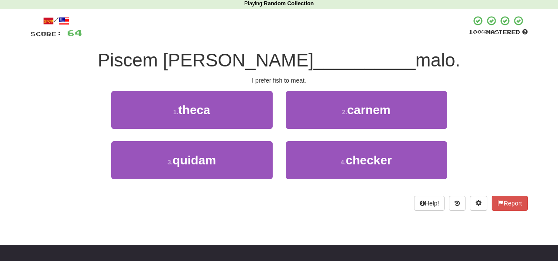
click at [301, 131] on div "2 . carnem" at bounding box center [366, 116] width 175 height 50
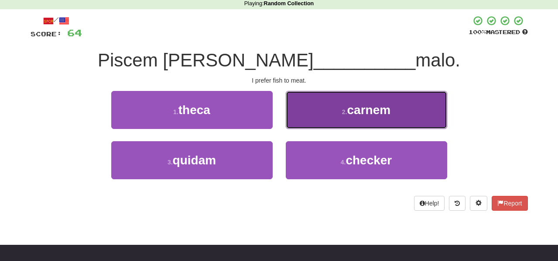
click at [299, 121] on button "2 . carnem" at bounding box center [366, 110] width 161 height 38
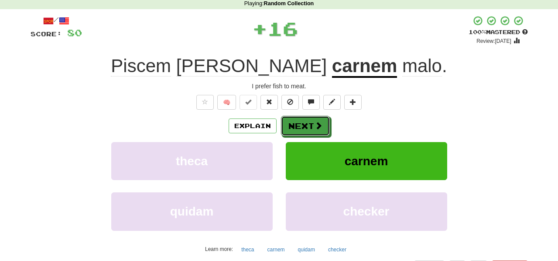
click at [299, 121] on button "Next" at bounding box center [305, 126] width 49 height 20
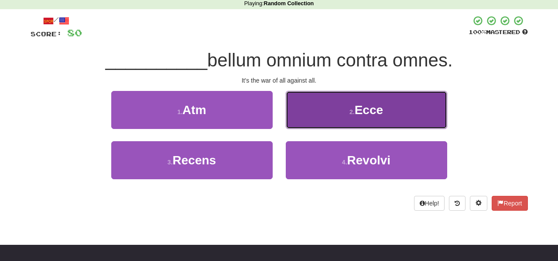
click at [314, 123] on button "2 . Ecce" at bounding box center [366, 110] width 161 height 38
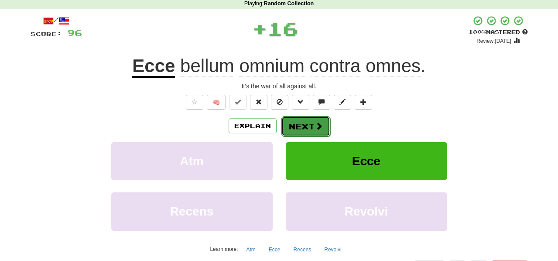
click at [313, 124] on button "Next" at bounding box center [305, 126] width 49 height 20
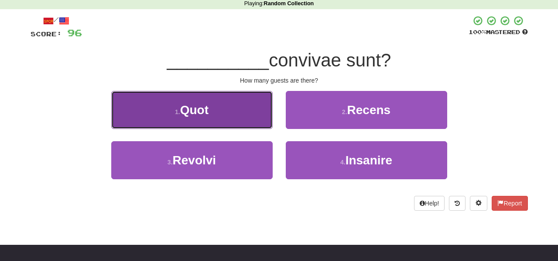
click at [263, 122] on button "1 . Quot" at bounding box center [191, 110] width 161 height 38
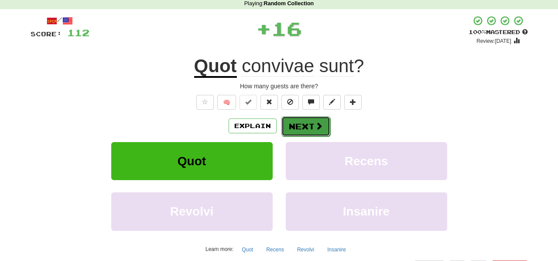
click at [307, 122] on button "Next" at bounding box center [305, 126] width 49 height 20
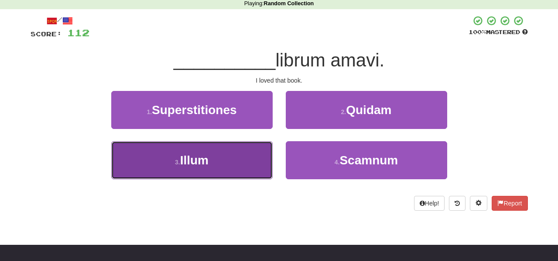
click at [252, 156] on button "3 . Illum" at bounding box center [191, 160] width 161 height 38
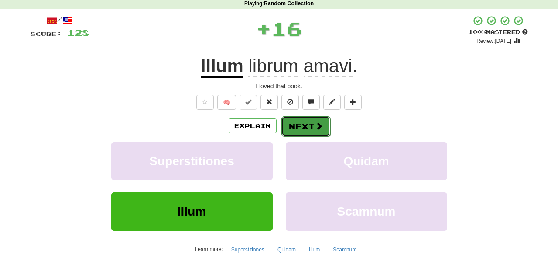
click at [292, 121] on button "Next" at bounding box center [305, 126] width 49 height 20
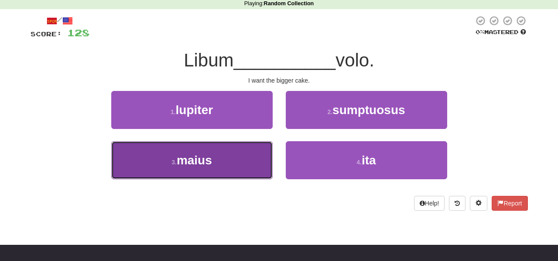
click at [258, 165] on button "3 . maius" at bounding box center [191, 160] width 161 height 38
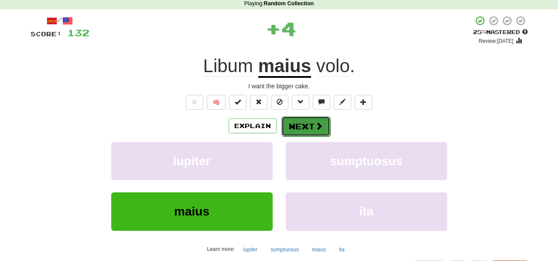
click at [293, 126] on button "Next" at bounding box center [305, 126] width 49 height 20
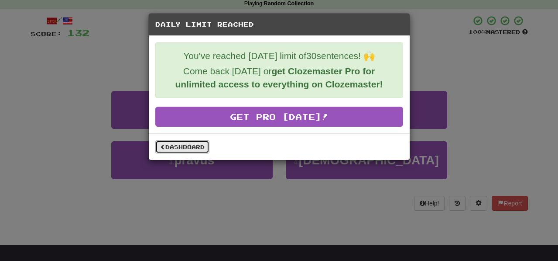
click at [197, 144] on link "Dashboard" at bounding box center [182, 146] width 54 height 13
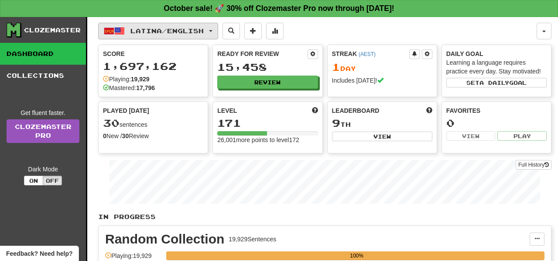
click at [217, 28] on button "Latina / English" at bounding box center [158, 31] width 120 height 17
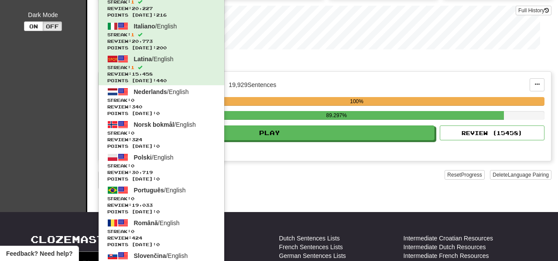
scroll to position [157, 0]
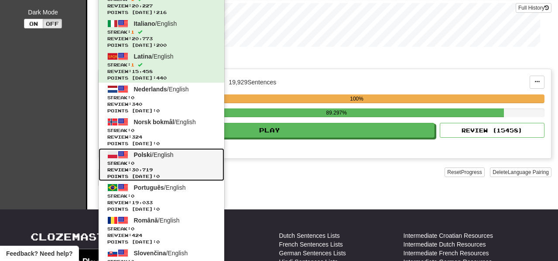
click at [196, 168] on span "Review: 30,719" at bounding box center [161, 169] width 108 height 7
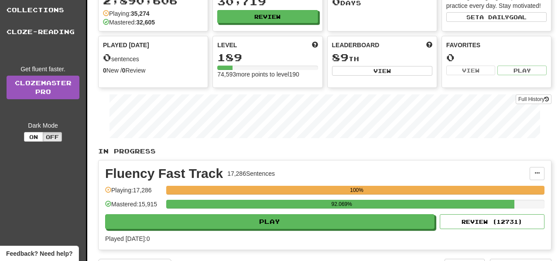
scroll to position [102, 0]
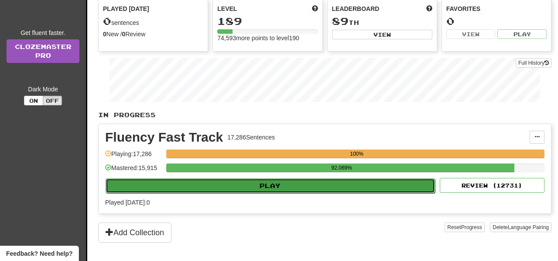
click at [306, 183] on button "Play" at bounding box center [270, 185] width 329 height 15
select select "**"
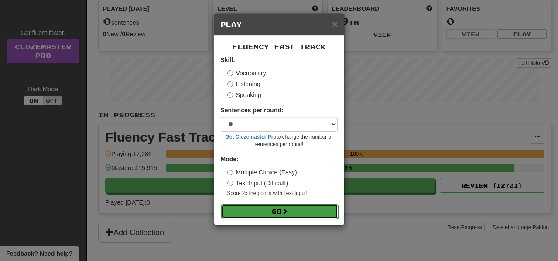
click at [315, 213] on button "Go" at bounding box center [279, 211] width 117 height 15
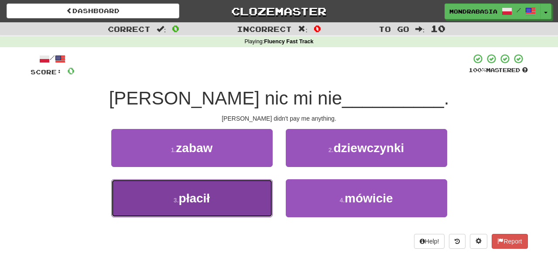
click at [257, 196] on button "3 . płacił" at bounding box center [191, 198] width 161 height 38
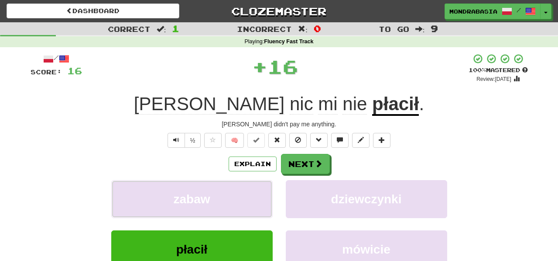
click at [257, 196] on button "zabaw" at bounding box center [191, 199] width 161 height 38
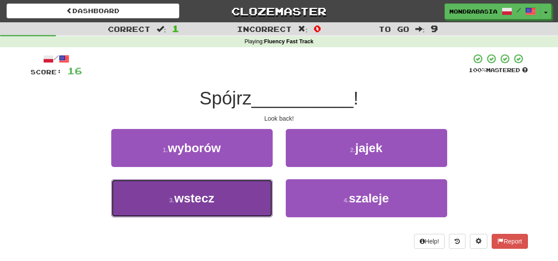
click at [254, 200] on button "3 . wstecz" at bounding box center [191, 198] width 161 height 38
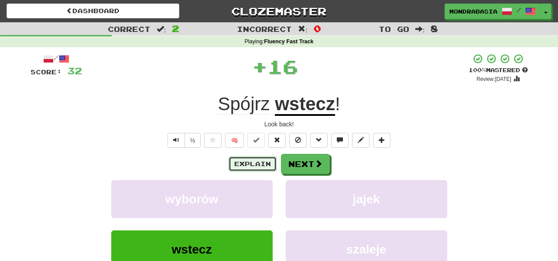
click at [256, 168] on button "Explain" at bounding box center [253, 163] width 48 height 15
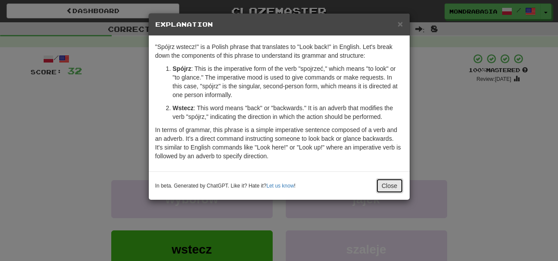
click at [390, 189] on button "Close" at bounding box center [389, 185] width 27 height 15
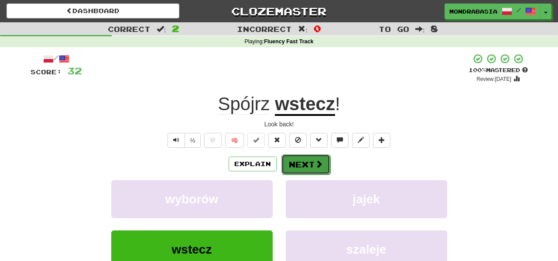
click at [312, 165] on button "Next" at bounding box center [305, 164] width 49 height 20
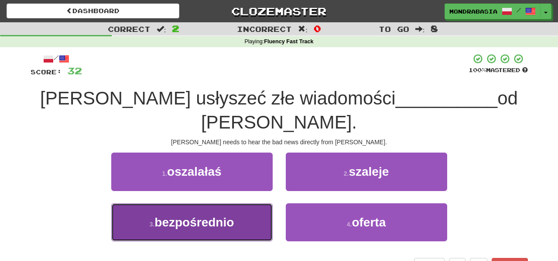
click at [249, 203] on button "3 . bezpośrednio" at bounding box center [191, 222] width 161 height 38
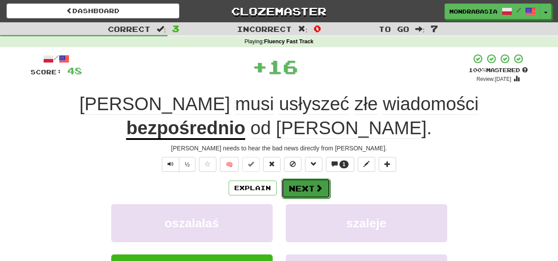
click at [293, 178] on button "Next" at bounding box center [305, 188] width 49 height 20
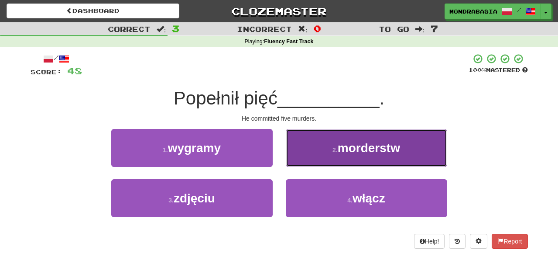
click at [295, 156] on button "2 . morderstw" at bounding box center [366, 148] width 161 height 38
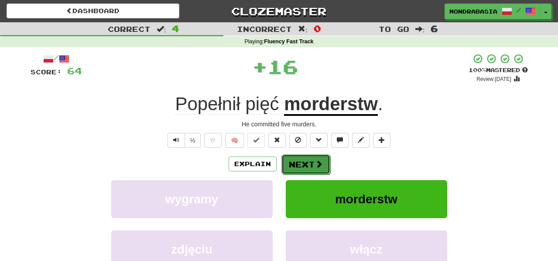
click at [298, 160] on button "Next" at bounding box center [305, 164] width 49 height 20
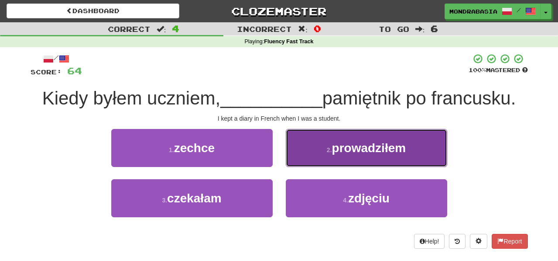
click at [296, 164] on button "2 . prowadziłem" at bounding box center [366, 148] width 161 height 38
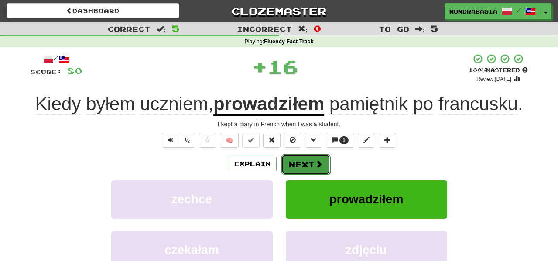
click at [303, 174] on button "Next" at bounding box center [305, 164] width 49 height 20
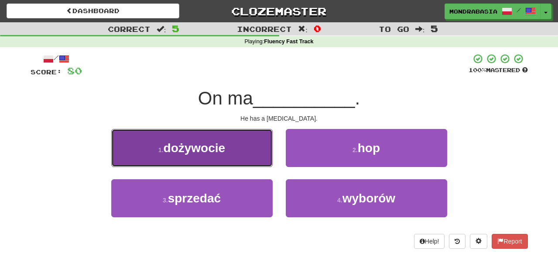
click at [257, 157] on button "1 . dożywocie" at bounding box center [191, 148] width 161 height 38
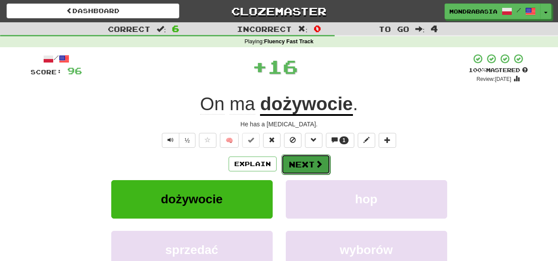
click at [289, 161] on button "Next" at bounding box center [305, 164] width 49 height 20
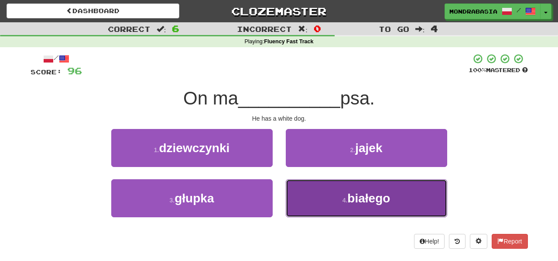
click at [299, 199] on button "4 . białego" at bounding box center [366, 198] width 161 height 38
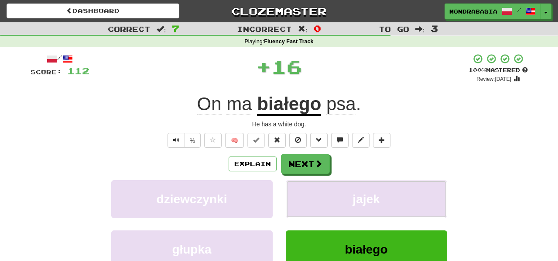
click at [299, 199] on button "jajek" at bounding box center [366, 199] width 161 height 38
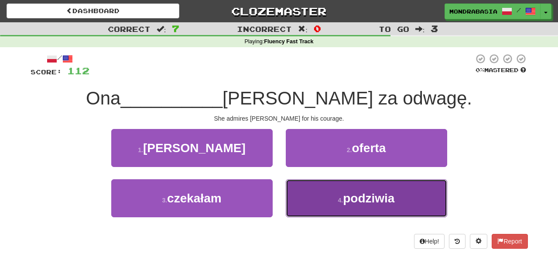
click at [299, 198] on button "4 . podziwia" at bounding box center [366, 198] width 161 height 38
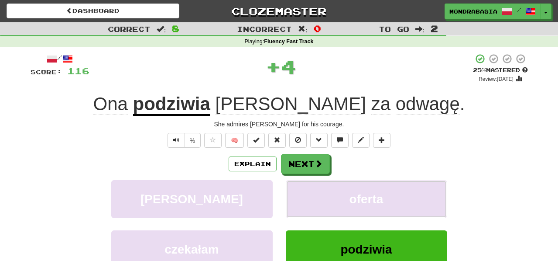
click at [299, 198] on button "oferta" at bounding box center [366, 199] width 161 height 38
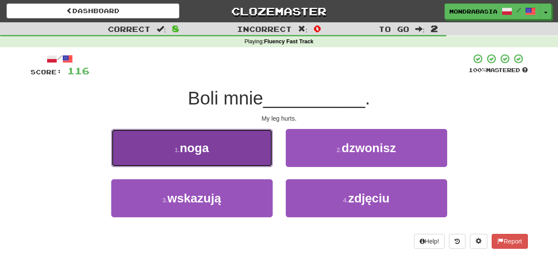
click at [257, 156] on button "1 . noga" at bounding box center [191, 148] width 161 height 38
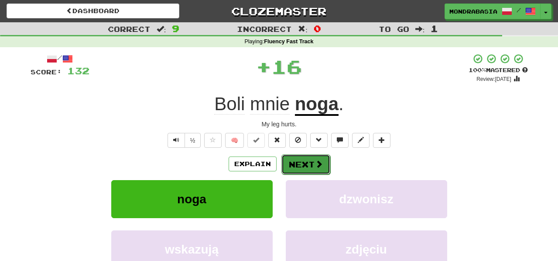
click at [300, 165] on button "Next" at bounding box center [305, 164] width 49 height 20
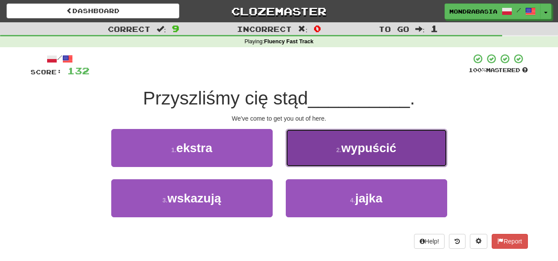
click at [292, 159] on button "2 . wypuścić" at bounding box center [366, 148] width 161 height 38
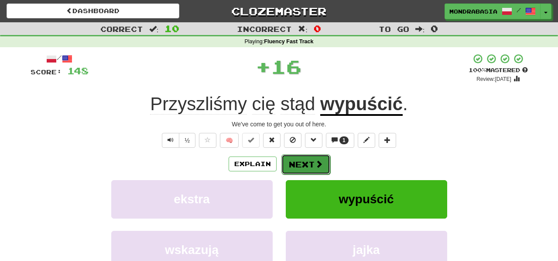
click at [295, 164] on button "Next" at bounding box center [305, 164] width 49 height 20
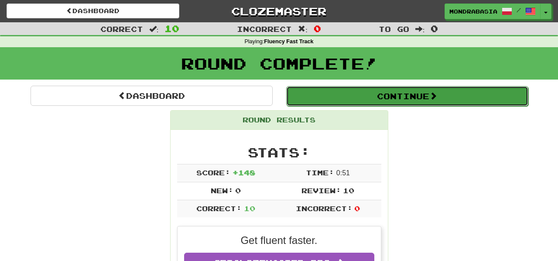
click at [305, 103] on button "Continue" at bounding box center [407, 96] width 242 height 20
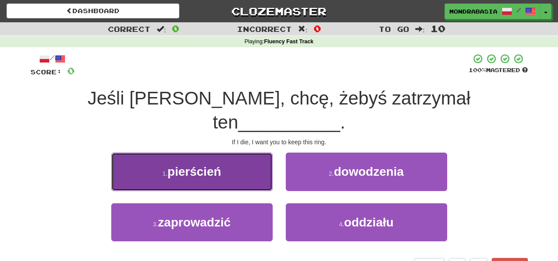
click at [252, 156] on button "1 . pierścień" at bounding box center [191, 171] width 161 height 38
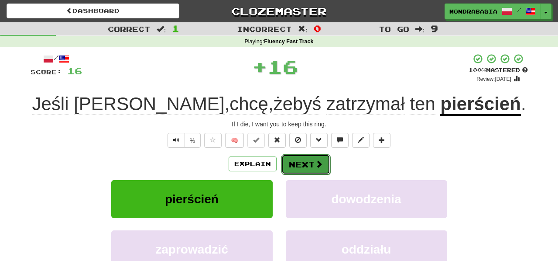
click at [291, 166] on button "Next" at bounding box center [305, 164] width 49 height 20
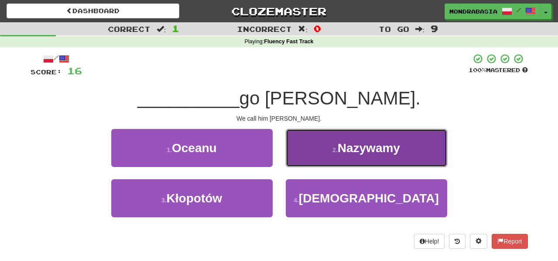
click at [291, 158] on button "2 . Nazywamy" at bounding box center [366, 148] width 161 height 38
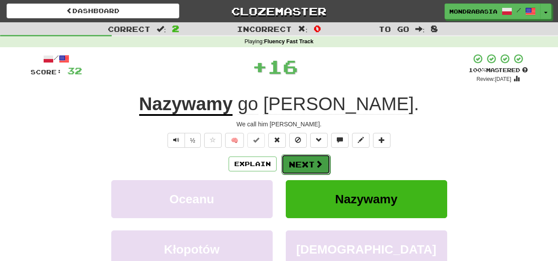
click at [303, 164] on button "Next" at bounding box center [305, 164] width 49 height 20
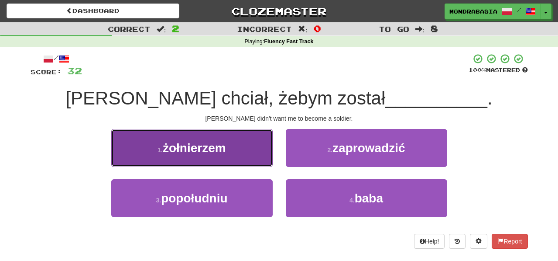
click at [261, 162] on button "1 . żołnierzem" at bounding box center [191, 148] width 161 height 38
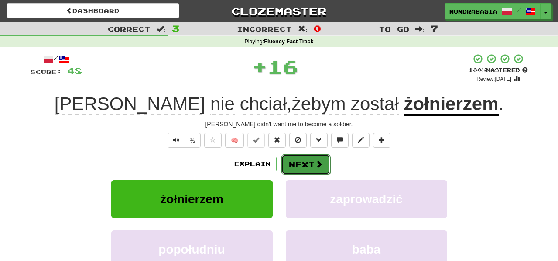
click at [292, 162] on button "Next" at bounding box center [305, 164] width 49 height 20
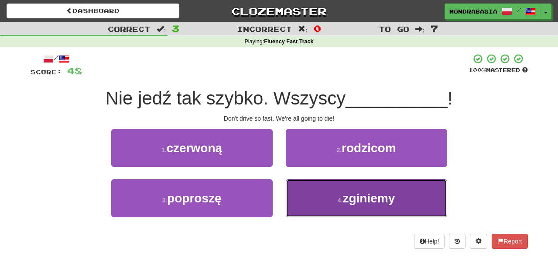
click at [318, 201] on button "4 . zginiemy" at bounding box center [366, 198] width 161 height 38
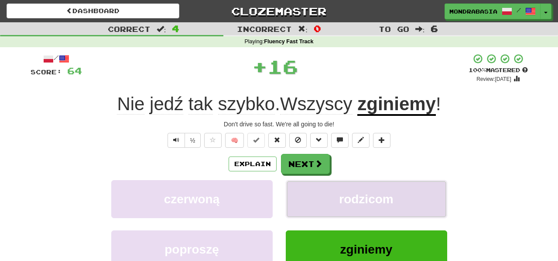
click at [318, 201] on button "rodzicom" at bounding box center [366, 199] width 161 height 38
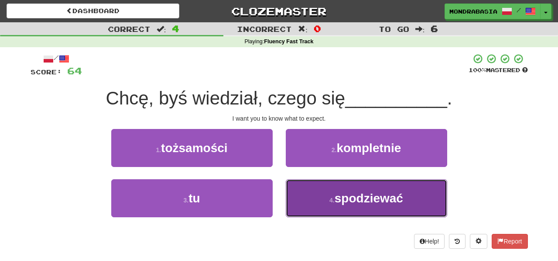
click at [301, 203] on button "4 . spodziewać" at bounding box center [366, 198] width 161 height 38
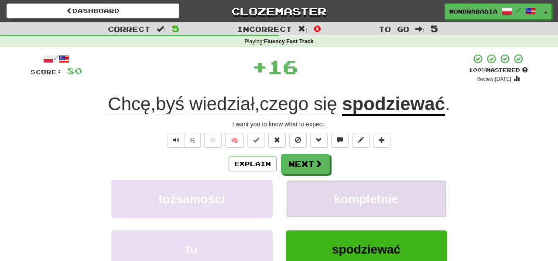
click at [304, 196] on button "kompletnie" at bounding box center [366, 199] width 161 height 38
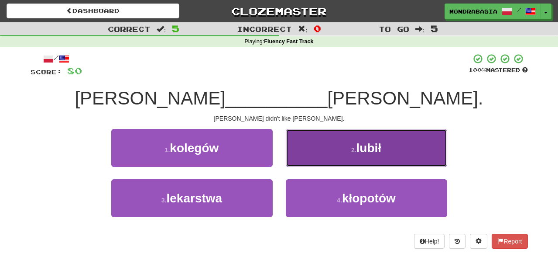
click at [292, 163] on button "2 . lubił" at bounding box center [366, 148] width 161 height 38
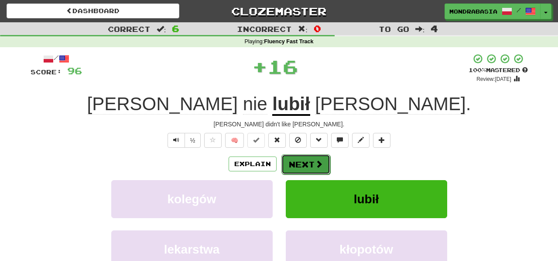
click at [292, 163] on button "Next" at bounding box center [305, 164] width 49 height 20
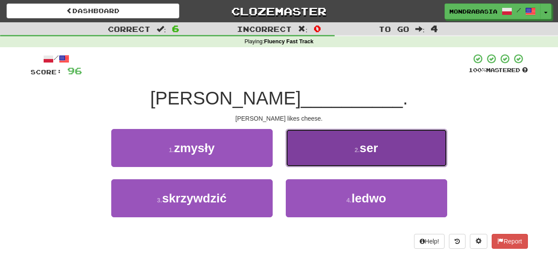
click at [293, 161] on button "2 . ser" at bounding box center [366, 148] width 161 height 38
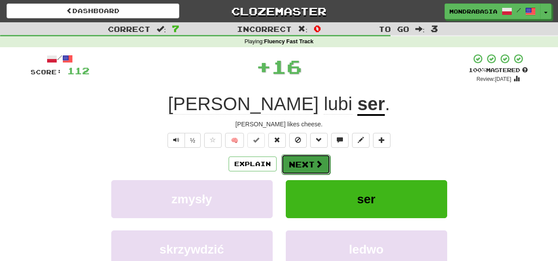
click at [295, 161] on button "Next" at bounding box center [305, 164] width 49 height 20
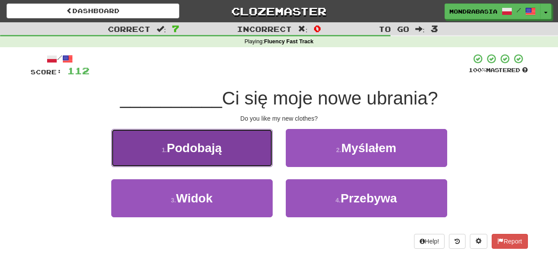
click at [261, 159] on button "1 . Podobają" at bounding box center [191, 148] width 161 height 38
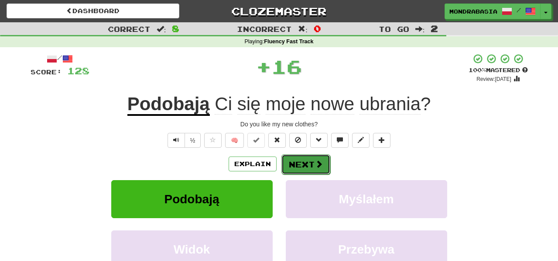
click at [294, 159] on button "Next" at bounding box center [305, 164] width 49 height 20
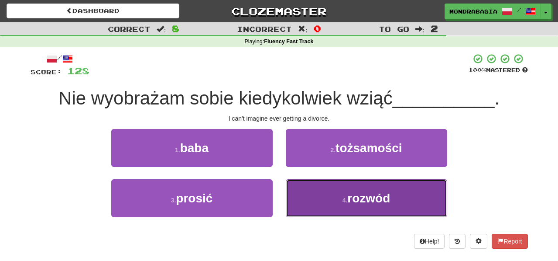
click at [311, 212] on button "4 . rozwód" at bounding box center [366, 198] width 161 height 38
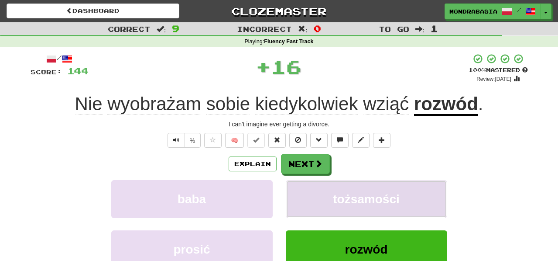
click at [311, 212] on button "tożsamości" at bounding box center [366, 199] width 161 height 38
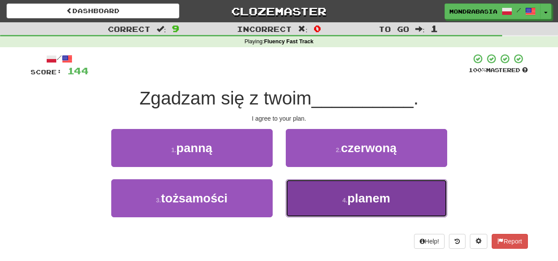
click at [308, 195] on button "4 . planem" at bounding box center [366, 198] width 161 height 38
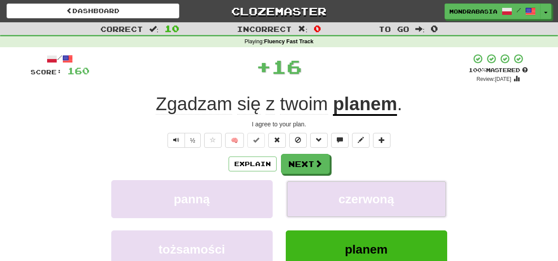
click at [308, 195] on button "czerwoną" at bounding box center [366, 199] width 161 height 38
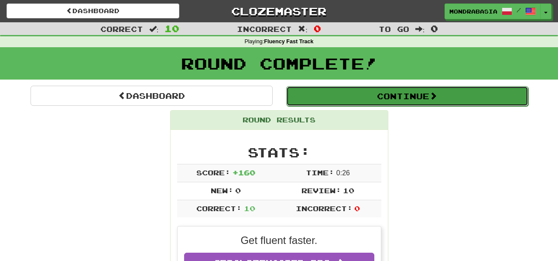
click at [297, 98] on button "Continue" at bounding box center [407, 96] width 242 height 20
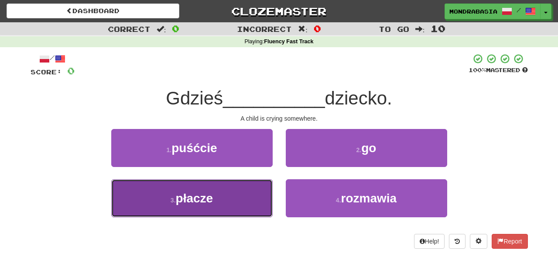
click at [256, 191] on button "3 . płacze" at bounding box center [191, 198] width 161 height 38
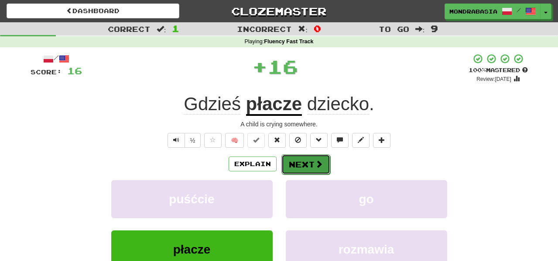
click at [305, 164] on button "Next" at bounding box center [305, 164] width 49 height 20
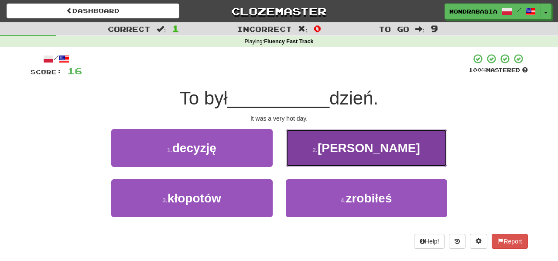
click at [300, 157] on button "2 . gorący" at bounding box center [366, 148] width 161 height 38
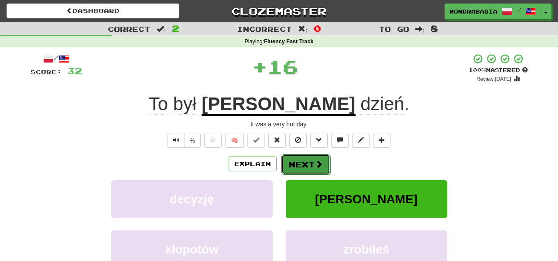
click at [300, 165] on button "Next" at bounding box center [305, 164] width 49 height 20
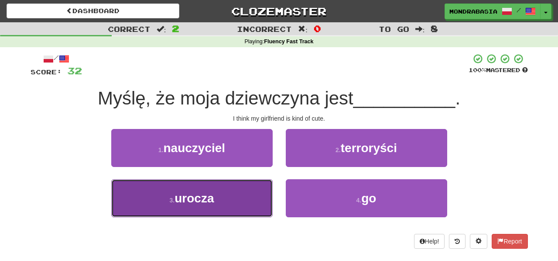
click at [249, 204] on button "3 . urocza" at bounding box center [191, 198] width 161 height 38
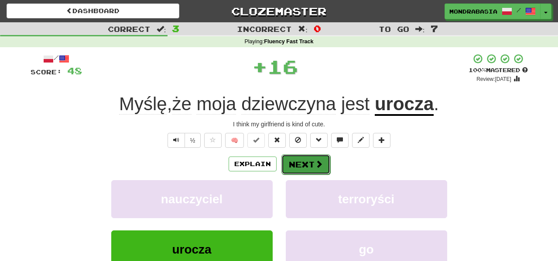
click at [294, 160] on button "Next" at bounding box center [305, 164] width 49 height 20
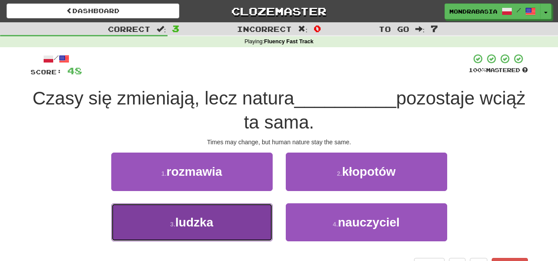
click at [250, 225] on button "3 . ludzka" at bounding box center [191, 222] width 161 height 38
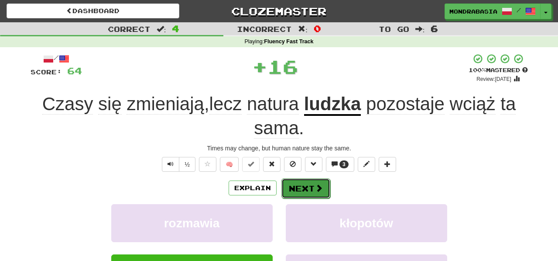
click at [298, 185] on button "Next" at bounding box center [305, 188] width 49 height 20
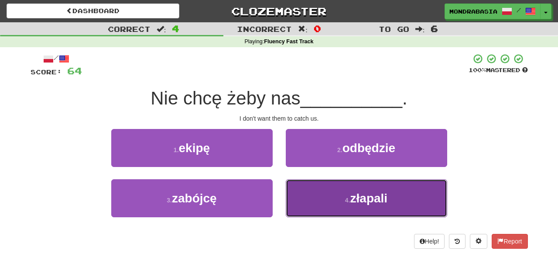
click at [303, 188] on button "4 . złapali" at bounding box center [366, 198] width 161 height 38
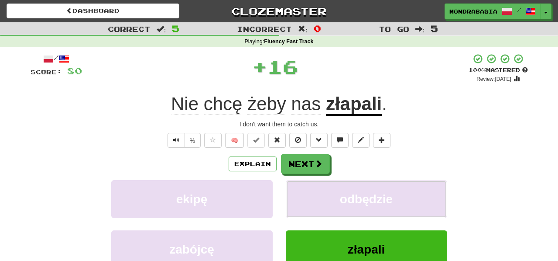
click at [303, 188] on button "odbędzie" at bounding box center [366, 199] width 161 height 38
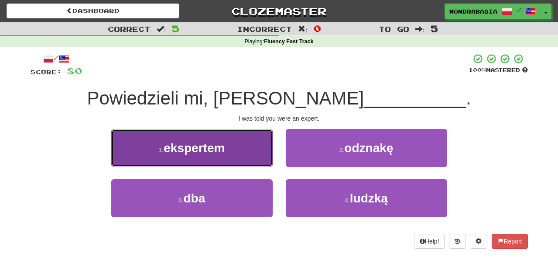
click at [261, 157] on button "1 . ekspertem" at bounding box center [191, 148] width 161 height 38
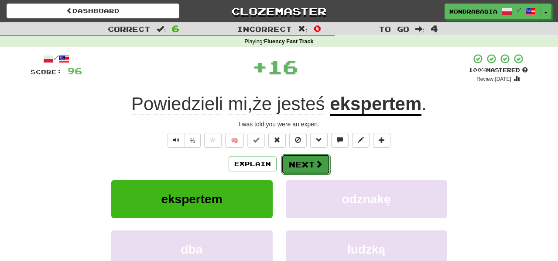
click at [306, 159] on button "Next" at bounding box center [305, 164] width 49 height 20
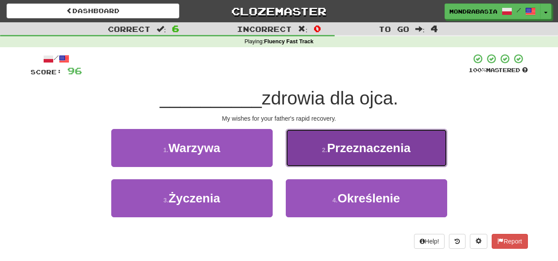
click at [295, 159] on button "2 . Przeznaczenia" at bounding box center [366, 148] width 161 height 38
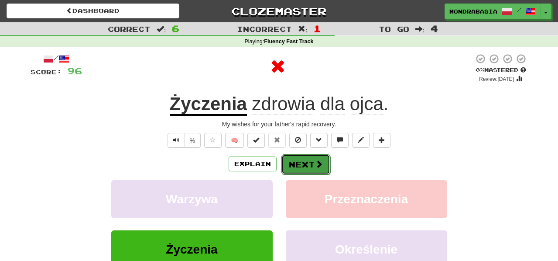
click at [298, 159] on button "Next" at bounding box center [305, 164] width 49 height 20
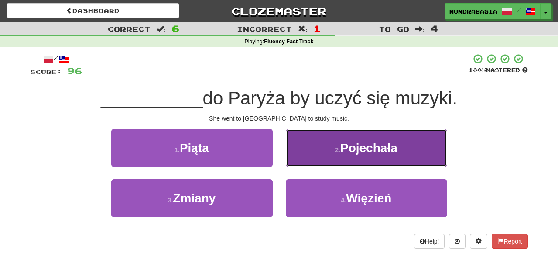
click at [296, 165] on button "2 . Pojechała" at bounding box center [366, 148] width 161 height 38
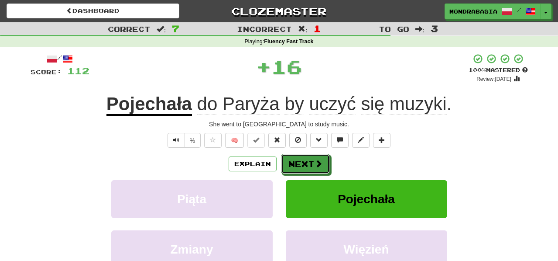
click at [296, 165] on button "Next" at bounding box center [305, 164] width 49 height 20
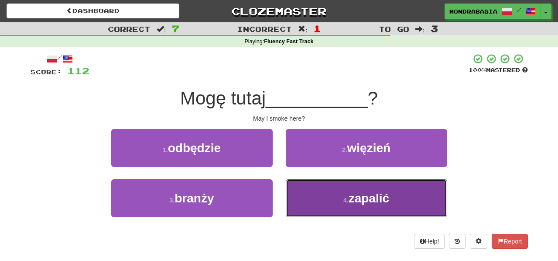
click at [315, 192] on button "4 . zapalić" at bounding box center [366, 198] width 161 height 38
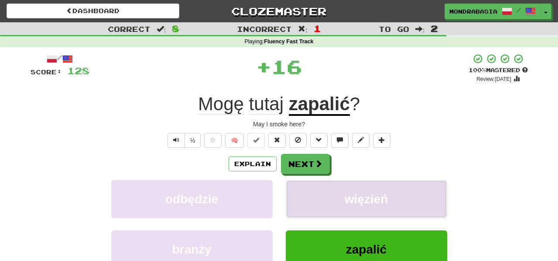
click at [316, 195] on button "więzień" at bounding box center [366, 199] width 161 height 38
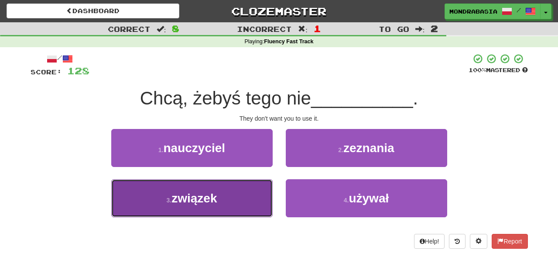
click at [247, 197] on button "3 . związek" at bounding box center [191, 198] width 161 height 38
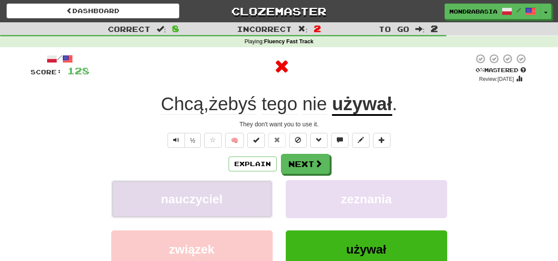
click at [248, 196] on button "nauczyciel" at bounding box center [191, 199] width 161 height 38
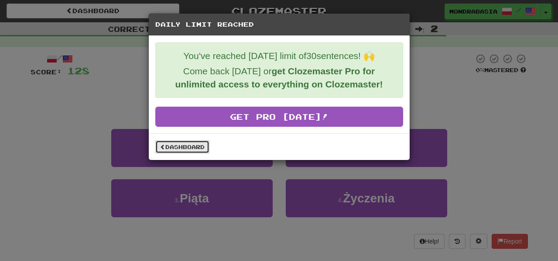
click at [197, 143] on link "Dashboard" at bounding box center [182, 146] width 54 height 13
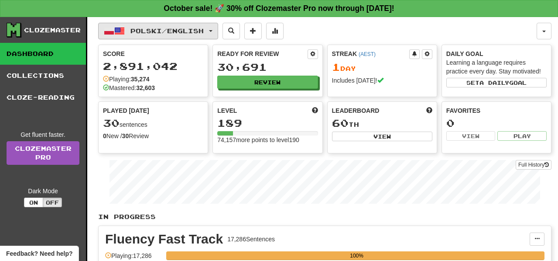
click at [213, 31] on span "button" at bounding box center [210, 31] width 3 height 2
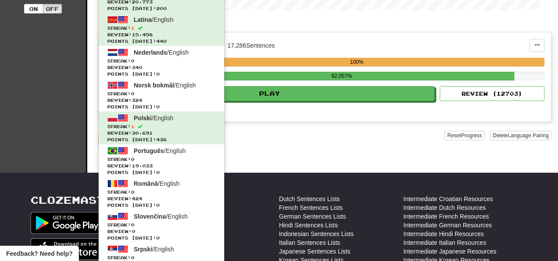
scroll to position [195, 0]
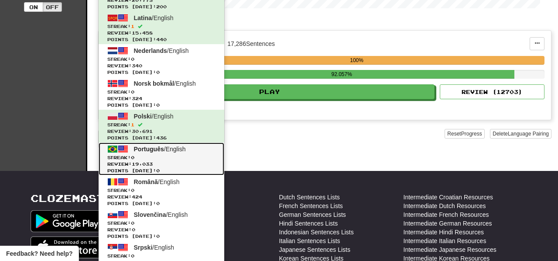
click at [199, 148] on link "Português / English Streak: 0 Review: 19,033 Points [DATE]: 0" at bounding box center [162, 158] width 126 height 33
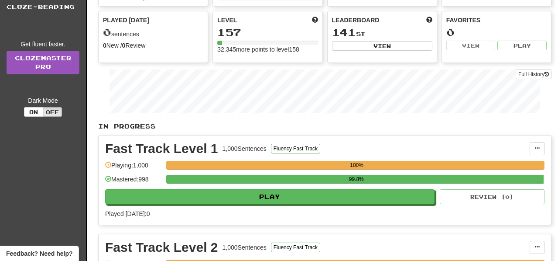
scroll to position [98, 0]
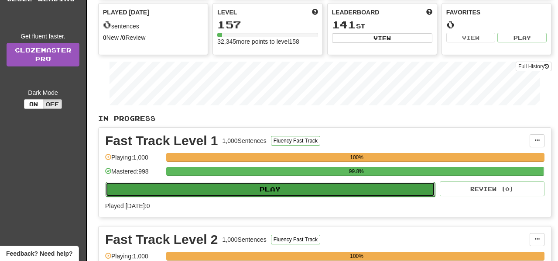
click at [310, 192] on button "Play" at bounding box center [270, 189] width 329 height 15
select select "**"
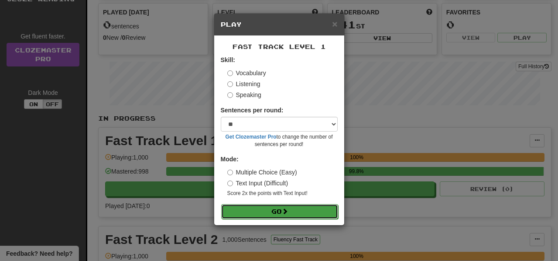
click at [315, 213] on button "Go" at bounding box center [279, 211] width 117 height 15
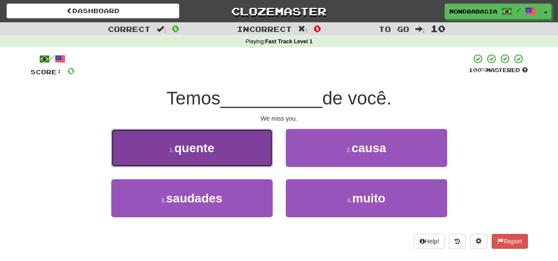
click at [253, 155] on button "1 . quente" at bounding box center [191, 148] width 161 height 38
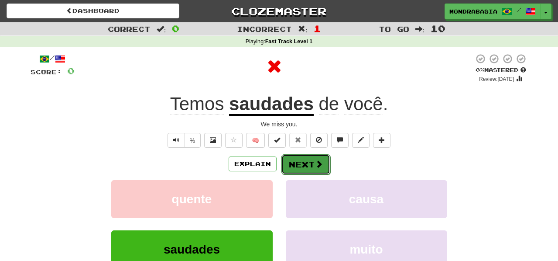
click at [304, 160] on button "Next" at bounding box center [305, 164] width 49 height 20
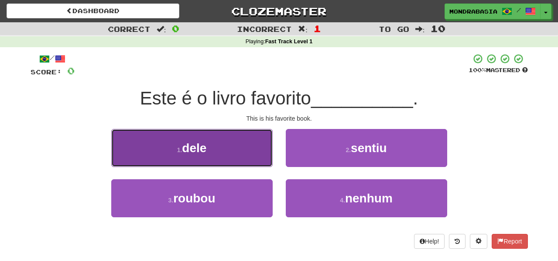
click at [258, 154] on button "1 . dele" at bounding box center [191, 148] width 161 height 38
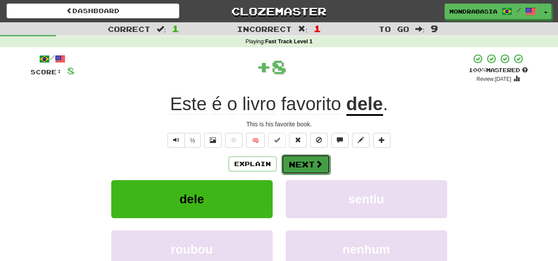
click at [285, 164] on button "Next" at bounding box center [305, 164] width 49 height 20
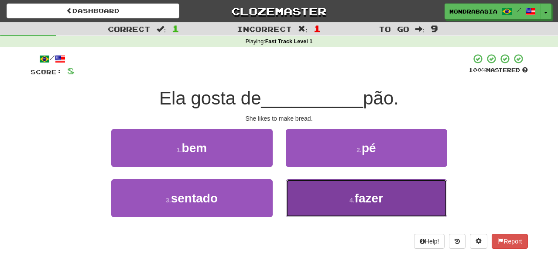
click at [311, 193] on button "4 . fazer" at bounding box center [366, 198] width 161 height 38
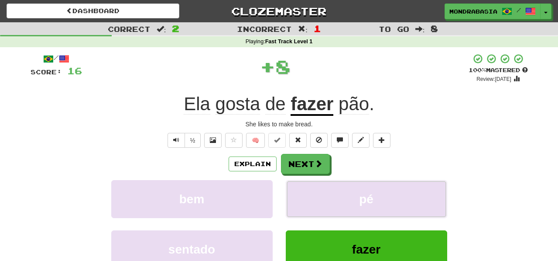
click at [311, 193] on button "pé" at bounding box center [366, 199] width 161 height 38
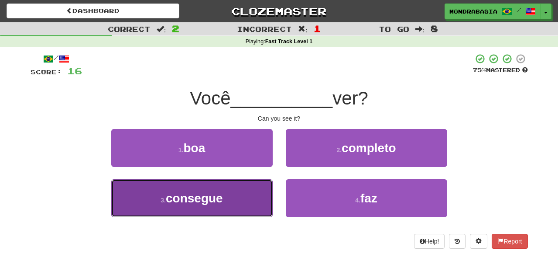
click at [235, 200] on button "3 . consegue" at bounding box center [191, 198] width 161 height 38
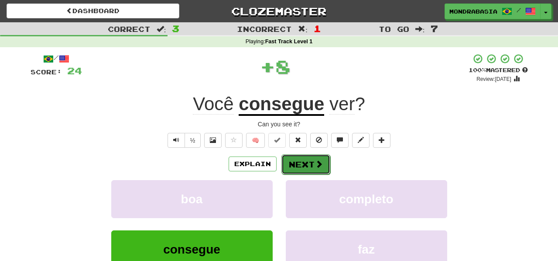
click at [295, 160] on button "Next" at bounding box center [305, 164] width 49 height 20
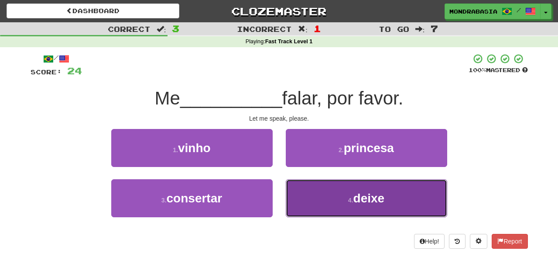
click at [308, 195] on button "4 . deixe" at bounding box center [366, 198] width 161 height 38
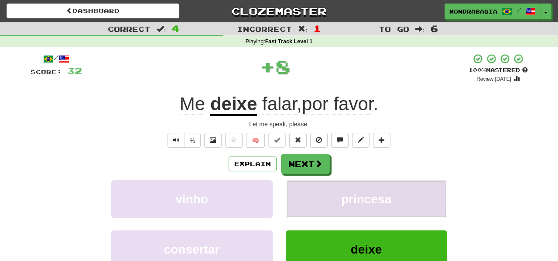
click at [308, 194] on button "princesa" at bounding box center [366, 199] width 161 height 38
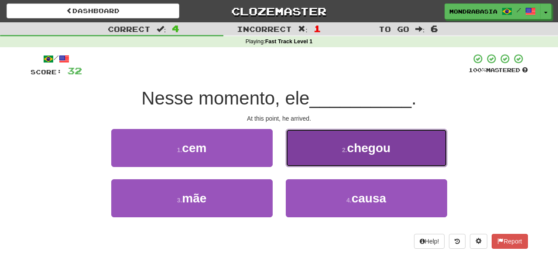
click at [295, 154] on button "2 . chegou" at bounding box center [366, 148] width 161 height 38
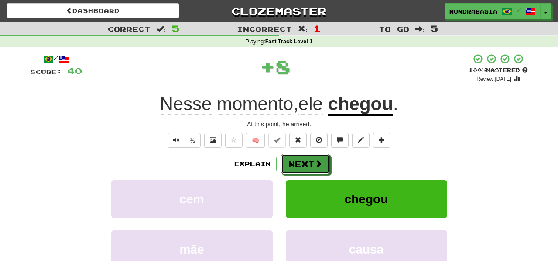
click at [297, 158] on button "Next" at bounding box center [305, 164] width 49 height 20
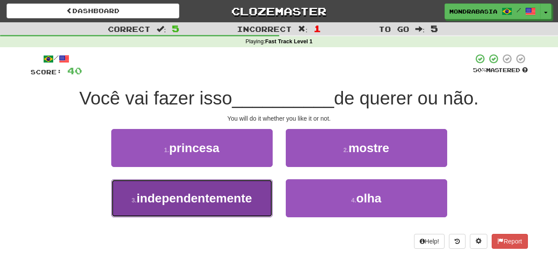
click at [257, 195] on button "3 . independentemente" at bounding box center [191, 198] width 161 height 38
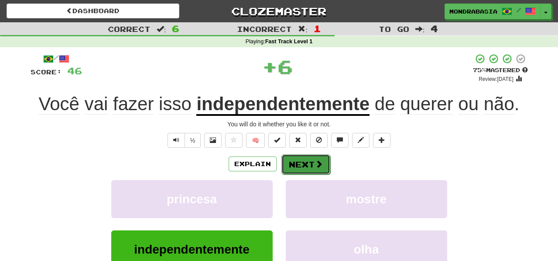
click at [299, 160] on button "Next" at bounding box center [305, 164] width 49 height 20
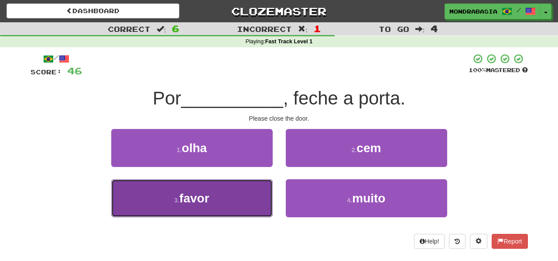
click at [252, 207] on button "3 . favor" at bounding box center [191, 198] width 161 height 38
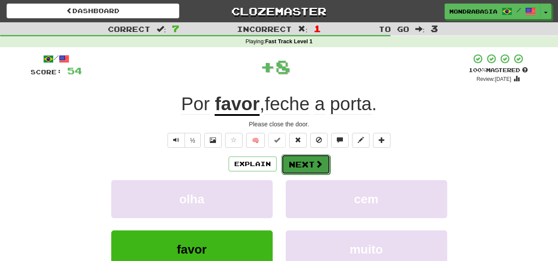
click at [286, 168] on button "Next" at bounding box center [305, 164] width 49 height 20
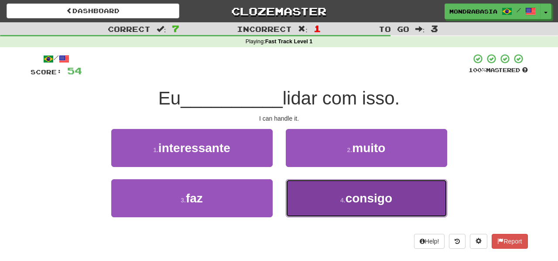
click at [310, 200] on button "4 . consigo" at bounding box center [366, 198] width 161 height 38
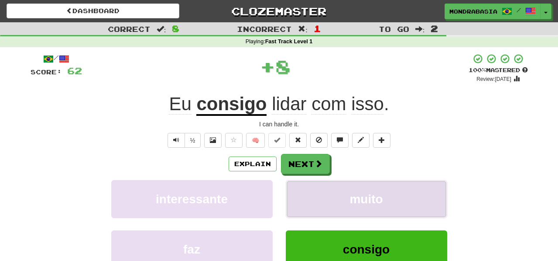
click at [309, 197] on button "muito" at bounding box center [366, 199] width 161 height 38
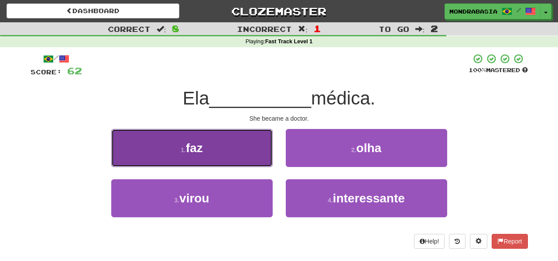
click at [251, 164] on button "1 . faz" at bounding box center [191, 148] width 161 height 38
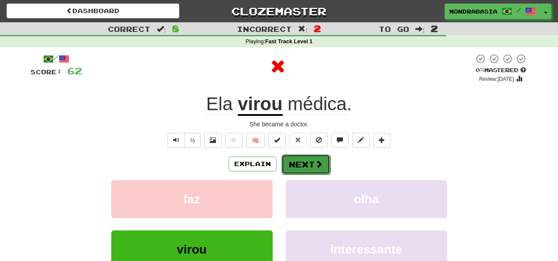
click at [300, 168] on button "Next" at bounding box center [305, 164] width 49 height 20
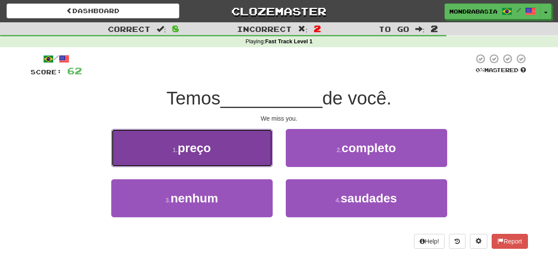
click at [263, 162] on button "1 . preço" at bounding box center [191, 148] width 161 height 38
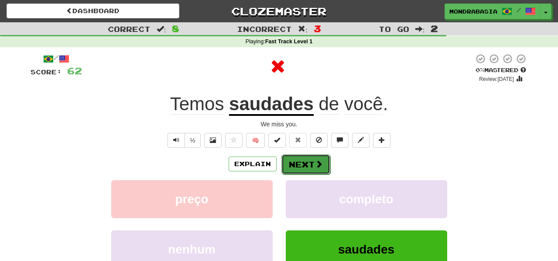
click at [296, 164] on button "Next" at bounding box center [305, 164] width 49 height 20
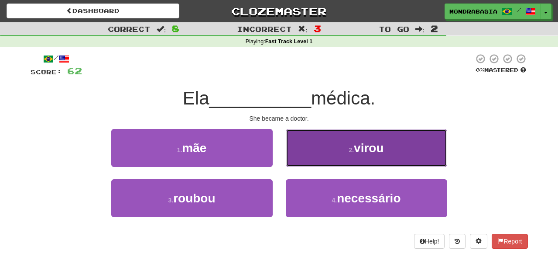
click at [299, 160] on button "2 . virou" at bounding box center [366, 148] width 161 height 38
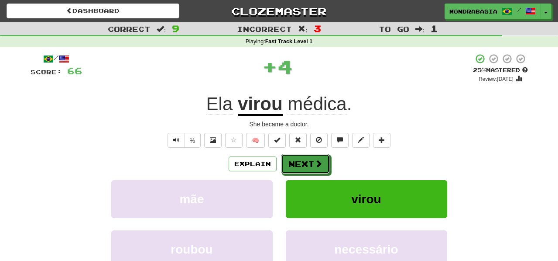
click at [299, 160] on button "Next" at bounding box center [305, 164] width 49 height 20
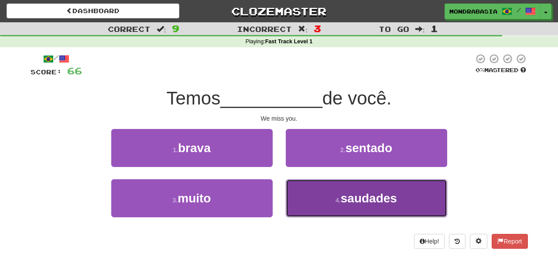
click at [304, 203] on button "4 . saudades" at bounding box center [366, 198] width 161 height 38
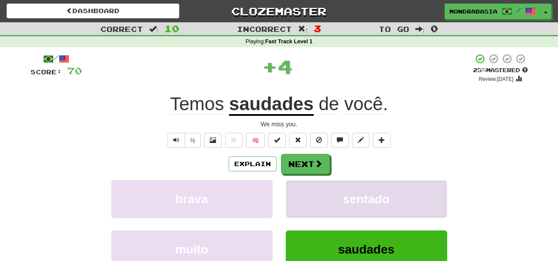
click at [303, 196] on button "sentado" at bounding box center [366, 199] width 161 height 38
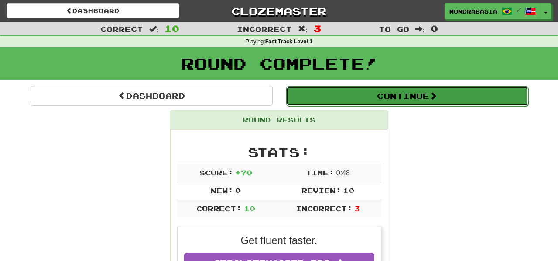
click at [301, 100] on button "Continue" at bounding box center [407, 96] width 242 height 20
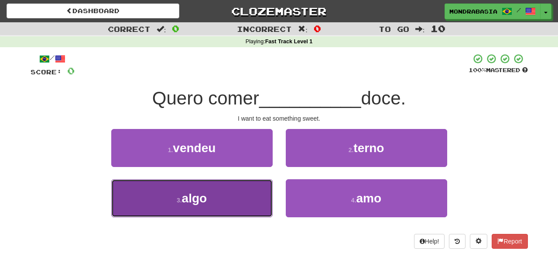
click at [252, 194] on button "3 . algo" at bounding box center [191, 198] width 161 height 38
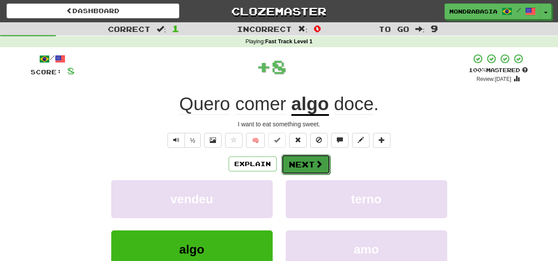
click at [295, 168] on button "Next" at bounding box center [305, 164] width 49 height 20
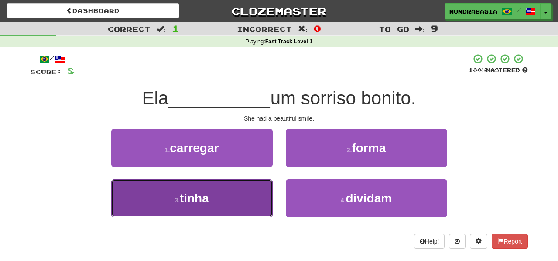
click at [252, 191] on button "3 . tinha" at bounding box center [191, 198] width 161 height 38
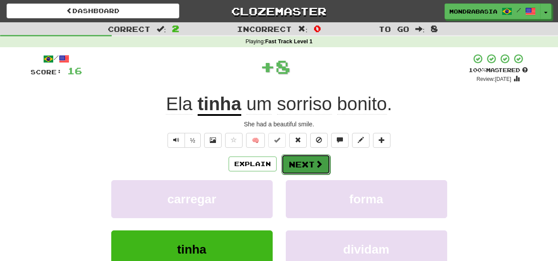
click at [299, 165] on button "Next" at bounding box center [305, 164] width 49 height 20
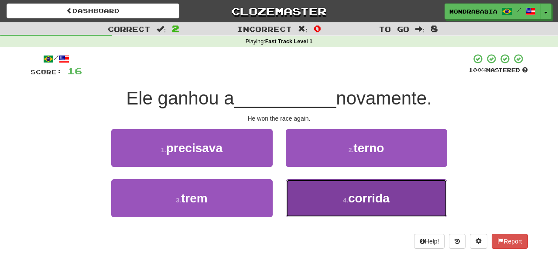
click at [323, 201] on button "4 . corrida" at bounding box center [366, 198] width 161 height 38
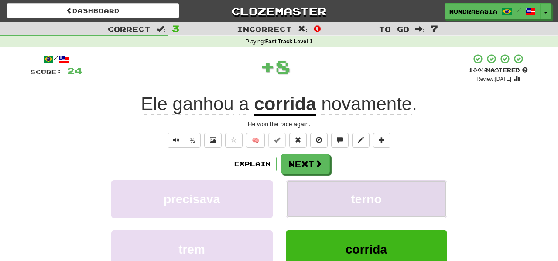
click at [320, 201] on button "terno" at bounding box center [366, 199] width 161 height 38
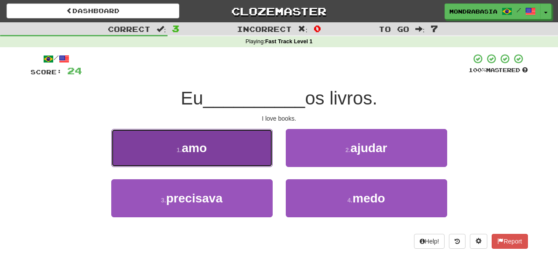
click at [243, 155] on button "1 . amo" at bounding box center [191, 148] width 161 height 38
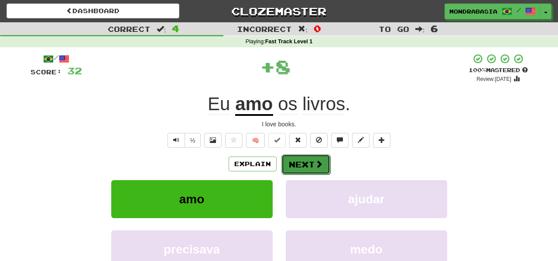
click at [302, 160] on button "Next" at bounding box center [305, 164] width 49 height 20
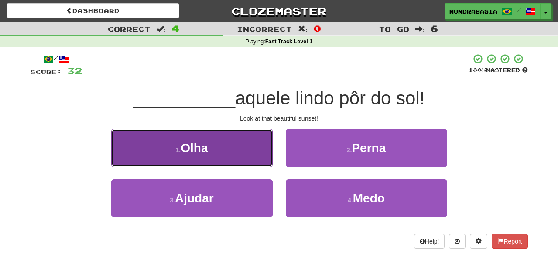
click at [249, 153] on button "1 . Olha" at bounding box center [191, 148] width 161 height 38
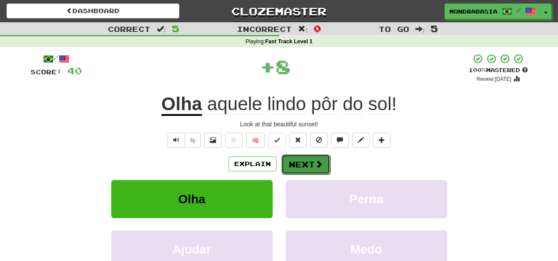
click at [295, 160] on button "Next" at bounding box center [305, 164] width 49 height 20
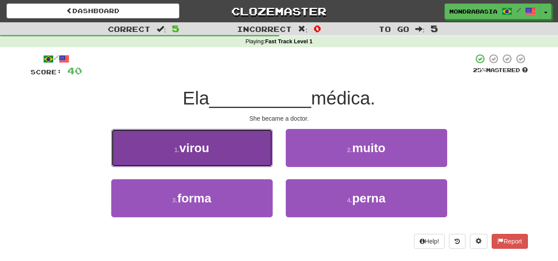
click at [260, 156] on button "1 . virou" at bounding box center [191, 148] width 161 height 38
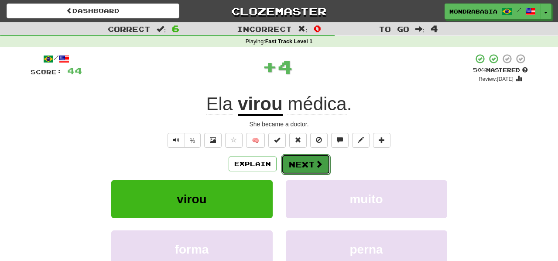
click at [298, 166] on button "Next" at bounding box center [305, 164] width 49 height 20
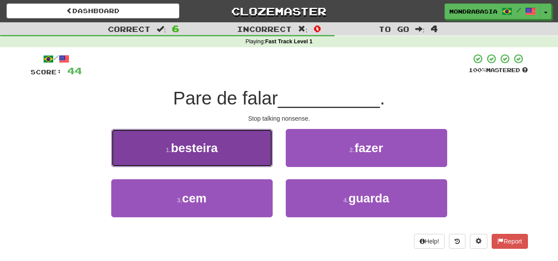
click at [251, 161] on button "1 . besteira" at bounding box center [191, 148] width 161 height 38
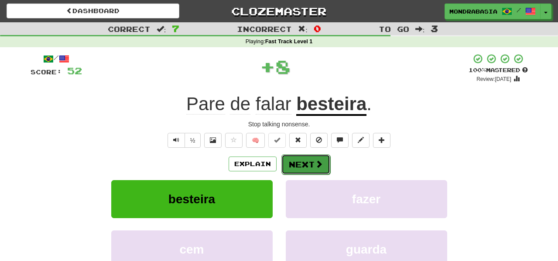
click at [288, 165] on button "Next" at bounding box center [305, 164] width 49 height 20
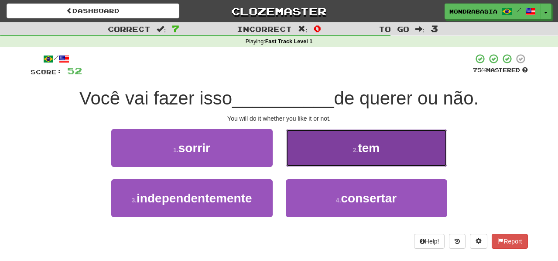
click at [298, 159] on button "2 . tem" at bounding box center [366, 148] width 161 height 38
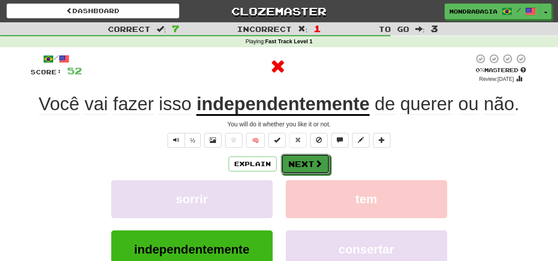
click at [298, 159] on button "Next" at bounding box center [305, 164] width 49 height 20
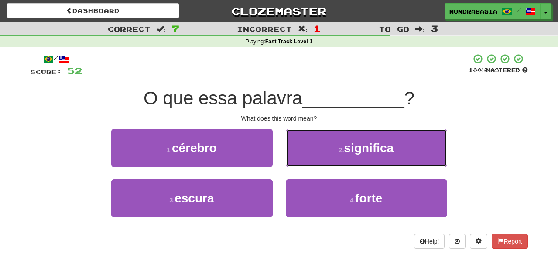
click at [298, 159] on button "2 . significa" at bounding box center [366, 148] width 161 height 38
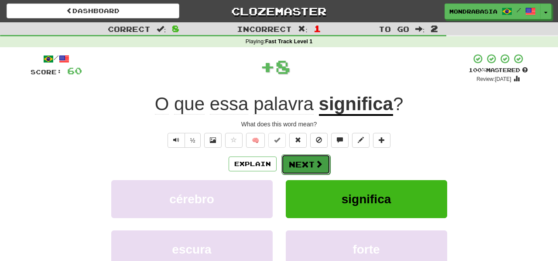
click at [300, 163] on button "Next" at bounding box center [305, 164] width 49 height 20
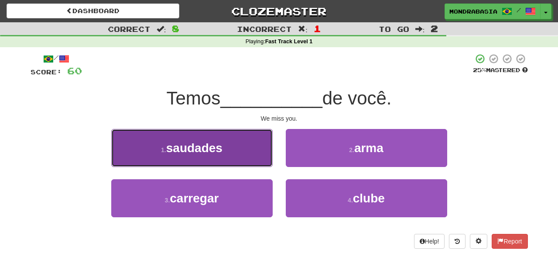
click at [264, 158] on button "1 . saudades" at bounding box center [191, 148] width 161 height 38
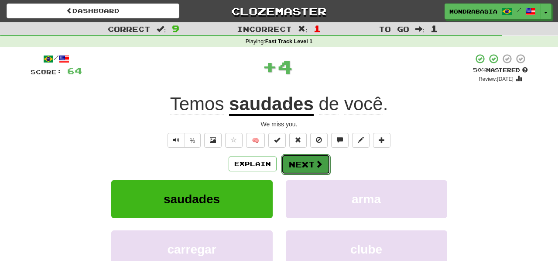
click at [294, 162] on button "Next" at bounding box center [305, 164] width 49 height 20
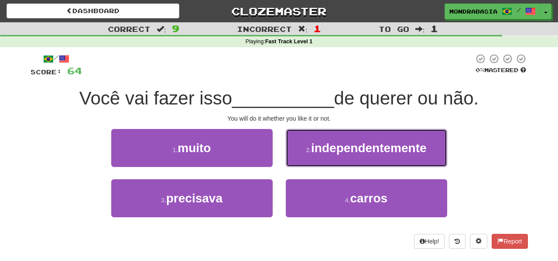
click at [294, 162] on button "2 . independentemente" at bounding box center [366, 148] width 161 height 38
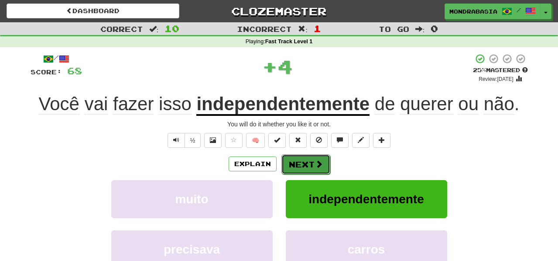
click at [294, 163] on button "Next" at bounding box center [305, 164] width 49 height 20
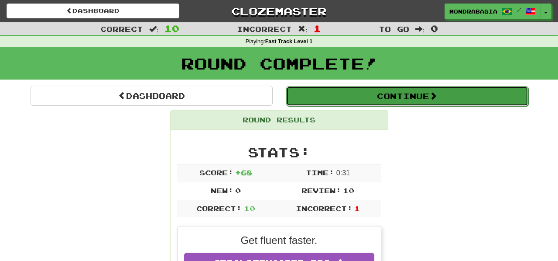
click at [306, 93] on button "Continue" at bounding box center [407, 96] width 242 height 20
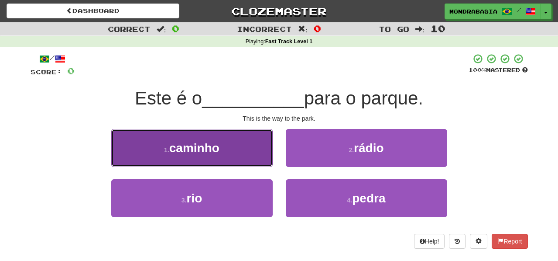
click at [253, 158] on button "1 . caminho" at bounding box center [191, 148] width 161 height 38
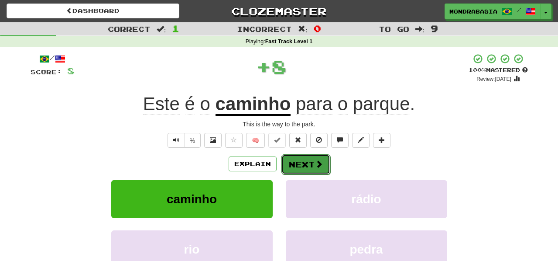
click at [297, 158] on button "Next" at bounding box center [305, 164] width 49 height 20
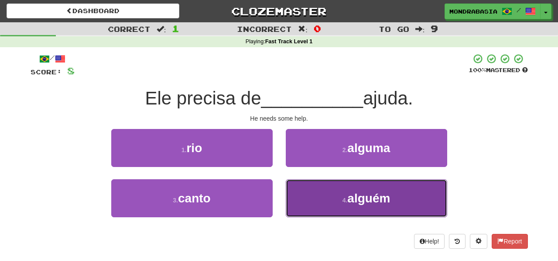
click at [304, 204] on button "4 . alguém" at bounding box center [366, 198] width 161 height 38
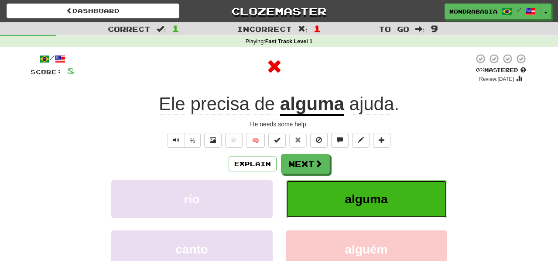
click at [304, 188] on button "alguma" at bounding box center [366, 199] width 161 height 38
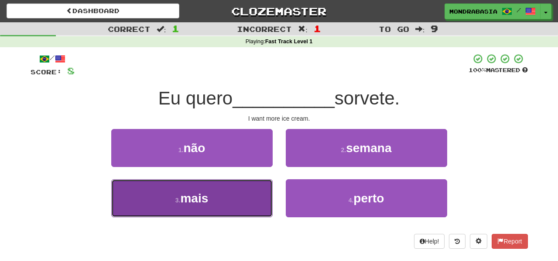
click at [250, 201] on button "3 . mais" at bounding box center [191, 198] width 161 height 38
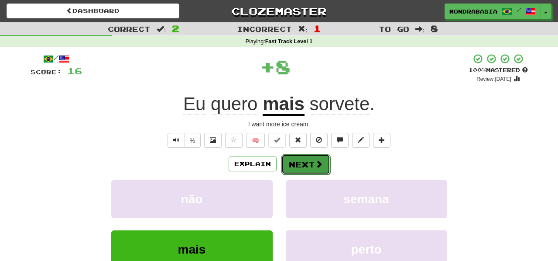
click at [295, 154] on button "Next" at bounding box center [305, 164] width 49 height 20
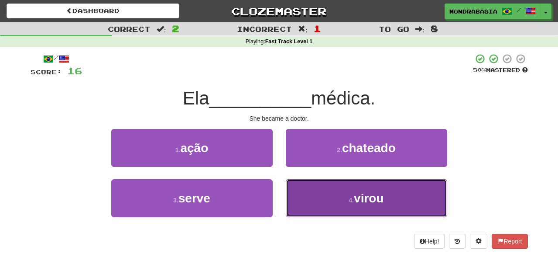
click at [309, 189] on button "4 . virou" at bounding box center [366, 198] width 161 height 38
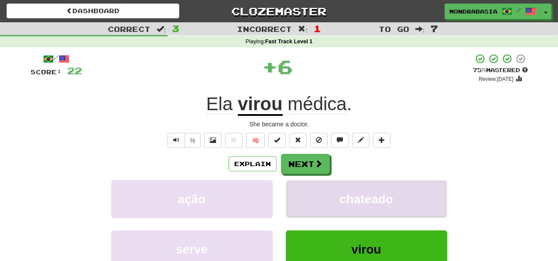
click at [309, 189] on button "chateado" at bounding box center [366, 199] width 161 height 38
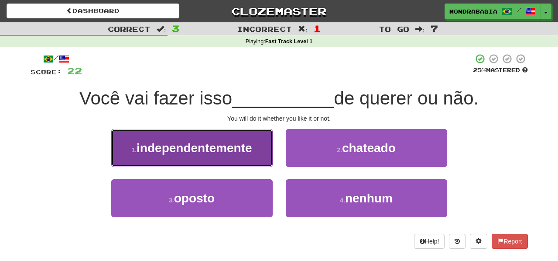
click at [269, 157] on button "1 . independentemente" at bounding box center [191, 148] width 161 height 38
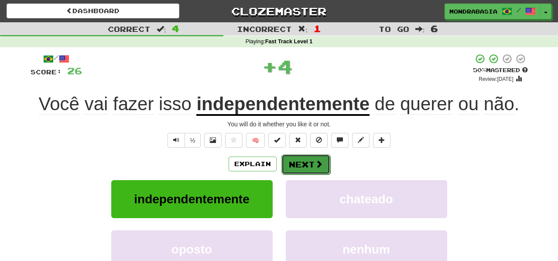
click at [297, 159] on button "Next" at bounding box center [305, 164] width 49 height 20
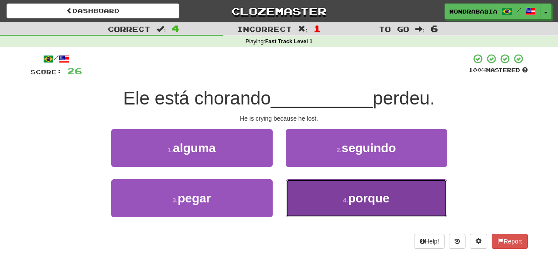
click at [302, 201] on button "4 . porque" at bounding box center [366, 198] width 161 height 38
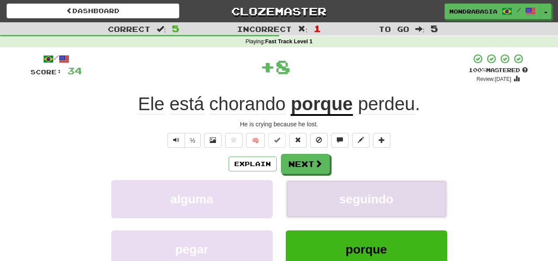
click at [302, 201] on button "seguindo" at bounding box center [366, 199] width 161 height 38
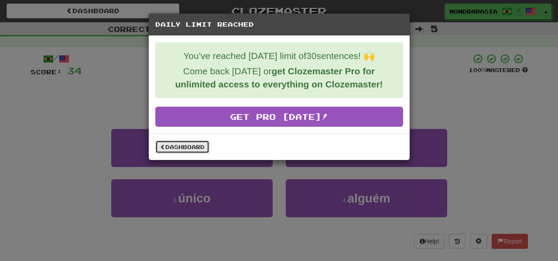
click at [182, 149] on link "Dashboard" at bounding box center [182, 146] width 54 height 13
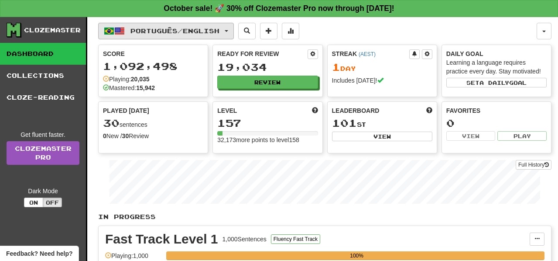
click at [228, 31] on span "button" at bounding box center [226, 31] width 3 height 2
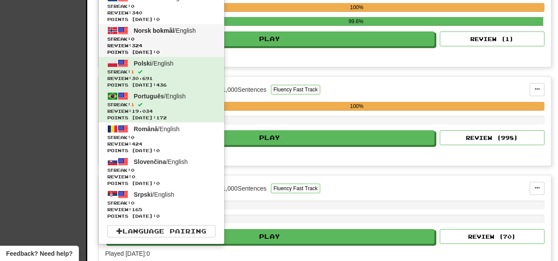
scroll to position [249, 0]
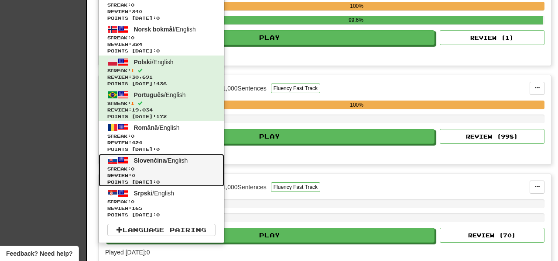
click at [196, 167] on span "Streak: 0" at bounding box center [161, 168] width 108 height 7
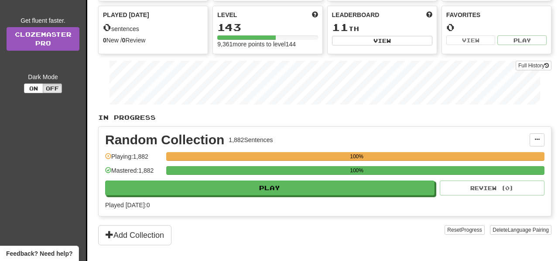
scroll to position [102, 0]
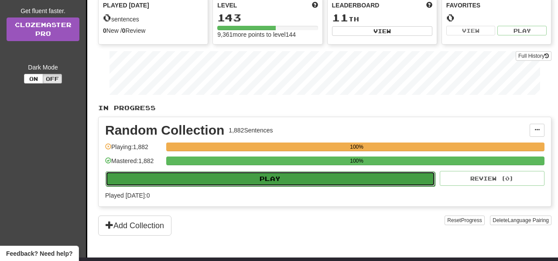
click at [288, 186] on button "Play" at bounding box center [270, 178] width 329 height 15
select select "**"
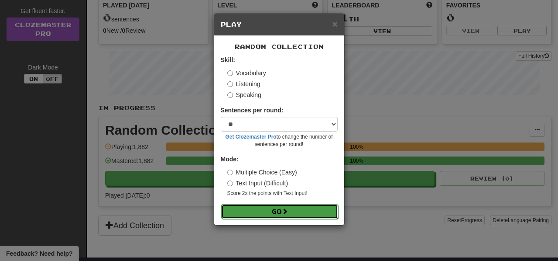
click at [311, 212] on button "Go" at bounding box center [279, 211] width 117 height 15
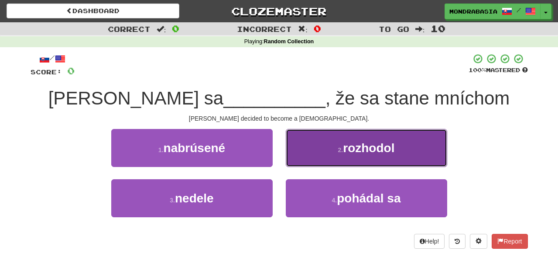
click at [308, 165] on button "2 . rozhodol" at bounding box center [366, 148] width 161 height 38
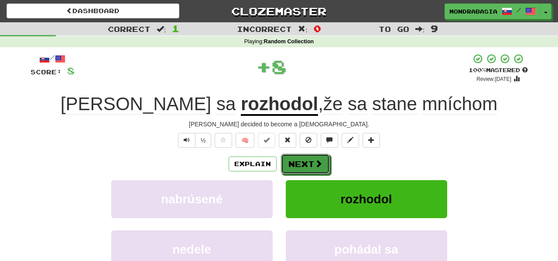
click at [308, 165] on button "Next" at bounding box center [305, 164] width 49 height 20
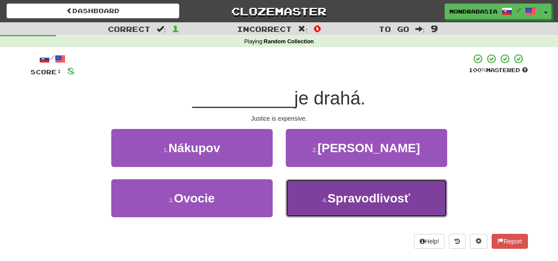
click at [307, 201] on button "4 . Spravodlivosť" at bounding box center [366, 198] width 161 height 38
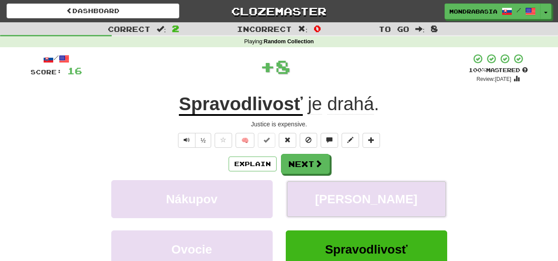
click at [307, 201] on button "[PERSON_NAME]" at bounding box center [366, 199] width 161 height 38
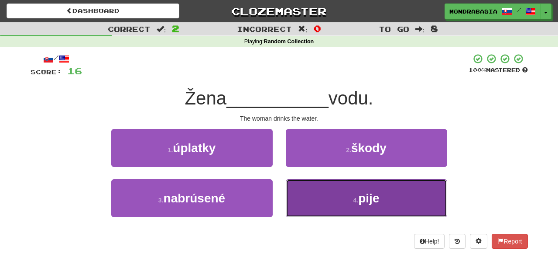
click at [315, 200] on button "4 . pije" at bounding box center [366, 198] width 161 height 38
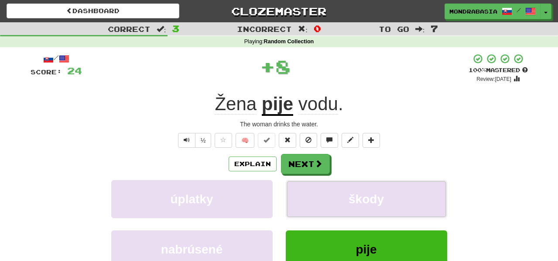
click at [315, 200] on button "škody" at bounding box center [366, 199] width 161 height 38
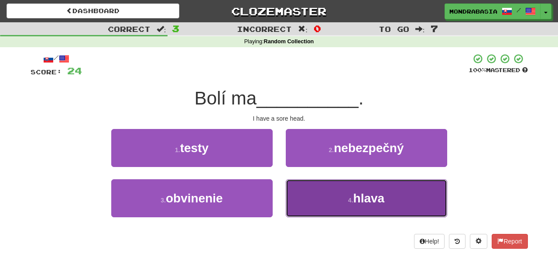
click at [320, 208] on button "4 . hlava" at bounding box center [366, 198] width 161 height 38
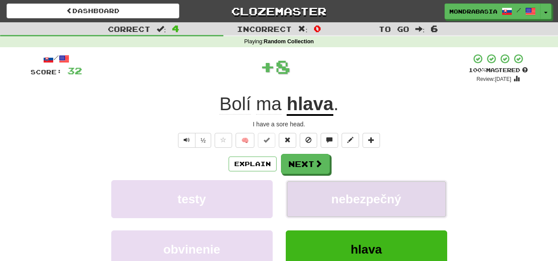
click at [320, 206] on button "nebezpečný" at bounding box center [366, 199] width 161 height 38
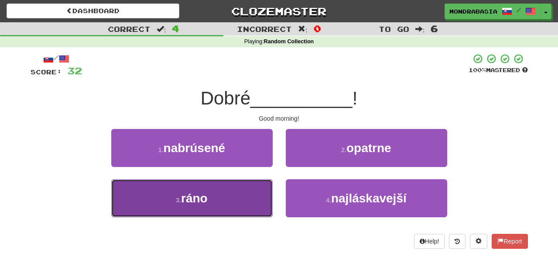
click at [257, 196] on button "3 . ráno" at bounding box center [191, 198] width 161 height 38
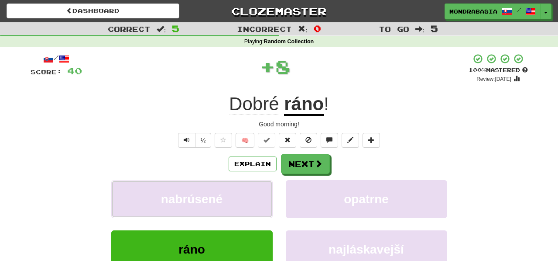
click at [257, 196] on button "nabrúsené" at bounding box center [191, 199] width 161 height 38
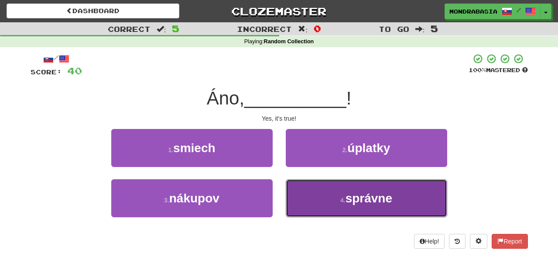
click at [303, 192] on button "4 . správne" at bounding box center [366, 198] width 161 height 38
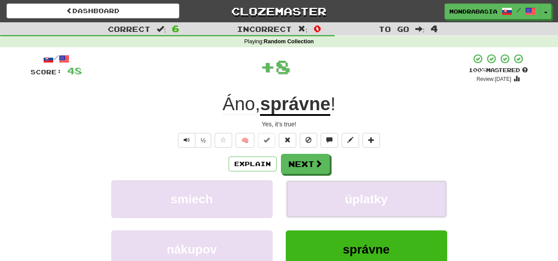
click at [303, 192] on button "úplatky" at bounding box center [366, 199] width 161 height 38
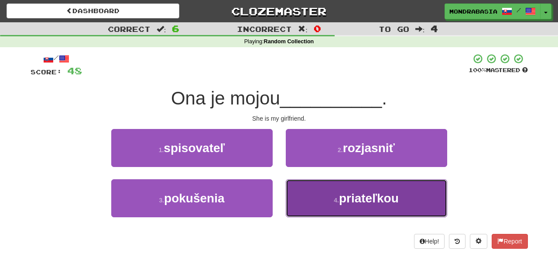
click at [308, 192] on button "4 . priateľkou" at bounding box center [366, 198] width 161 height 38
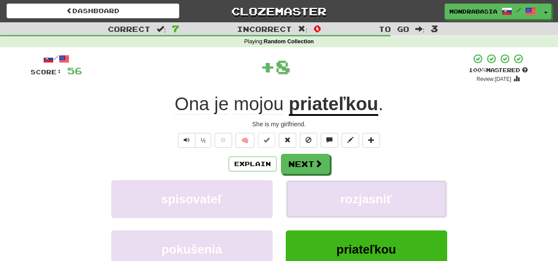
click at [308, 192] on button "rozjasniť" at bounding box center [366, 199] width 161 height 38
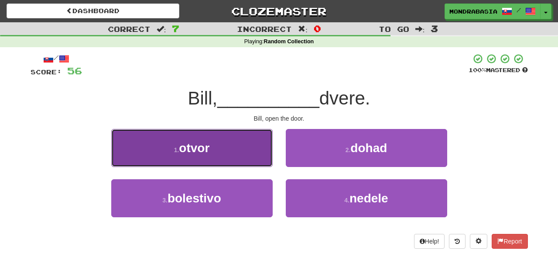
click at [260, 159] on button "1 . otvor" at bounding box center [191, 148] width 161 height 38
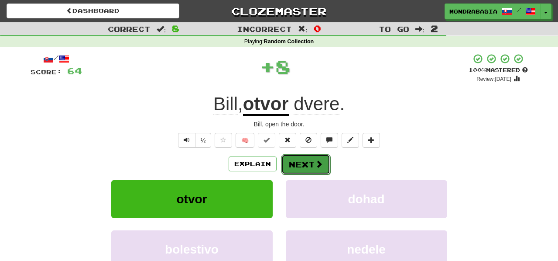
click at [286, 163] on button "Next" at bounding box center [305, 164] width 49 height 20
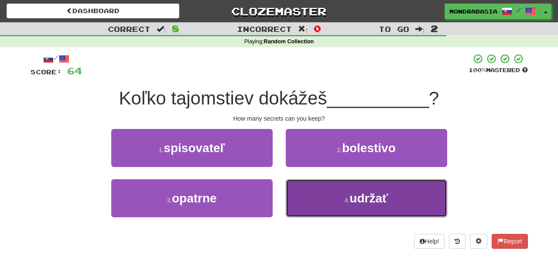
click at [303, 201] on button "4 . udržať" at bounding box center [366, 198] width 161 height 38
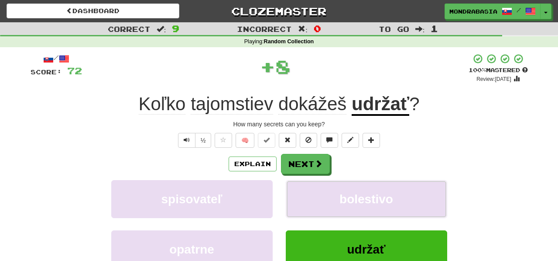
click at [303, 201] on button "bolestivo" at bounding box center [366, 199] width 161 height 38
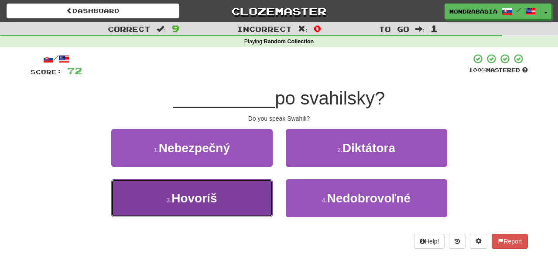
click at [260, 194] on button "3 . Hovoríš" at bounding box center [191, 198] width 161 height 38
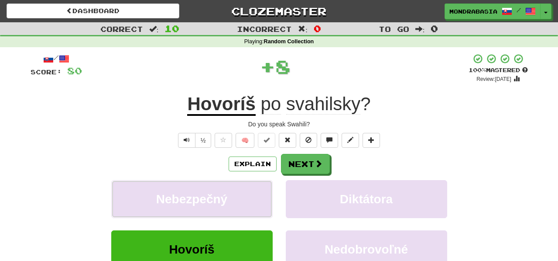
click at [260, 194] on button "Nebezpečný" at bounding box center [191, 199] width 161 height 38
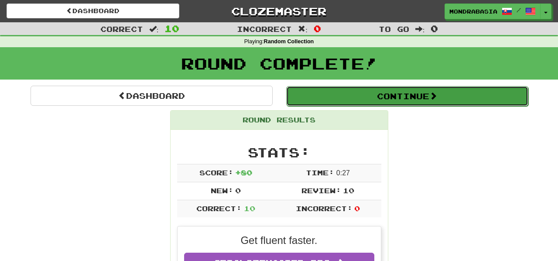
click at [305, 100] on button "Continue" at bounding box center [407, 96] width 242 height 20
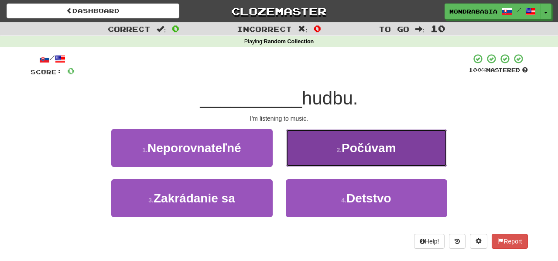
click at [291, 161] on button "2 . Počúvam" at bounding box center [366, 148] width 161 height 38
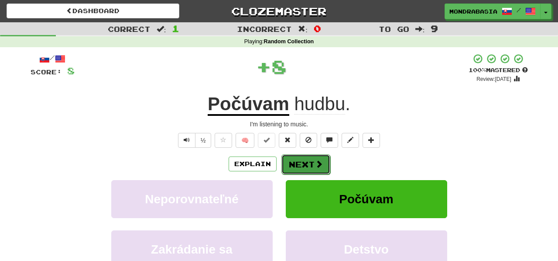
click at [295, 161] on button "Next" at bounding box center [305, 164] width 49 height 20
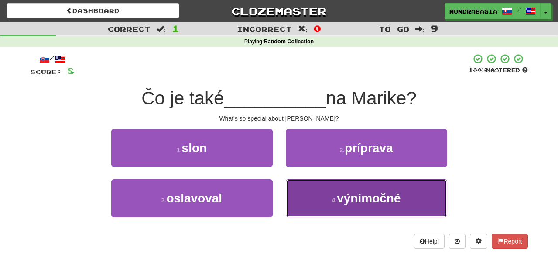
click at [305, 199] on button "4 . výnimočné" at bounding box center [366, 198] width 161 height 38
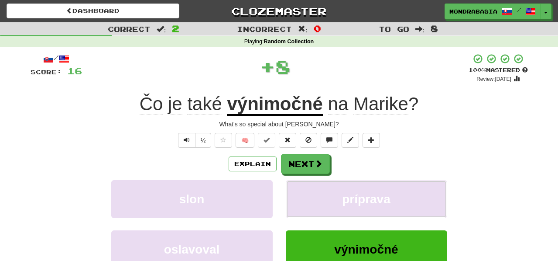
click at [305, 199] on button "príprava" at bounding box center [366, 199] width 161 height 38
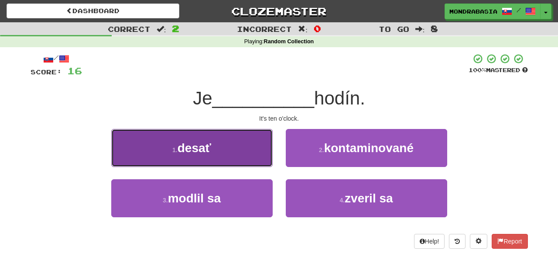
click at [255, 155] on button "1 . desať" at bounding box center [191, 148] width 161 height 38
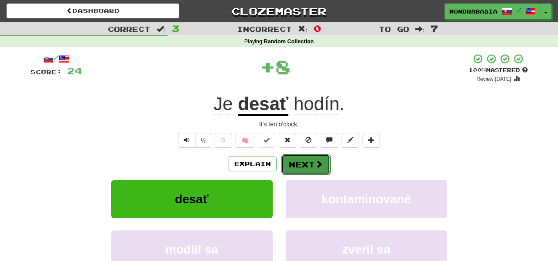
click at [306, 167] on button "Next" at bounding box center [305, 164] width 49 height 20
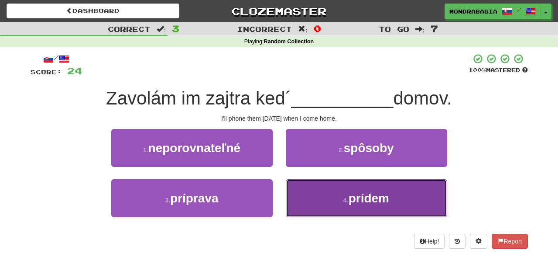
click at [307, 206] on button "4 . prídem" at bounding box center [366, 198] width 161 height 38
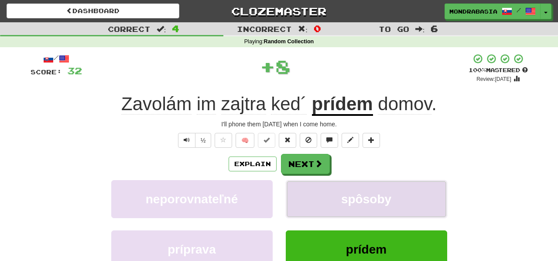
click at [307, 195] on button "spôsoby" at bounding box center [366, 199] width 161 height 38
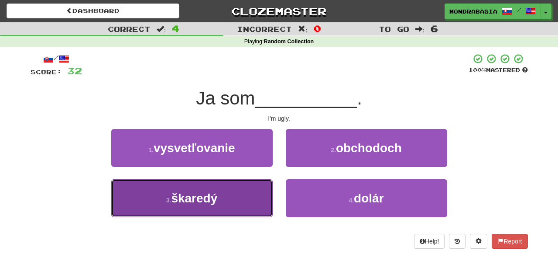
click at [243, 199] on button "3 . škaredý" at bounding box center [191, 198] width 161 height 38
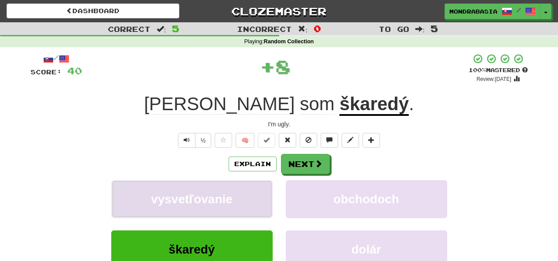
click at [255, 199] on button "vysvetľovanie" at bounding box center [191, 199] width 161 height 38
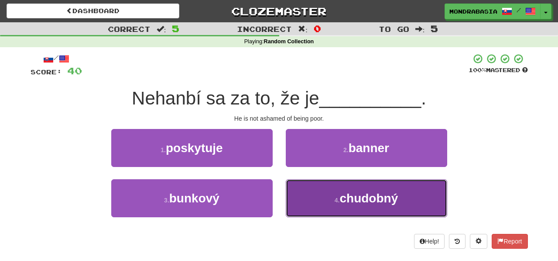
click at [312, 199] on button "4 . chudobný" at bounding box center [366, 198] width 161 height 38
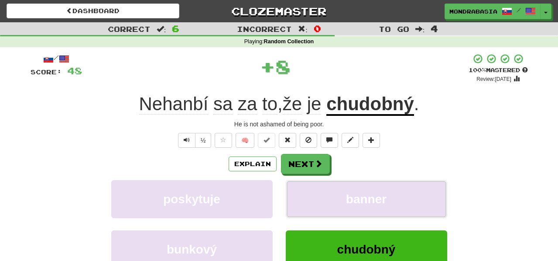
click at [312, 199] on button "banner" at bounding box center [366, 199] width 161 height 38
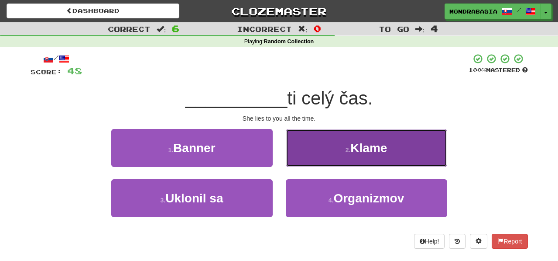
click at [301, 164] on button "2 . Klame" at bounding box center [366, 148] width 161 height 38
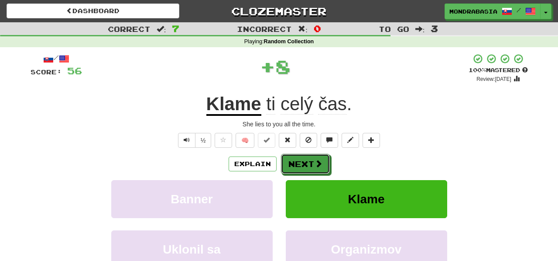
click at [301, 164] on button "Next" at bounding box center [305, 164] width 49 height 20
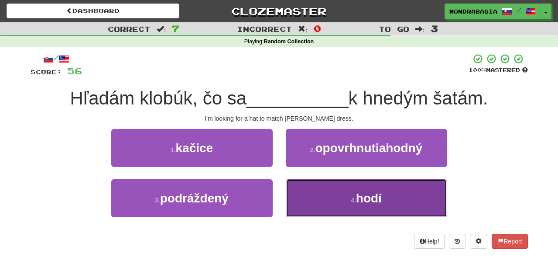
click at [320, 203] on button "4 . hodí" at bounding box center [366, 198] width 161 height 38
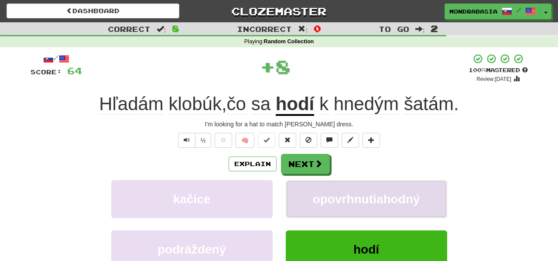
click at [313, 199] on button "opovrhnutiahodný" at bounding box center [366, 199] width 161 height 38
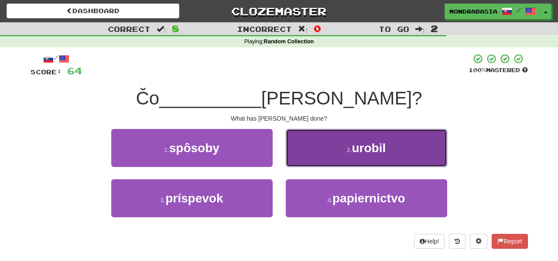
click at [303, 159] on button "2 . urobil" at bounding box center [366, 148] width 161 height 38
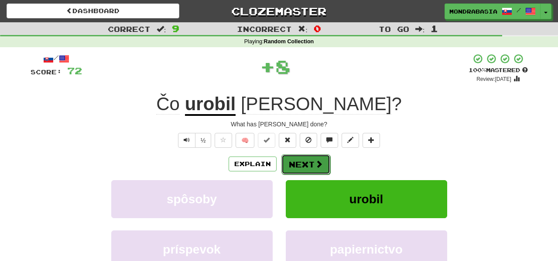
click at [305, 161] on button "Next" at bounding box center [305, 164] width 49 height 20
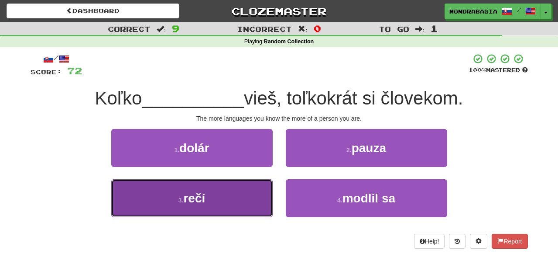
click at [226, 198] on button "3 . rečí" at bounding box center [191, 198] width 161 height 38
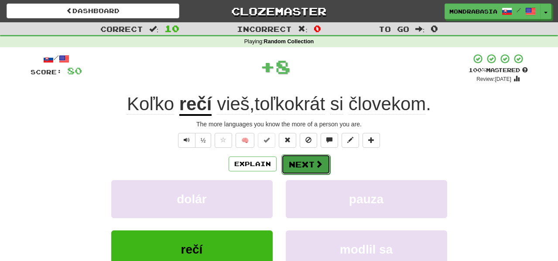
click at [288, 163] on button "Next" at bounding box center [305, 164] width 49 height 20
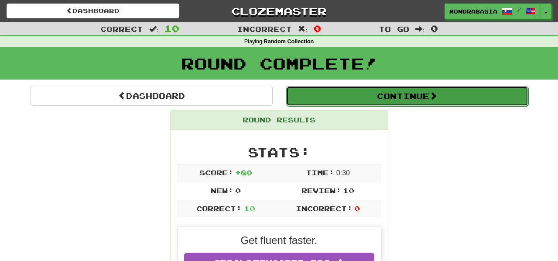
click at [303, 97] on button "Continue" at bounding box center [407, 96] width 242 height 20
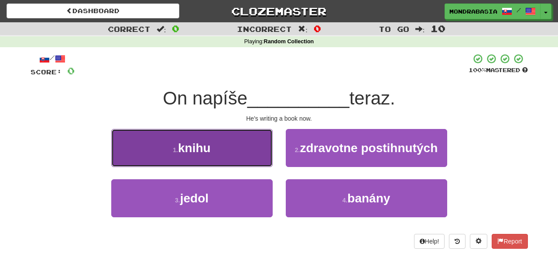
click at [257, 154] on button "1 . knihu" at bounding box center [191, 148] width 161 height 38
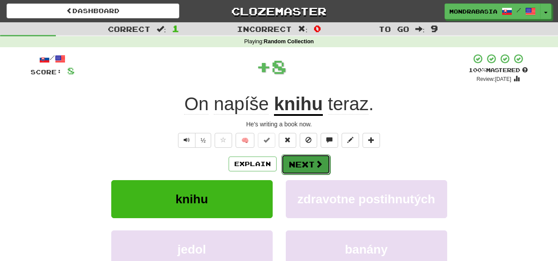
click at [296, 160] on button "Next" at bounding box center [305, 164] width 49 height 20
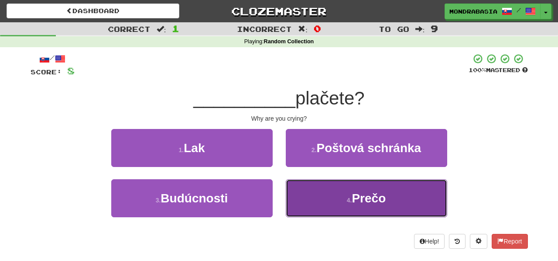
click at [319, 198] on button "4 . Prečo" at bounding box center [366, 198] width 161 height 38
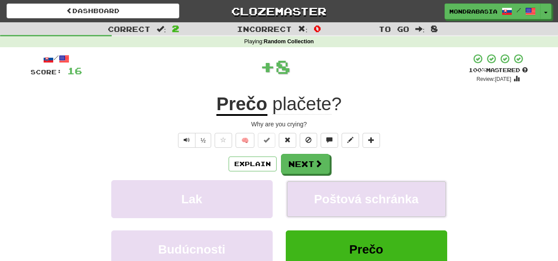
click at [319, 198] on span "Poštová schránka" at bounding box center [366, 199] width 105 height 14
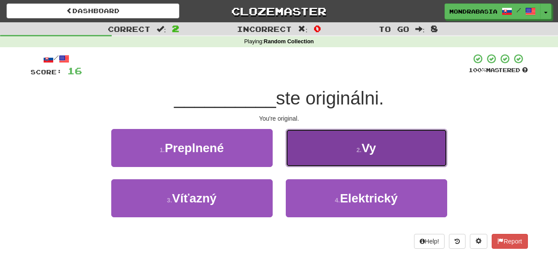
click at [299, 151] on button "2 . Vy" at bounding box center [366, 148] width 161 height 38
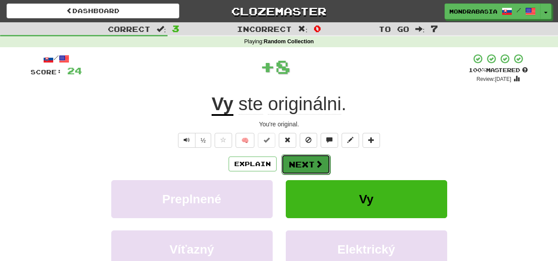
click at [304, 164] on button "Next" at bounding box center [305, 164] width 49 height 20
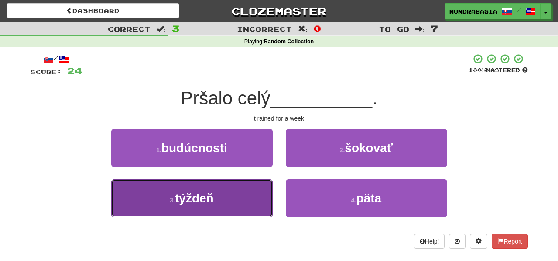
click at [254, 202] on button "3 . týždeň" at bounding box center [191, 198] width 161 height 38
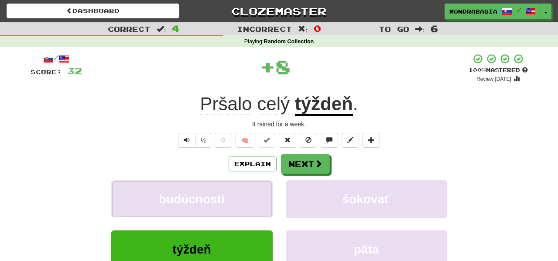
click at [254, 202] on button "budúcnosti" at bounding box center [191, 199] width 161 height 38
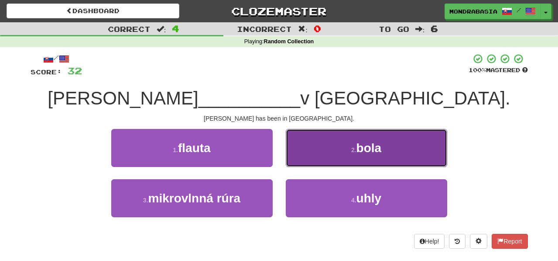
click at [304, 164] on button "2 . bola" at bounding box center [366, 148] width 161 height 38
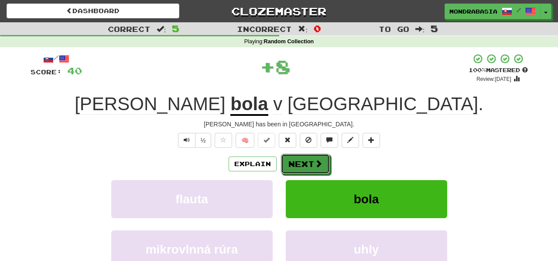
click at [304, 164] on button "Next" at bounding box center [305, 164] width 49 height 20
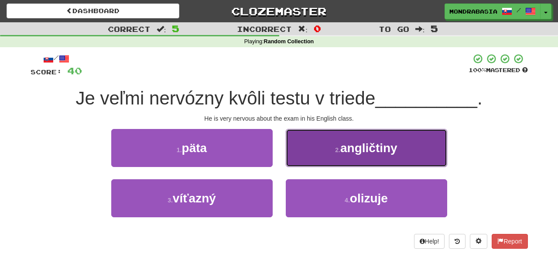
click at [307, 165] on button "2 . angličtiny" at bounding box center [366, 148] width 161 height 38
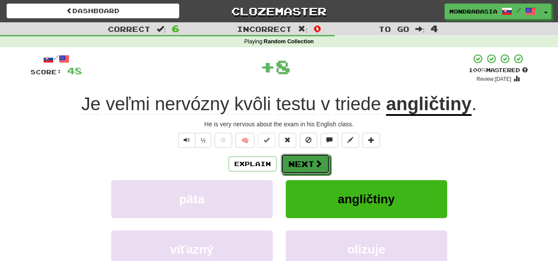
click at [307, 165] on button "Next" at bounding box center [305, 164] width 49 height 20
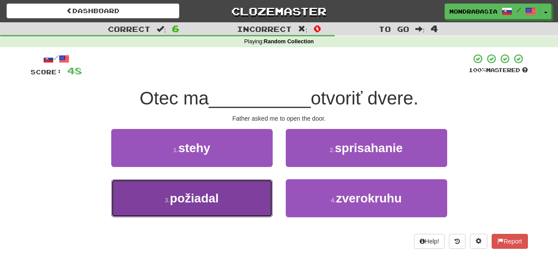
click at [247, 202] on button "3 . požiadal" at bounding box center [191, 198] width 161 height 38
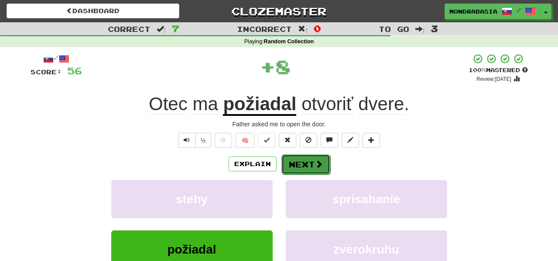
click at [299, 167] on button "Next" at bounding box center [305, 164] width 49 height 20
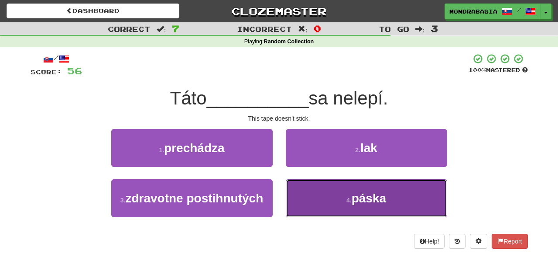
click at [302, 191] on button "4 . páska" at bounding box center [366, 198] width 161 height 38
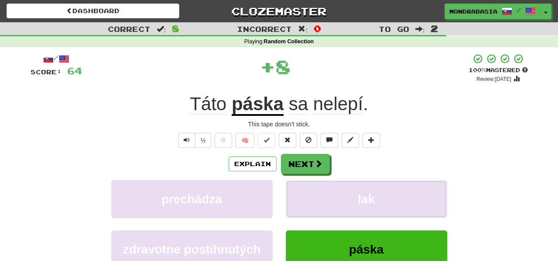
click at [302, 191] on button "lak" at bounding box center [366, 199] width 161 height 38
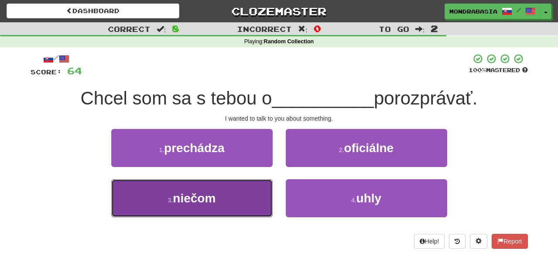
click at [243, 204] on button "3 . niečom" at bounding box center [191, 198] width 161 height 38
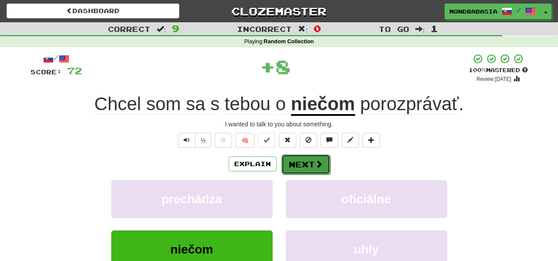
click at [293, 165] on button "Next" at bounding box center [305, 164] width 49 height 20
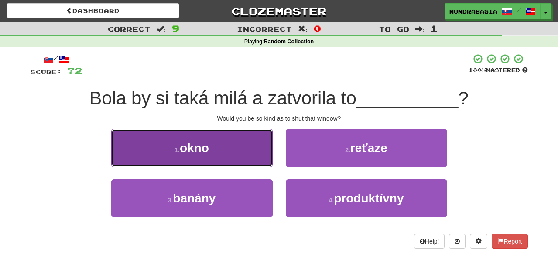
click at [264, 152] on button "1 . okno" at bounding box center [191, 148] width 161 height 38
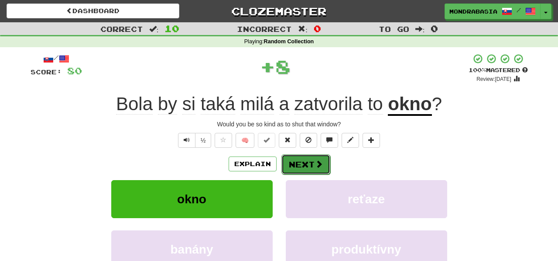
click at [289, 162] on button "Next" at bounding box center [305, 164] width 49 height 20
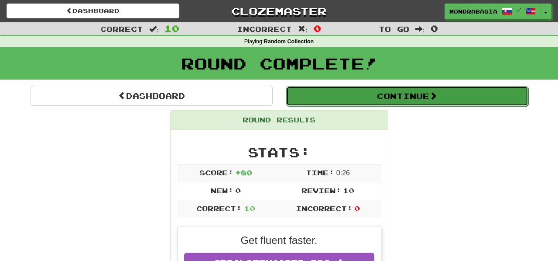
click at [302, 102] on button "Continue" at bounding box center [407, 96] width 242 height 20
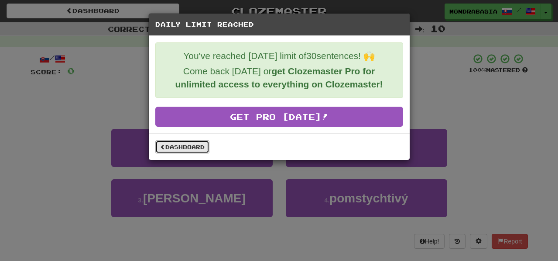
click at [195, 147] on link "Dashboard" at bounding box center [182, 146] width 54 height 13
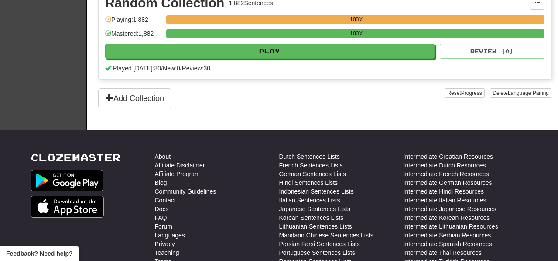
scroll to position [218, 0]
